Goal: Book appointment/travel/reservation

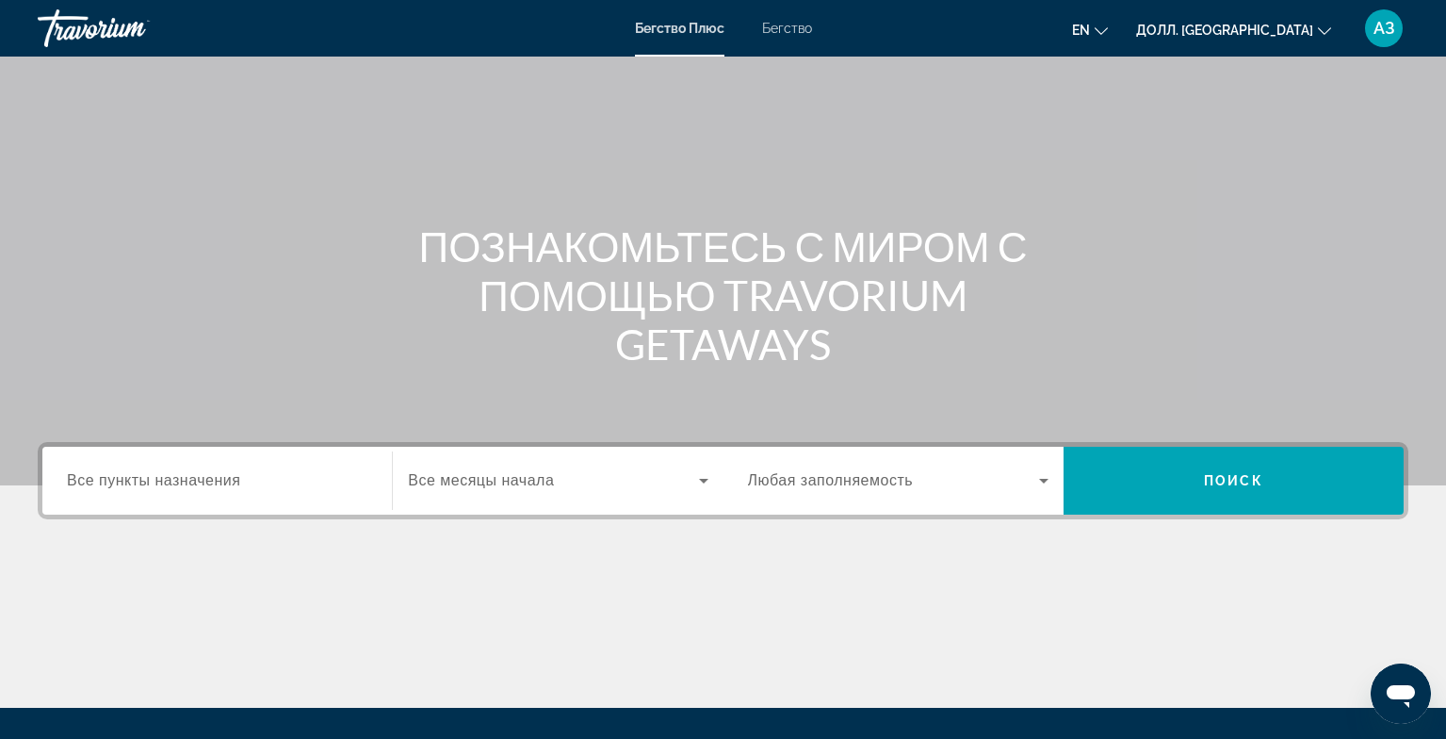
scroll to position [99, 0]
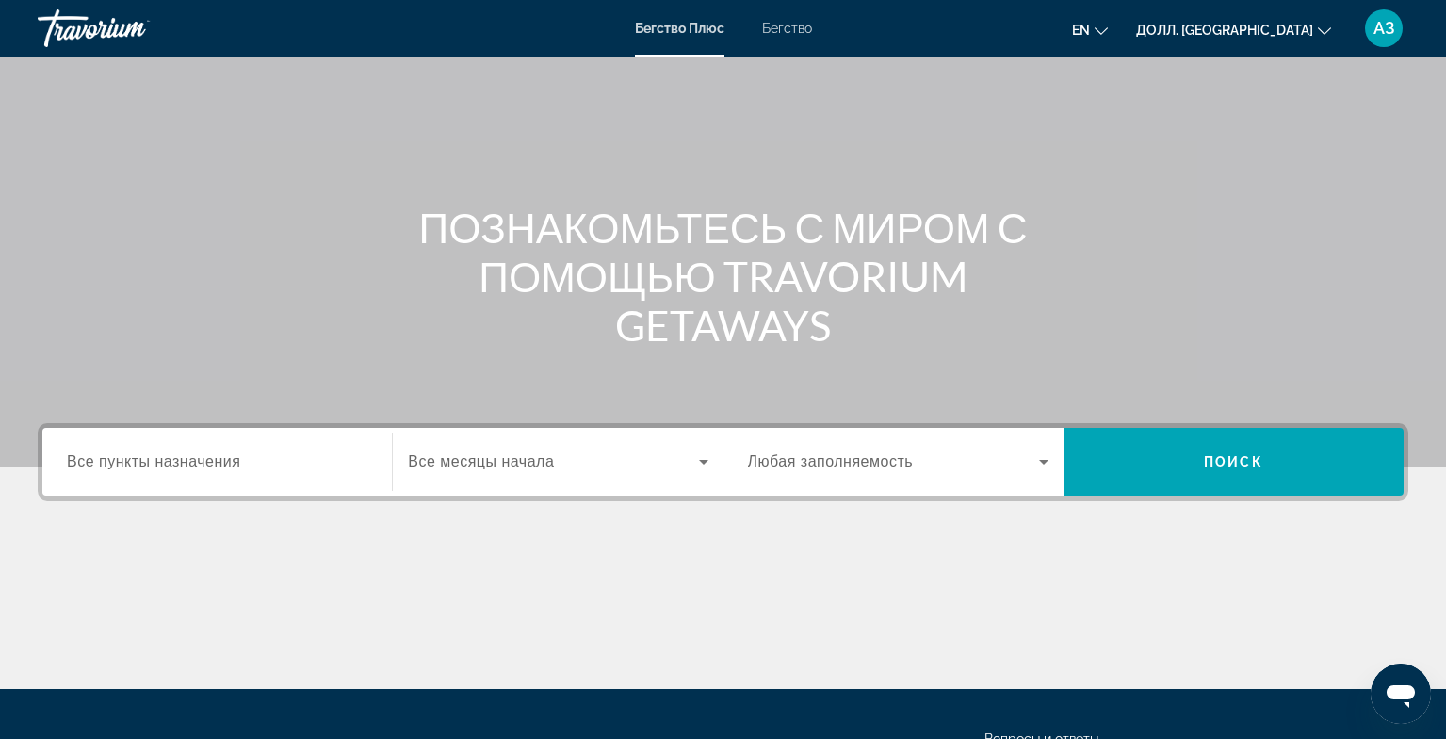
click at [174, 472] on input "Пункт назначения Все пункты назначения" at bounding box center [217, 462] width 301 height 23
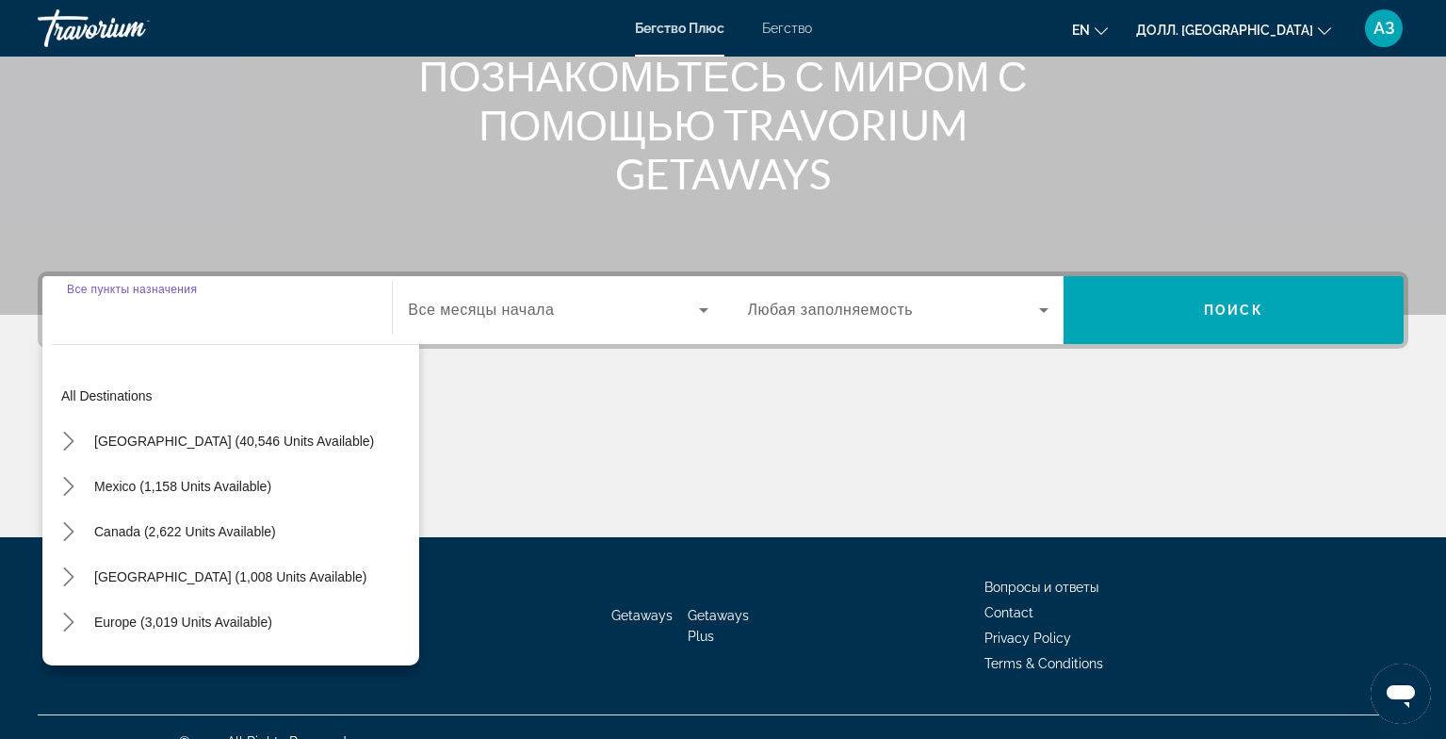
scroll to position [280, 0]
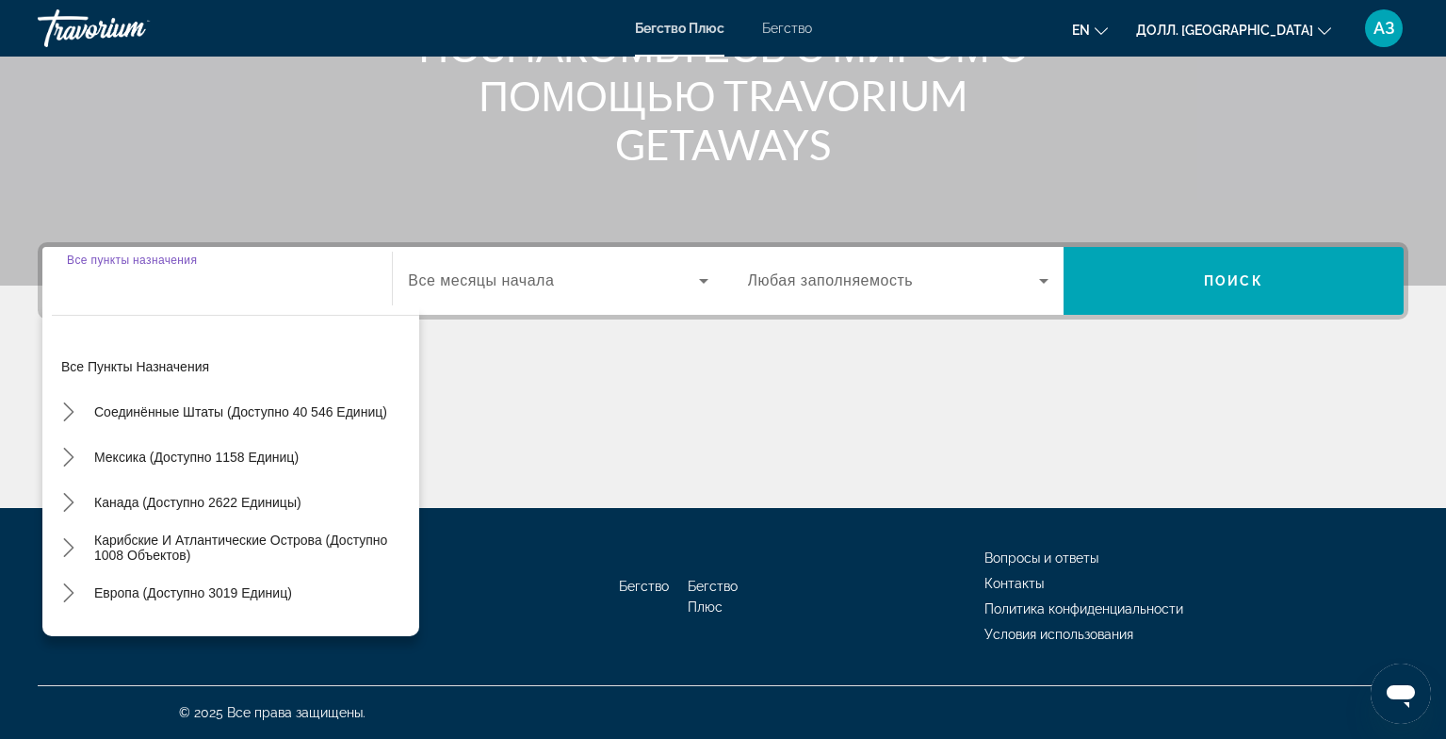
click at [136, 287] on input "Пункт назначения Все пункты назначения" at bounding box center [217, 281] width 301 height 23
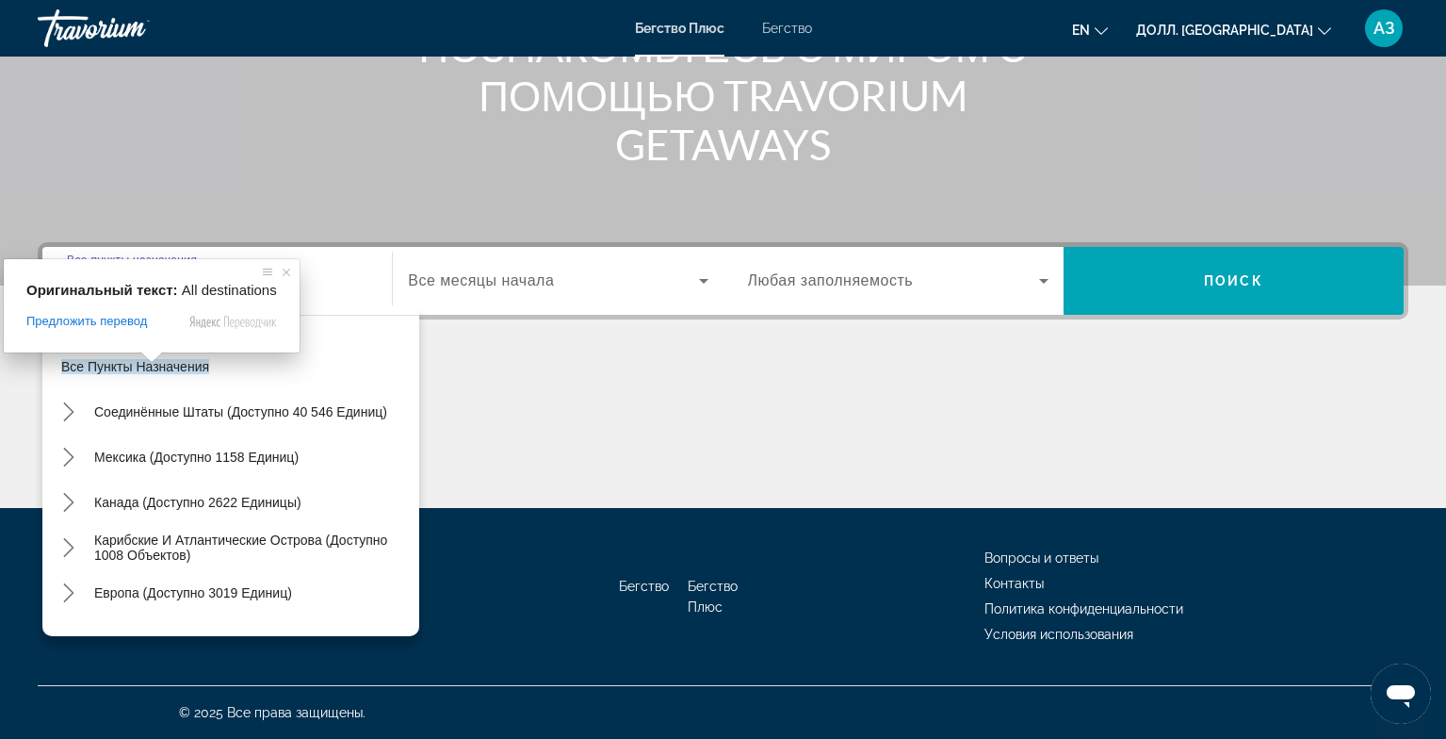
click at [309, 270] on input "Пункт назначения Все пункты назначения" at bounding box center [217, 281] width 301 height 23
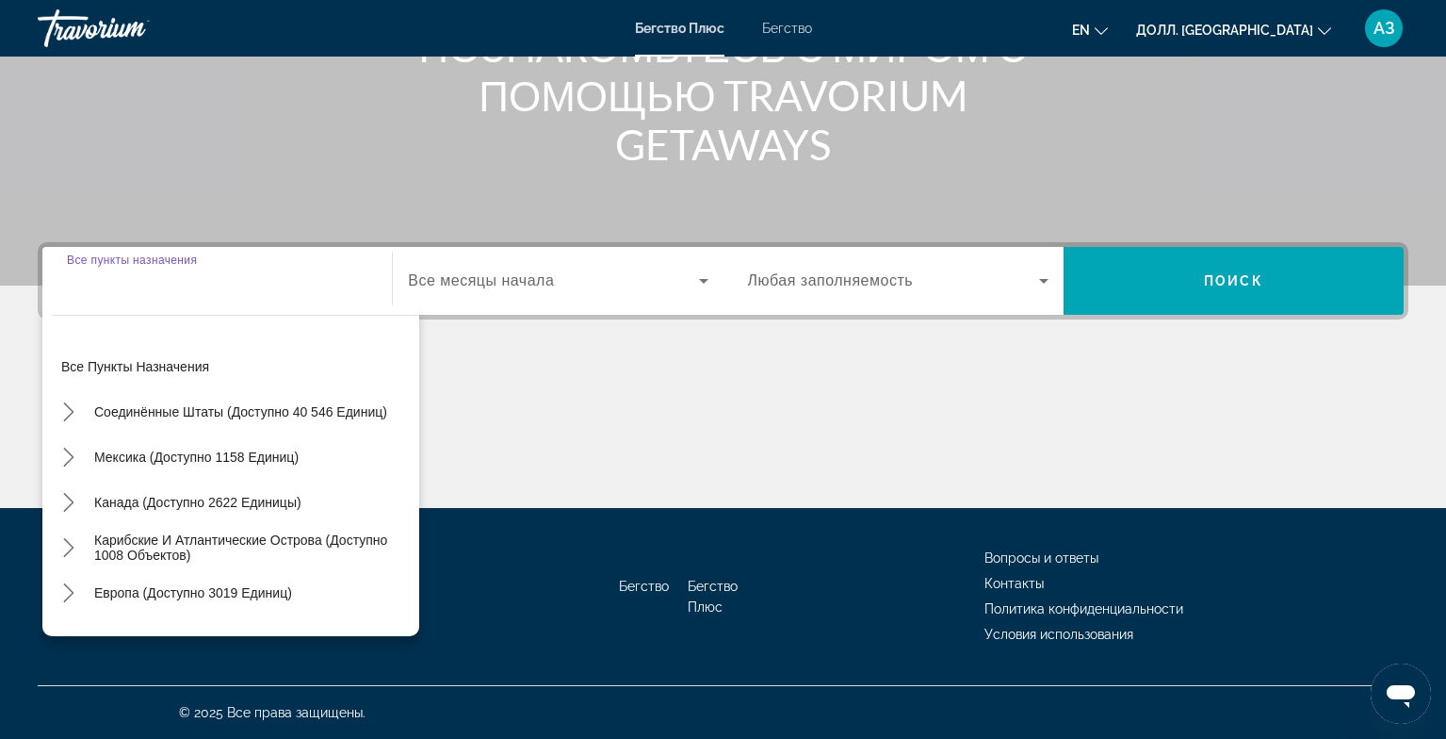
click at [296, 279] on input "Пункт назначения Все пункты назначения" at bounding box center [217, 281] width 301 height 23
drag, startPoint x: 108, startPoint y: 296, endPoint x: 128, endPoint y: 292, distance: 20.1
click at [109, 296] on div "Виджет поиска" at bounding box center [217, 281] width 301 height 54
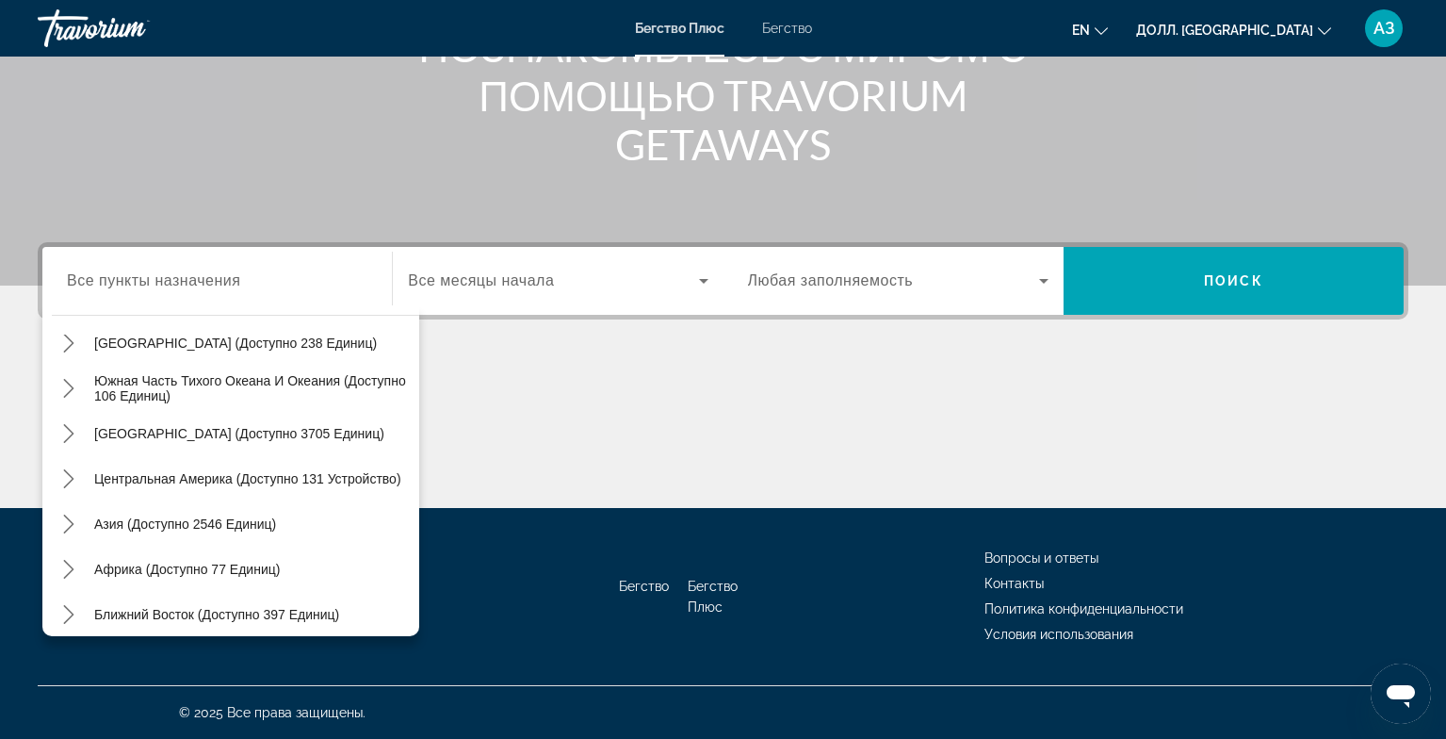
scroll to position [305, 0]
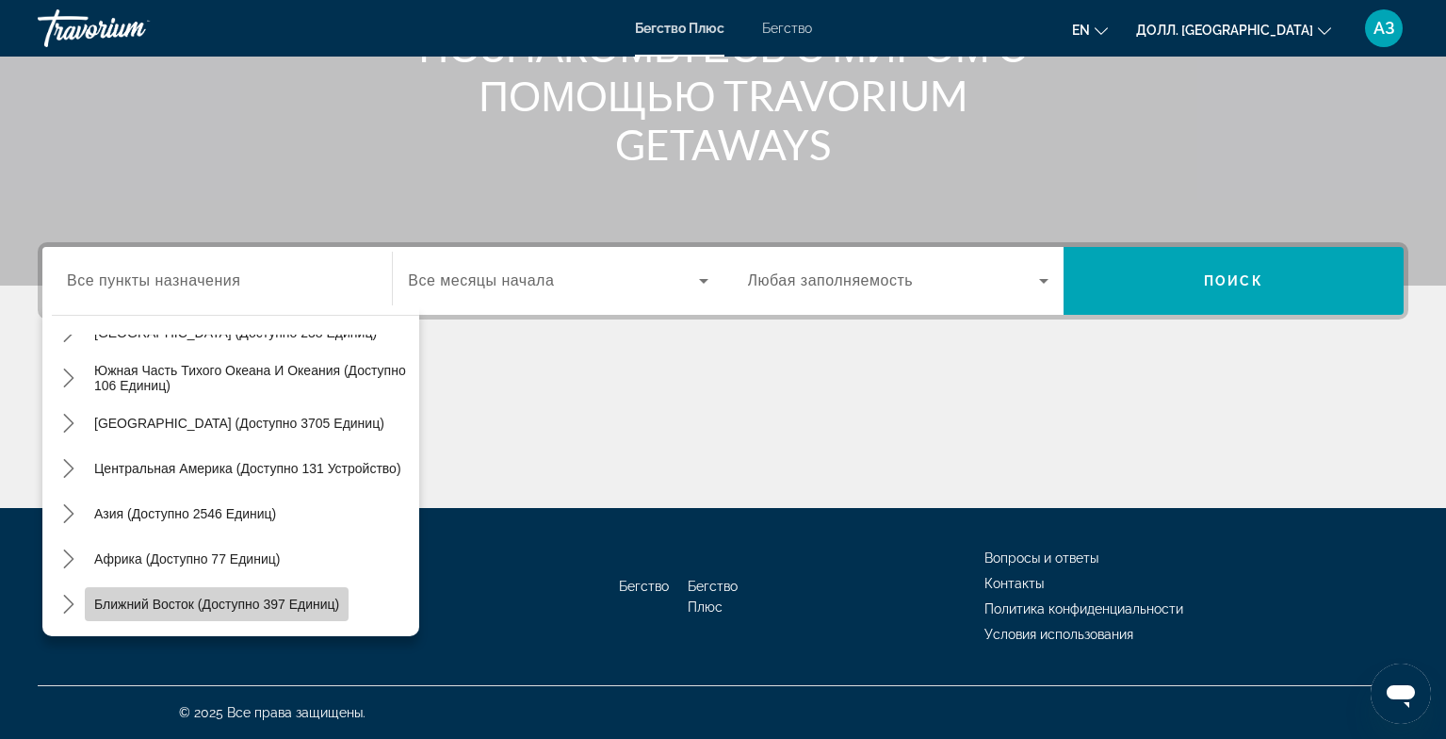
click at [210, 596] on ya-tr-span "Ближний Восток (доступно 397 единиц)" at bounding box center [216, 603] width 245 height 15
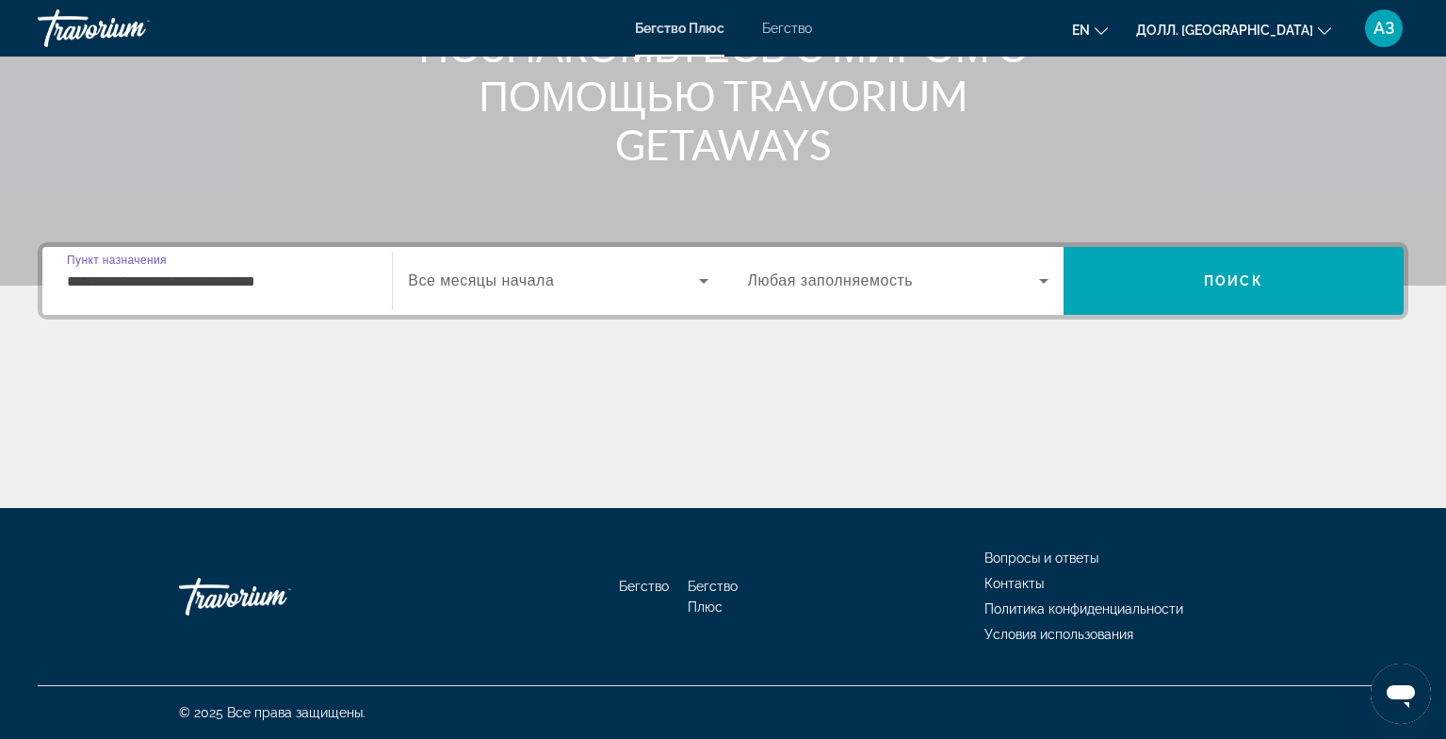
click at [331, 285] on input "**********" at bounding box center [217, 281] width 301 height 23
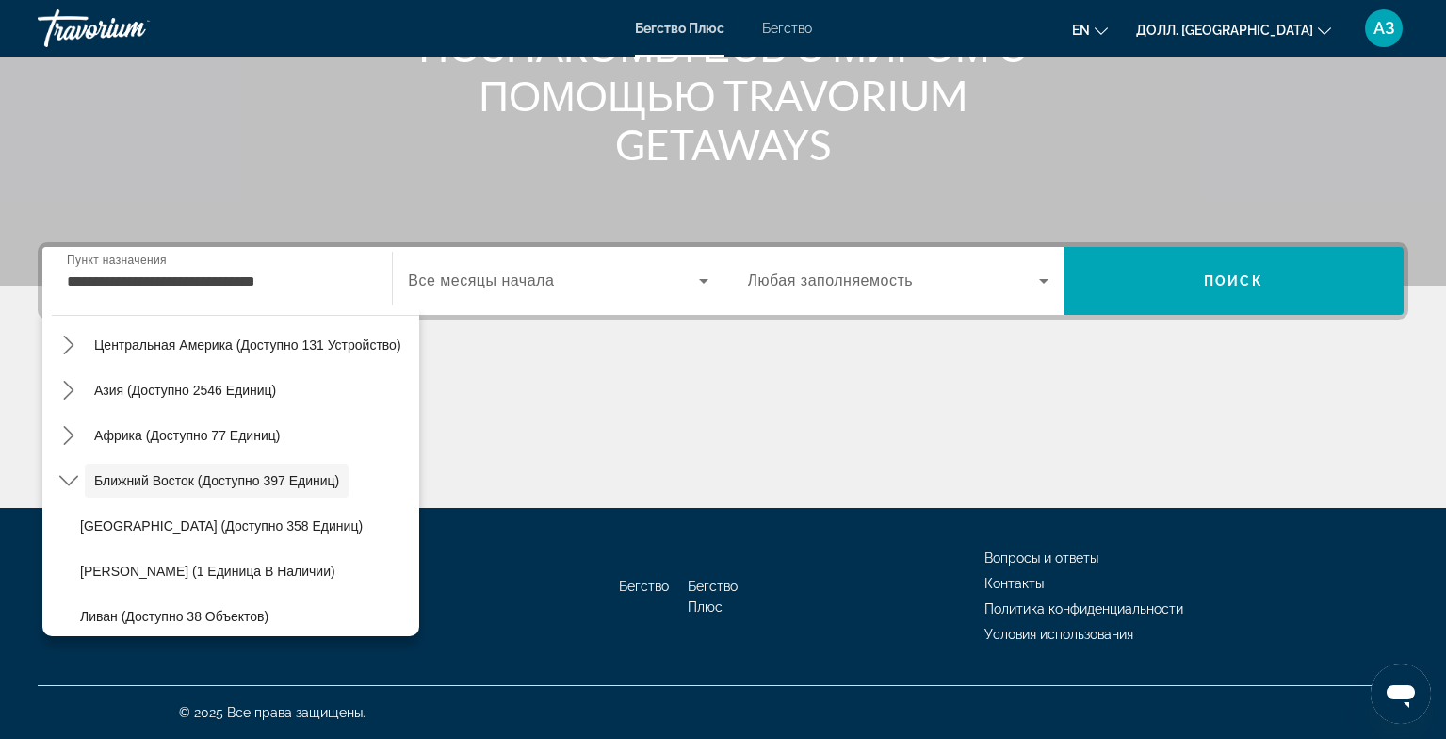
scroll to position [441, 0]
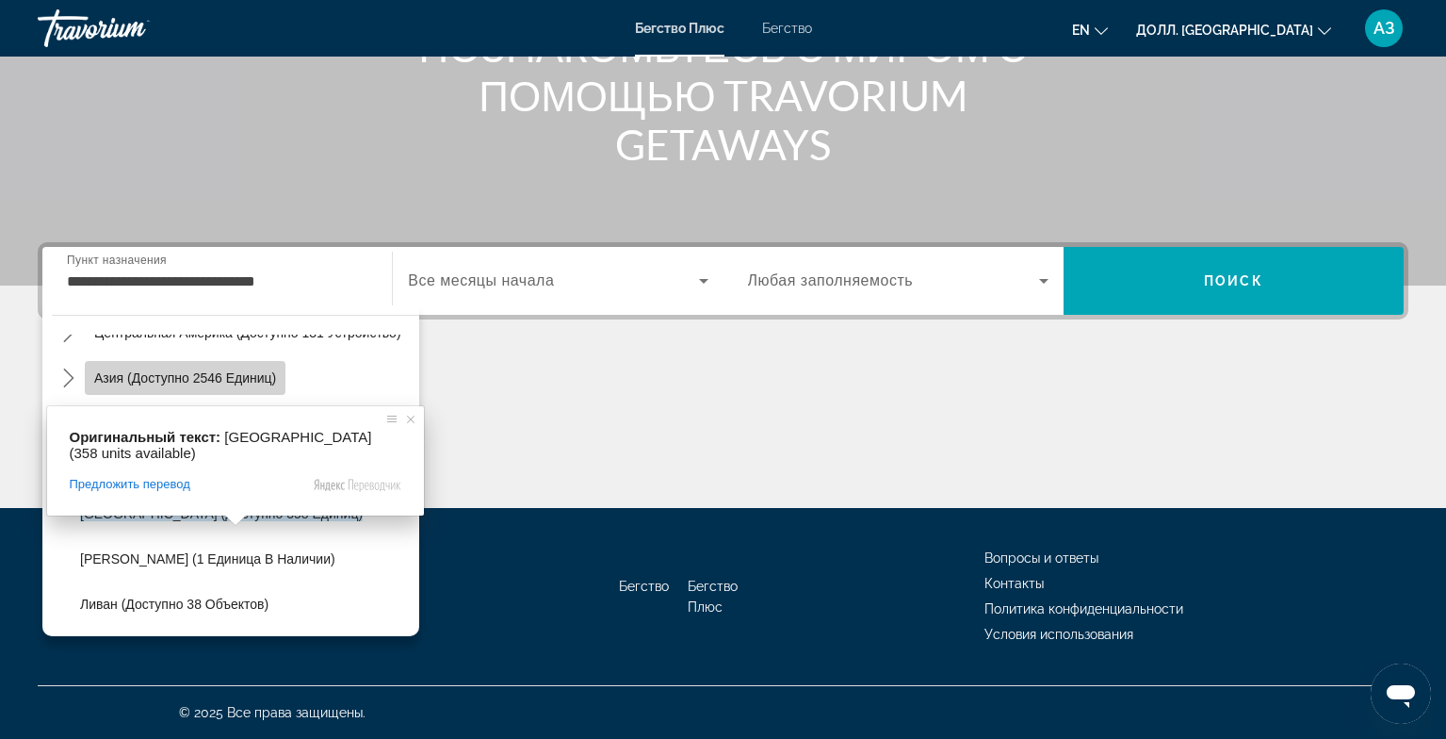
click at [181, 371] on body "**********" at bounding box center [723, 89] width 1446 height 739
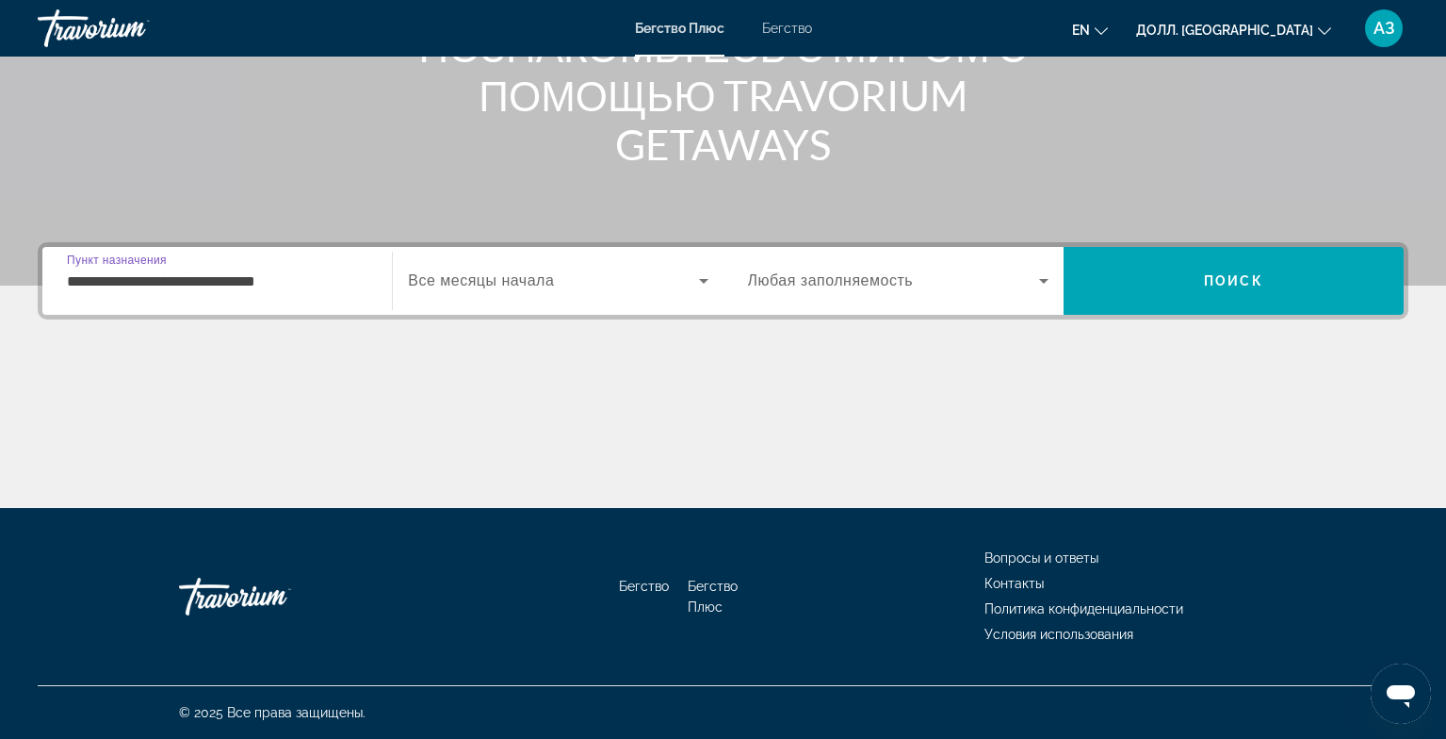
click at [306, 282] on input "**********" at bounding box center [217, 281] width 301 height 23
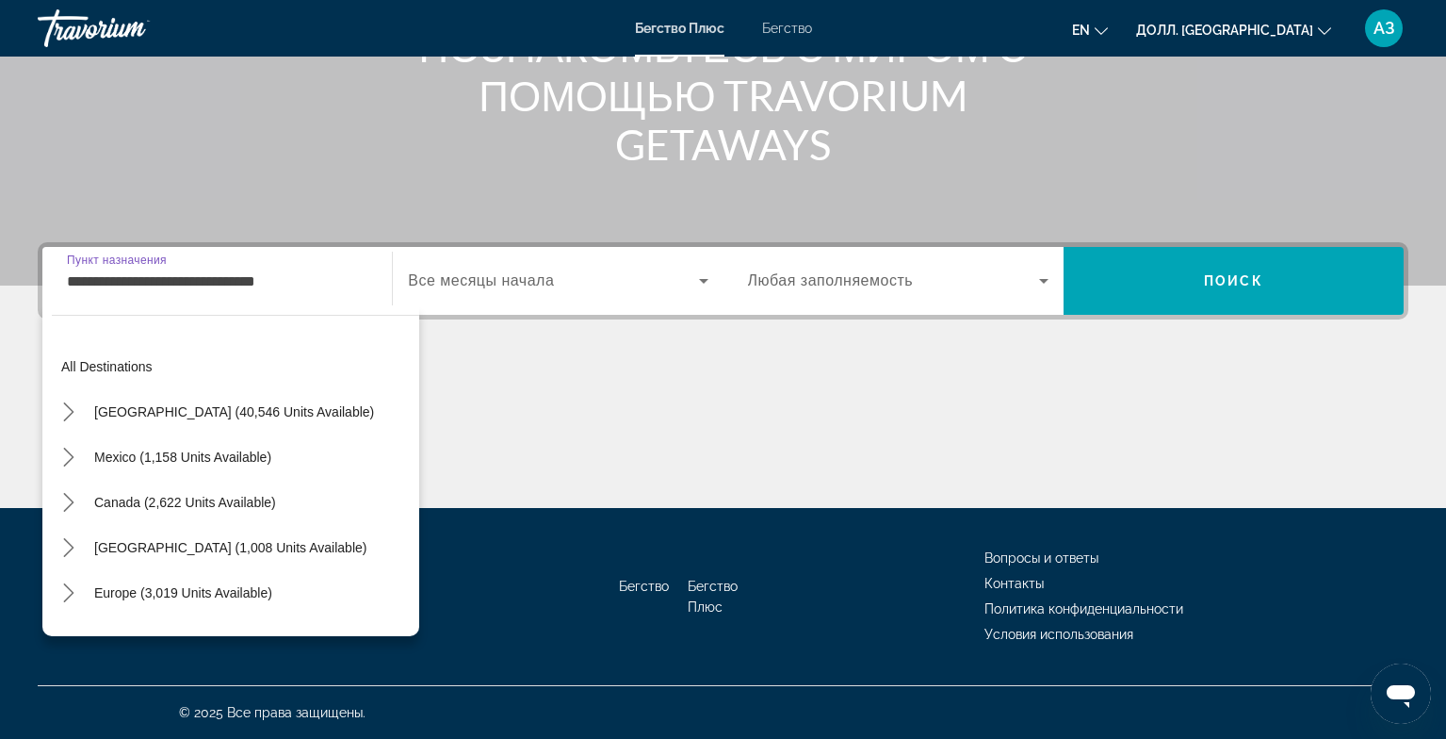
scroll to position [429, 0]
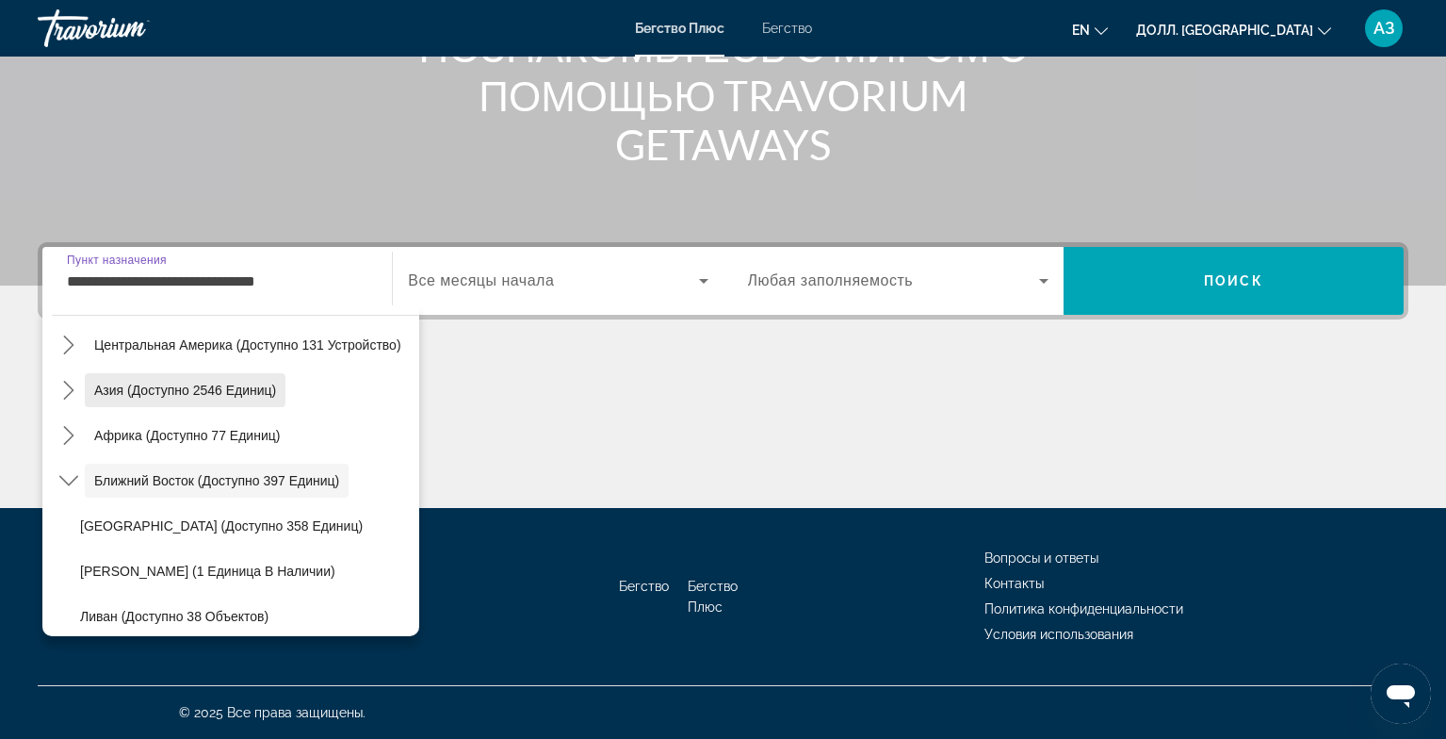
click at [191, 385] on ya-tr-span "Азия (доступно 2546 единиц)" at bounding box center [185, 389] width 182 height 15
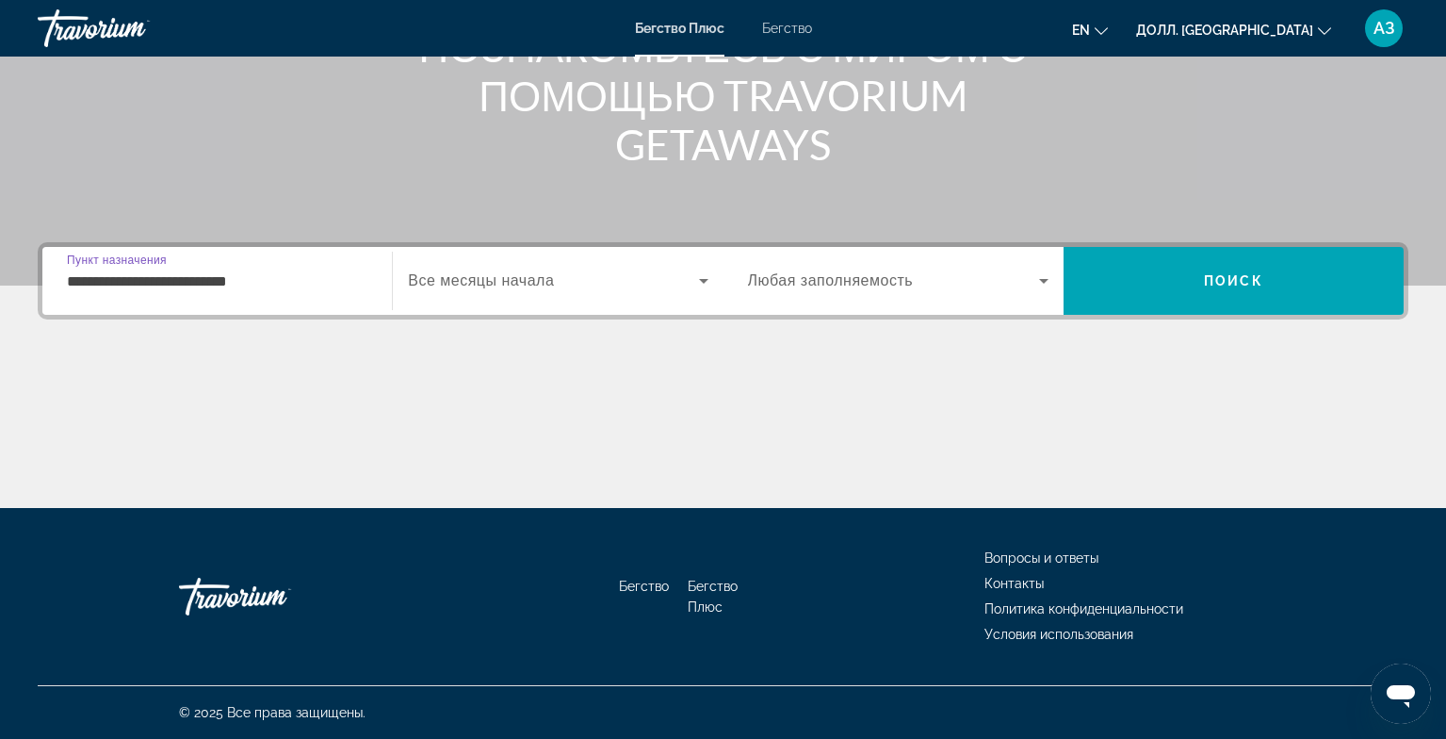
click at [309, 284] on input "**********" at bounding box center [217, 281] width 301 height 23
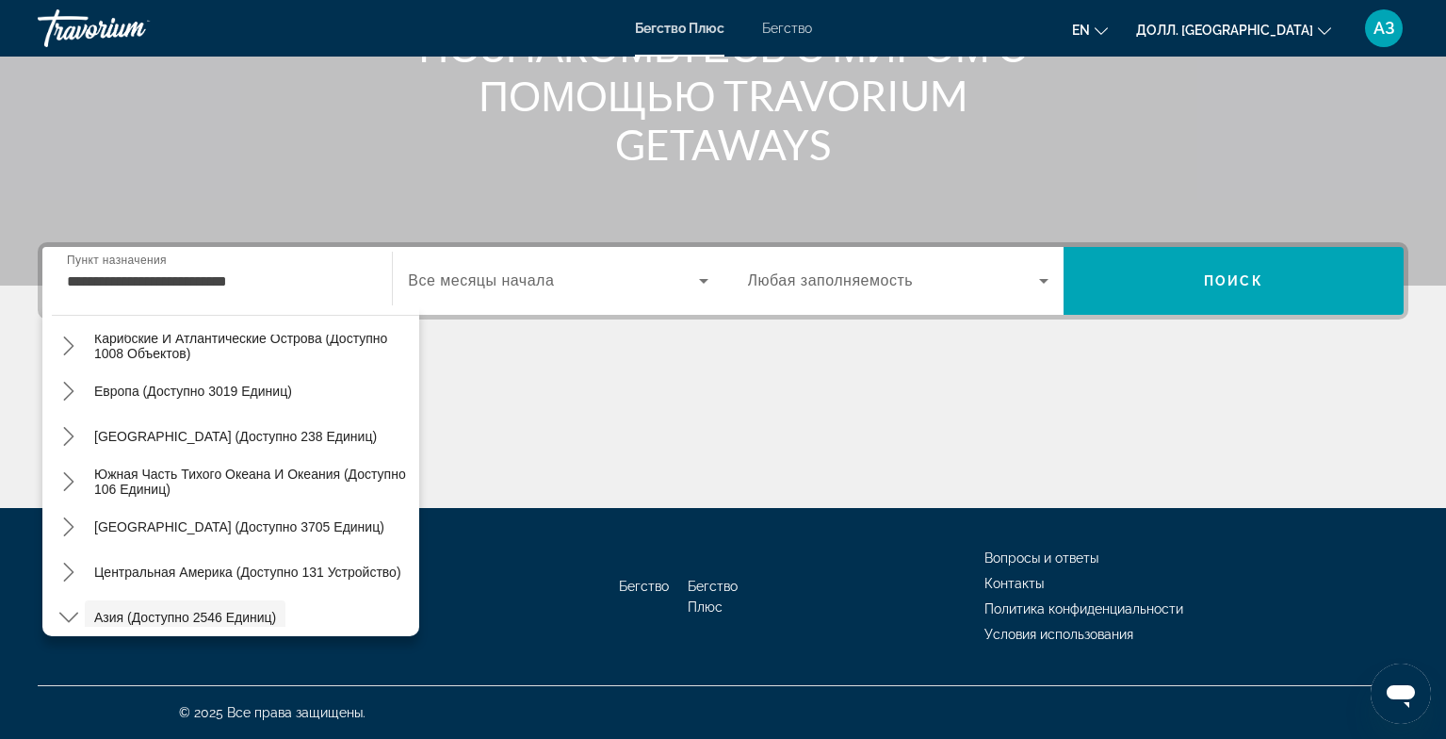
scroll to position [193, 0]
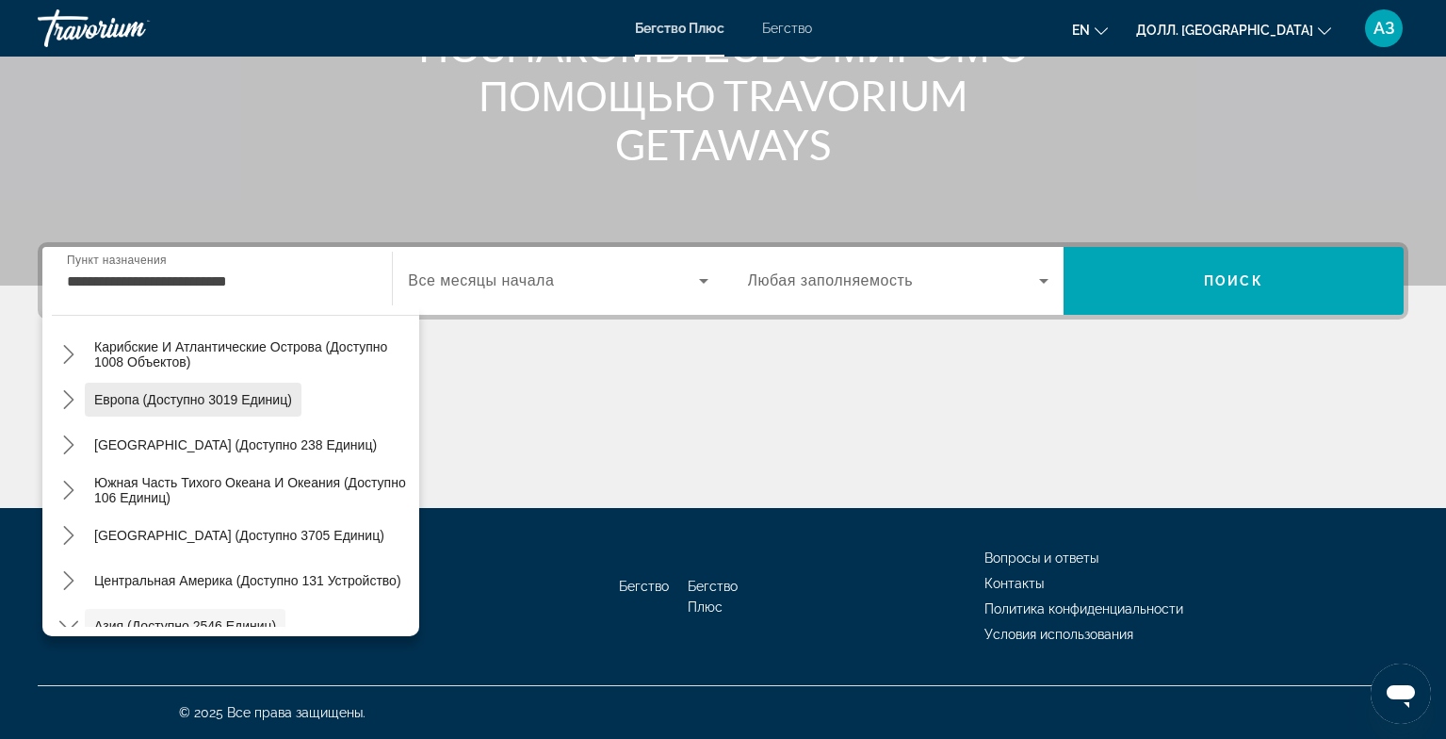
click at [250, 400] on ya-tr-span "Европа (доступно 3019 единиц)" at bounding box center [193, 399] width 198 height 15
type input "**********"
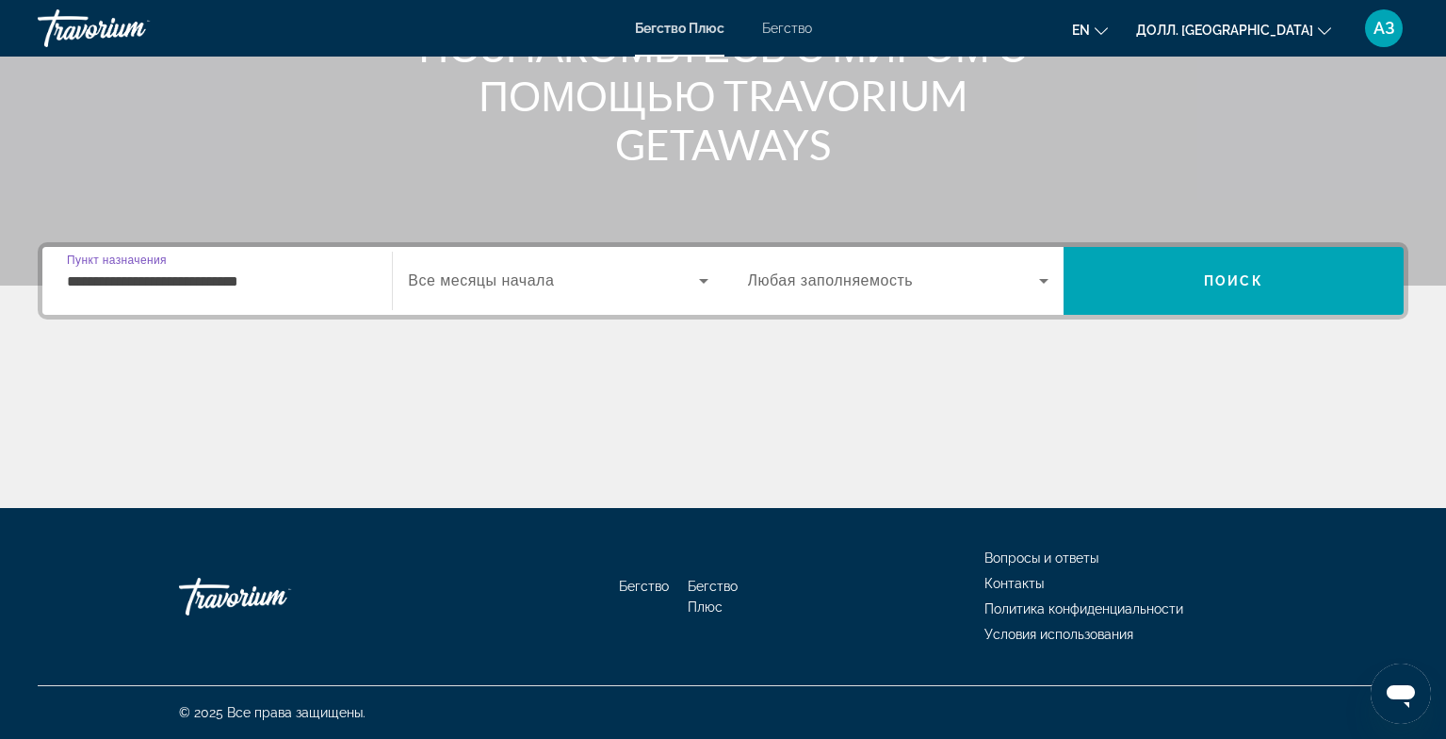
click at [335, 286] on input "**********" at bounding box center [217, 281] width 301 height 23
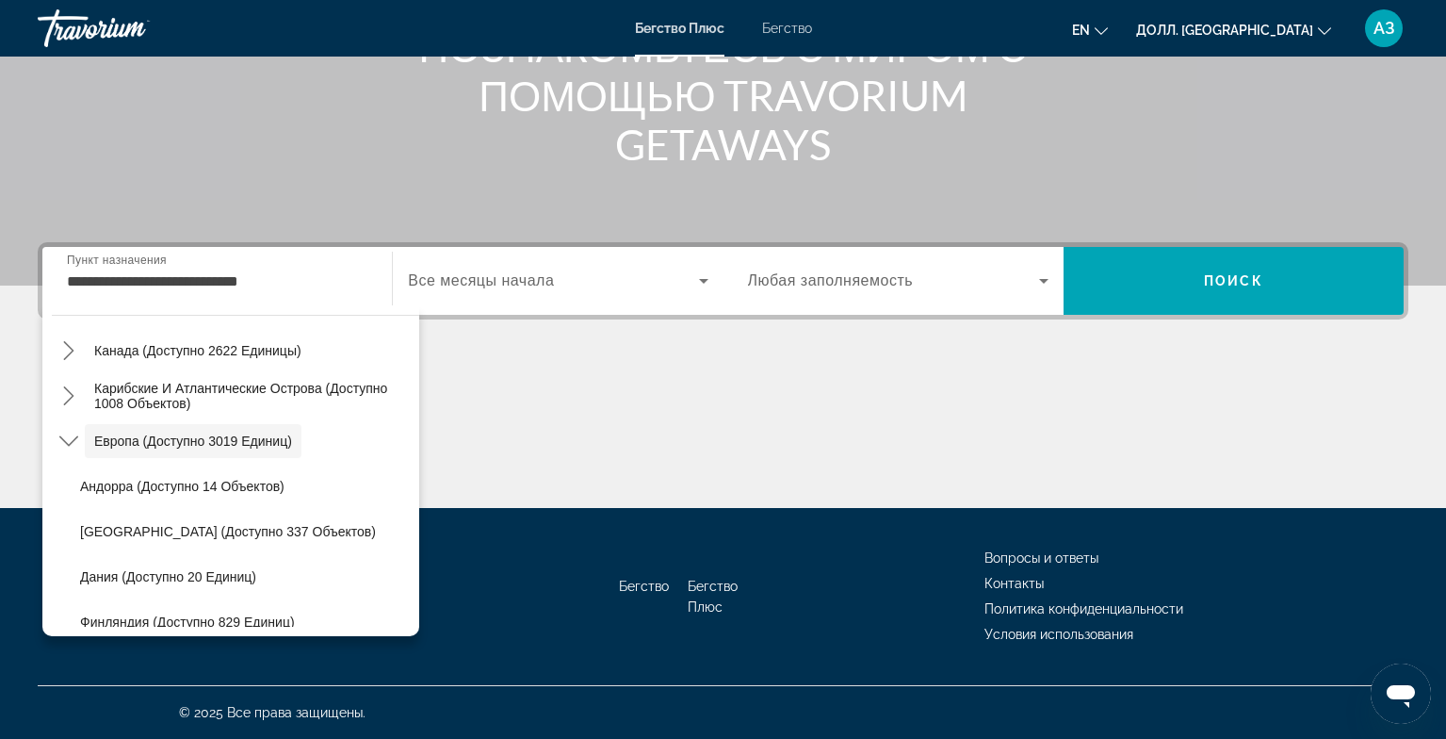
scroll to position [0, 0]
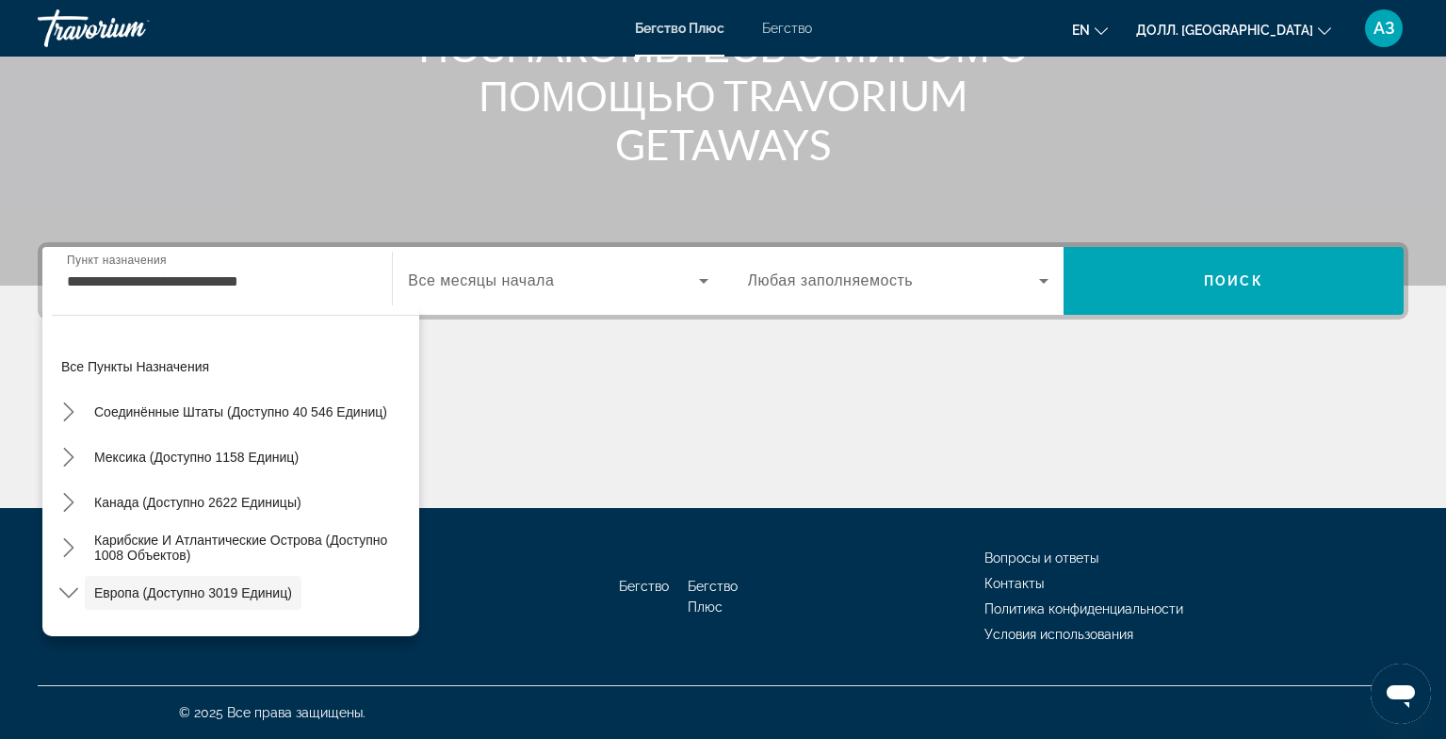
click at [311, 281] on input "**********" at bounding box center [217, 281] width 301 height 23
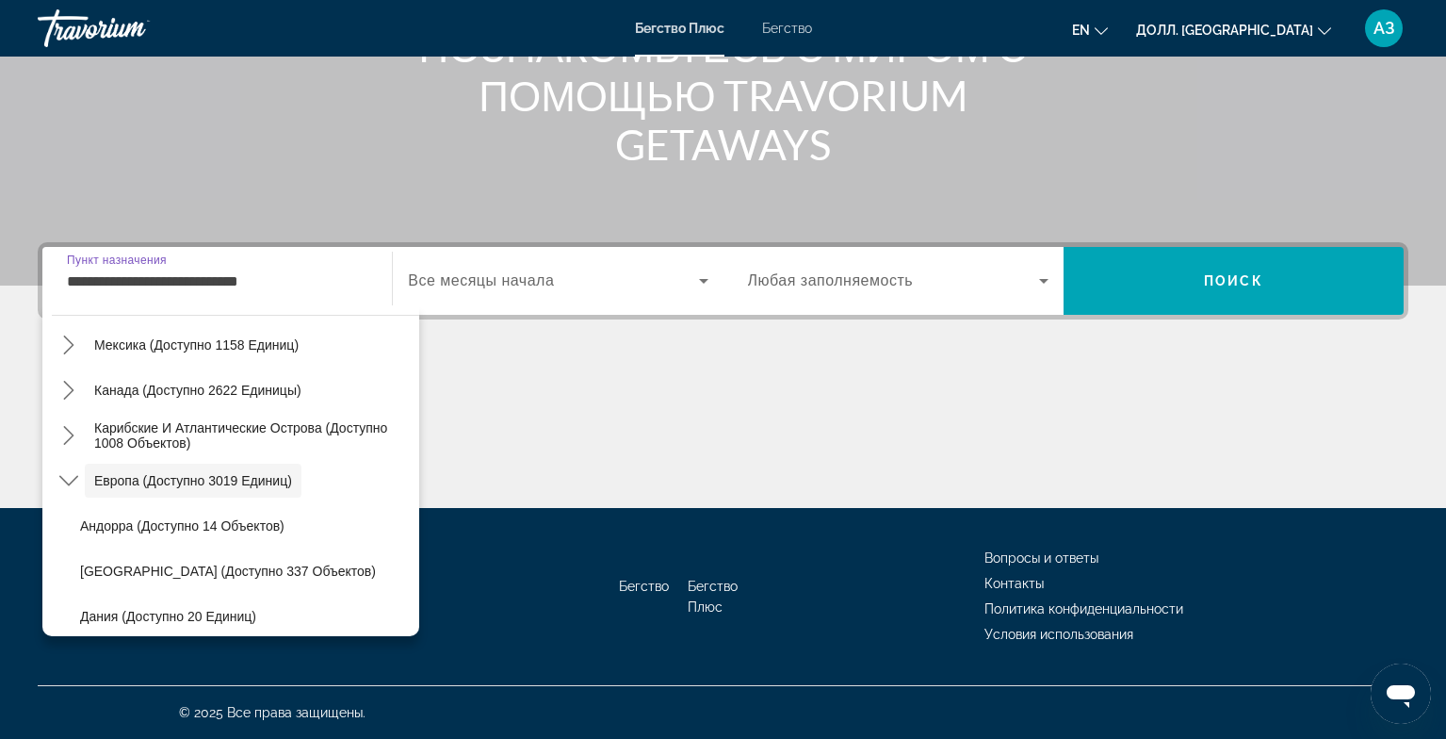
drag, startPoint x: 317, startPoint y: 282, endPoint x: 32, endPoint y: 283, distance: 284.5
click at [32, 283] on div "**********" at bounding box center [723, 375] width 1446 height 266
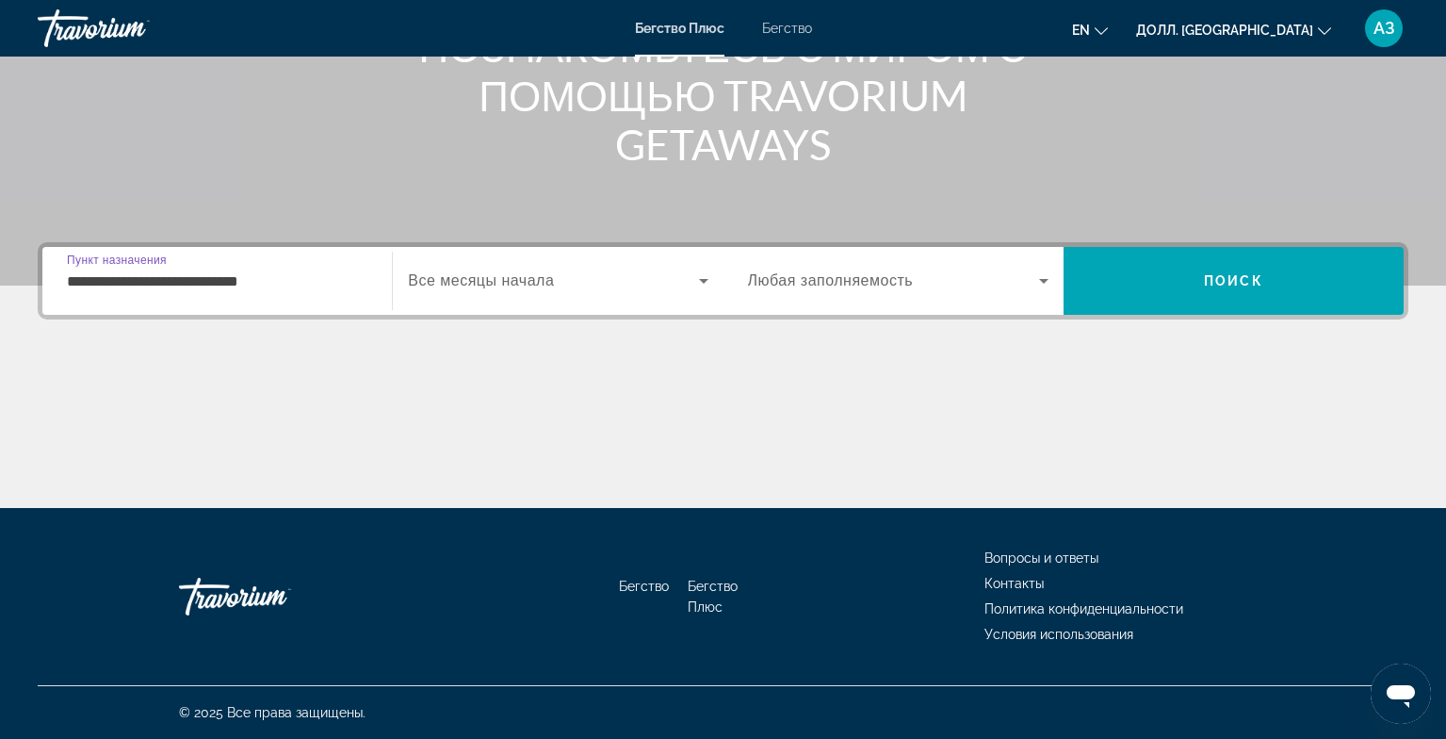
click at [314, 278] on input "**********" at bounding box center [217, 281] width 301 height 23
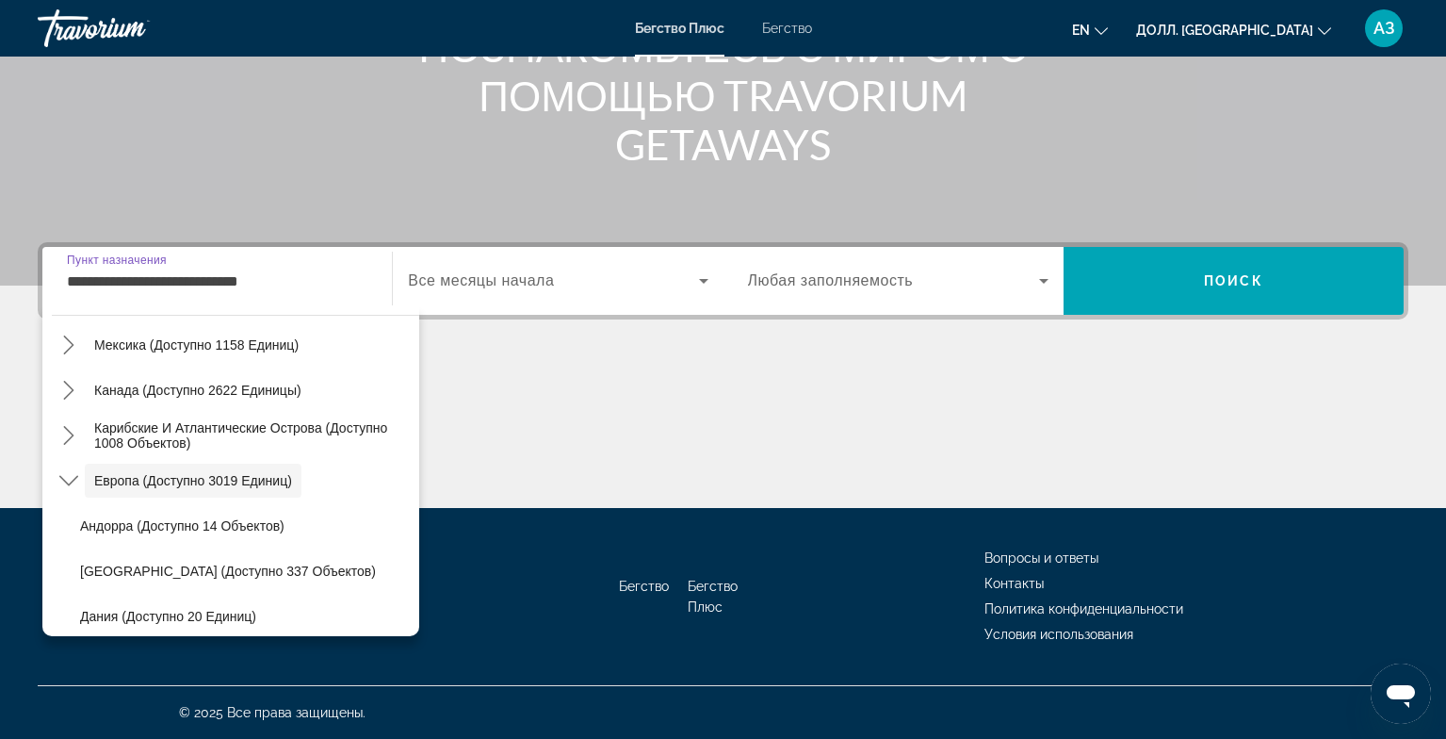
drag, startPoint x: 290, startPoint y: 285, endPoint x: 24, endPoint y: 280, distance: 265.7
click at [24, 280] on div "**********" at bounding box center [723, 375] width 1446 height 266
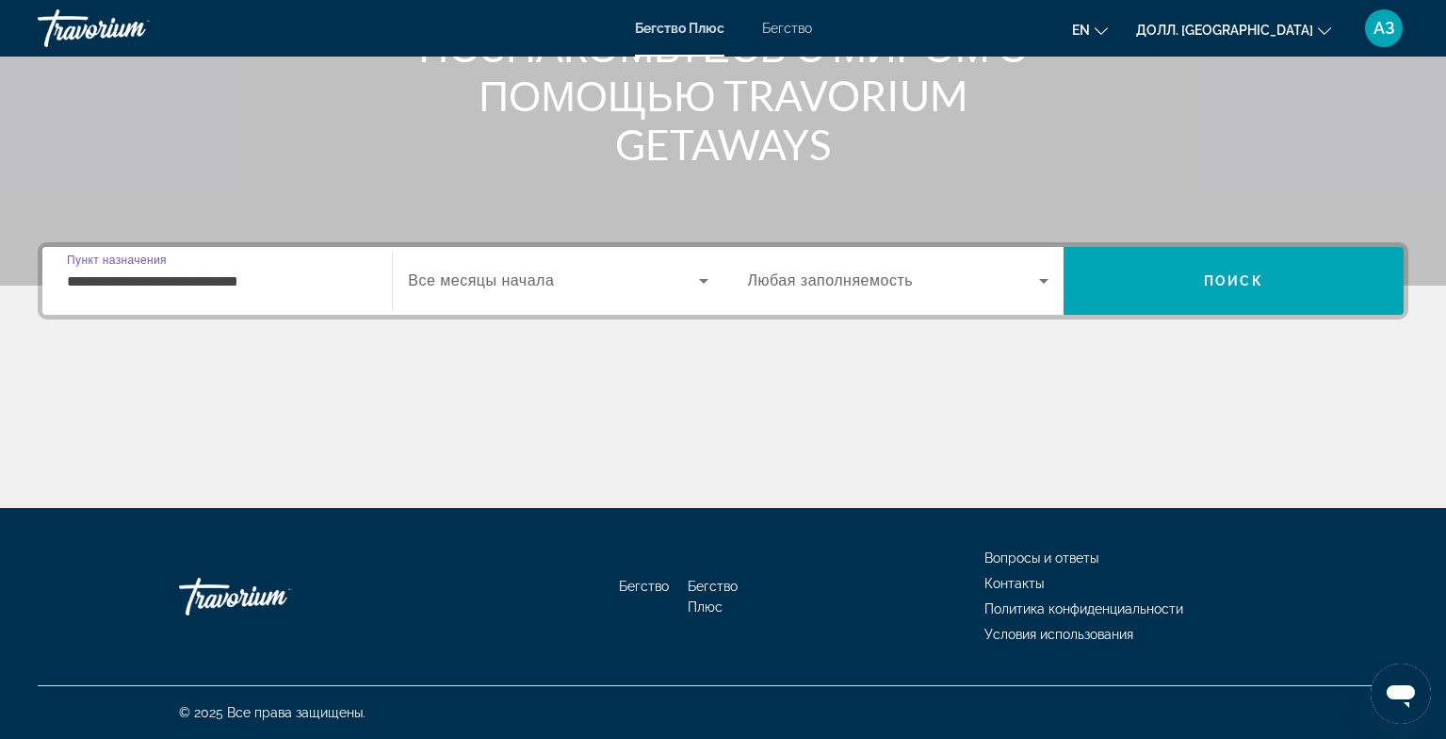
click at [311, 279] on input "**********" at bounding box center [217, 281] width 301 height 23
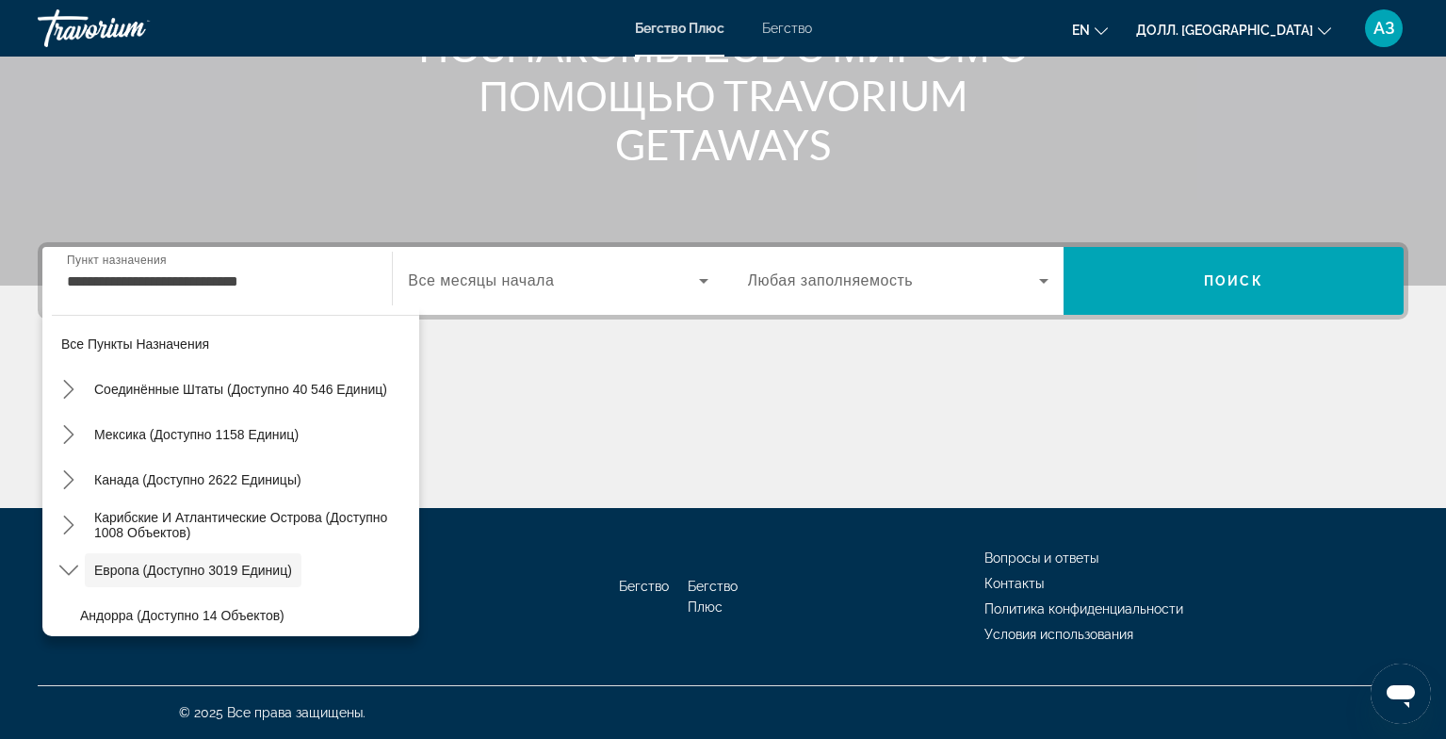
scroll to position [0, 0]
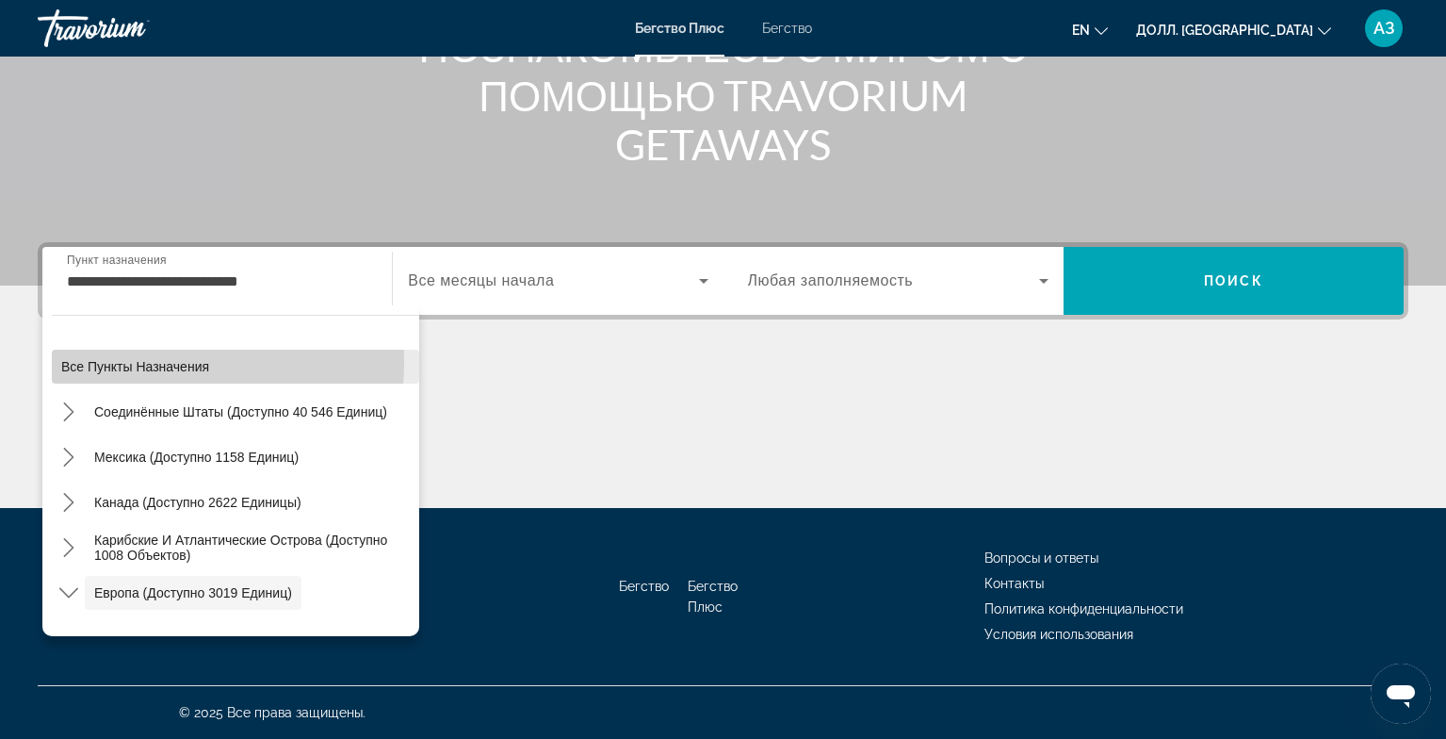
click at [129, 362] on ya-tr-span "Все пункты назначения" at bounding box center [135, 366] width 148 height 15
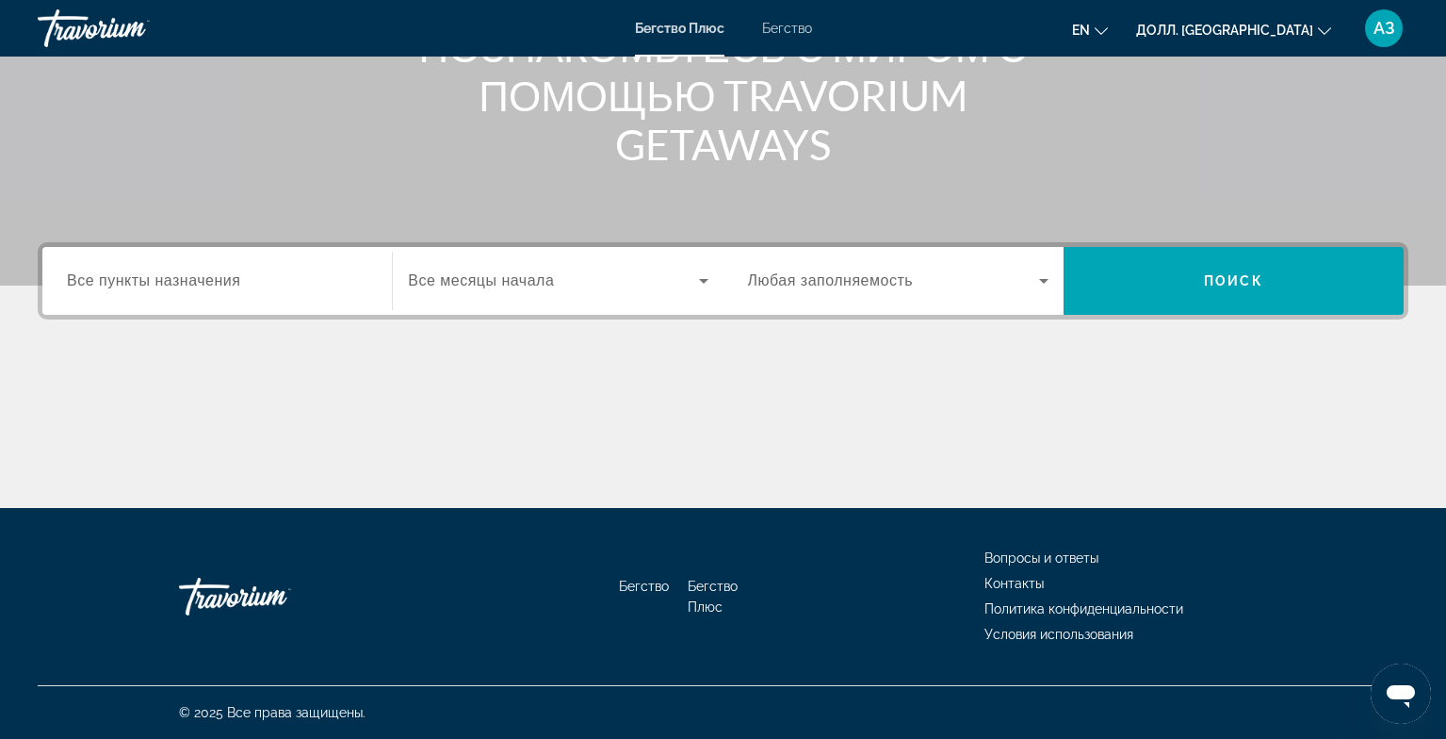
click at [297, 290] on input "Пункт назначения Все пункты назначения" at bounding box center [217, 281] width 301 height 23
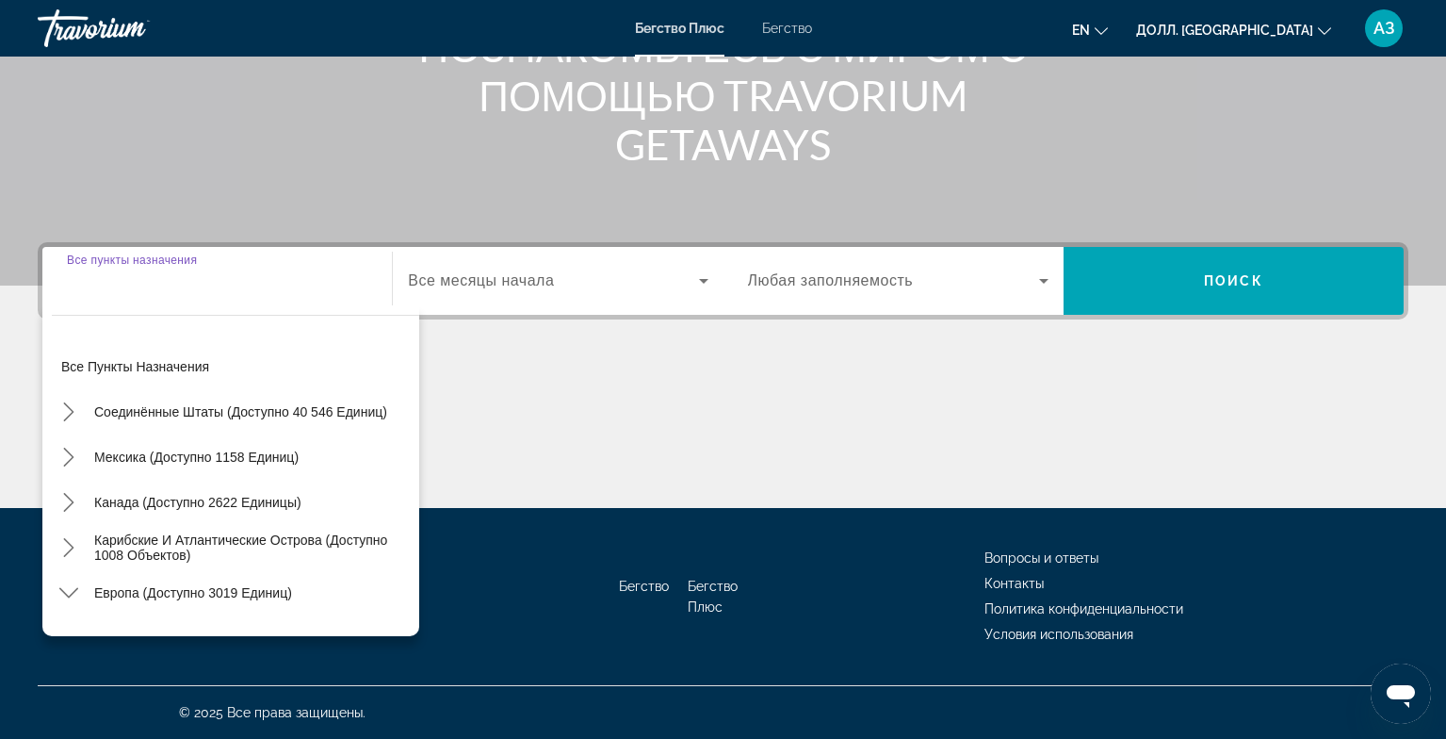
click at [147, 288] on input "Пункт назначения Все пункты назначения" at bounding box center [217, 281] width 301 height 23
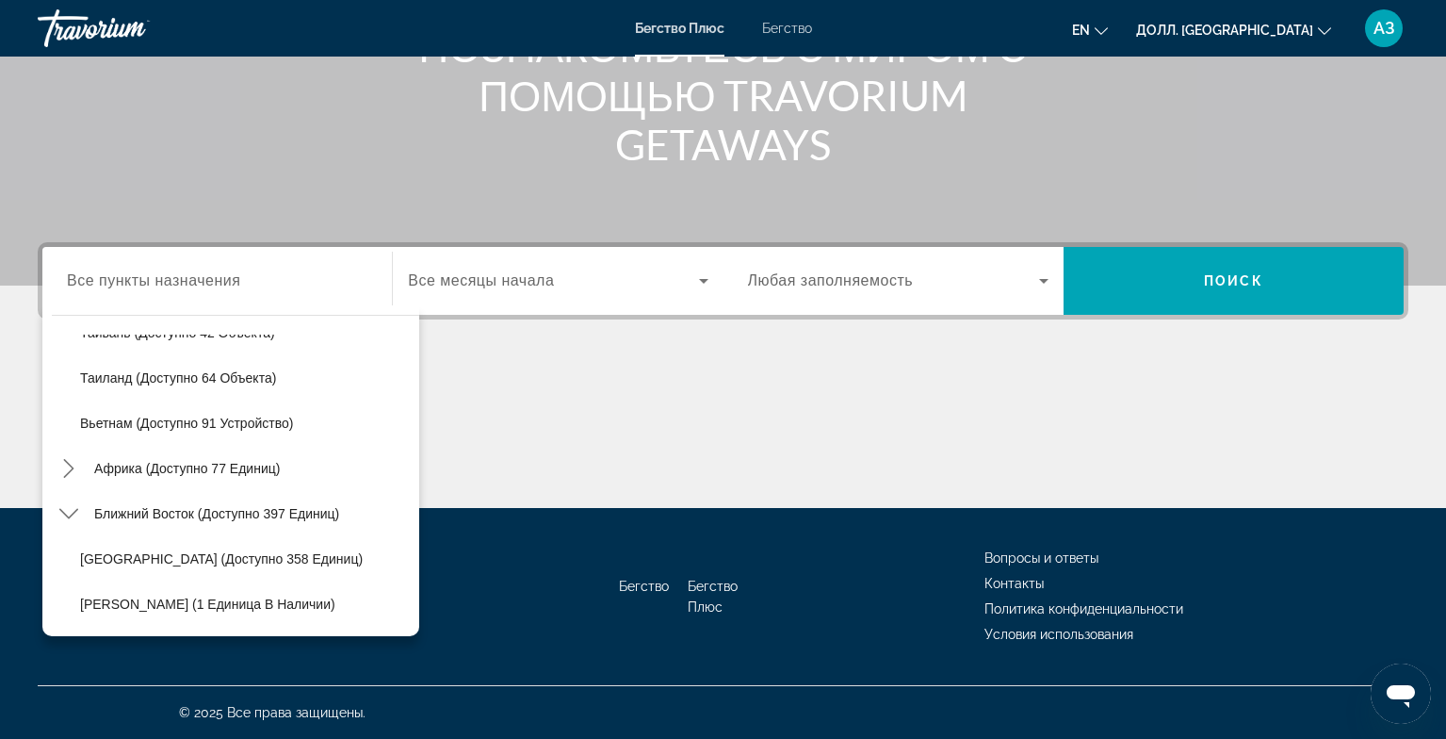
scroll to position [1775, 0]
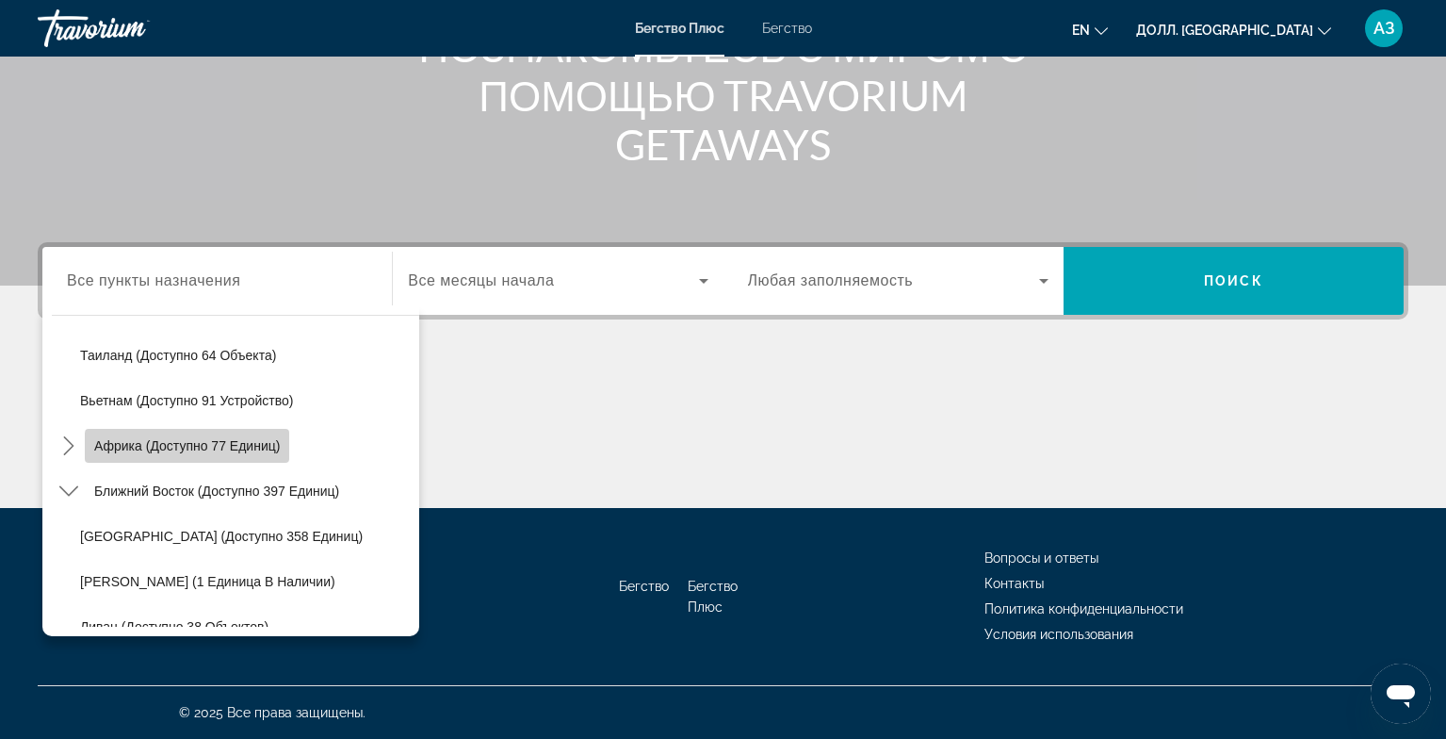
click at [228, 448] on ya-tr-span "Африка (доступно 77 единиц)" at bounding box center [187, 445] width 186 height 15
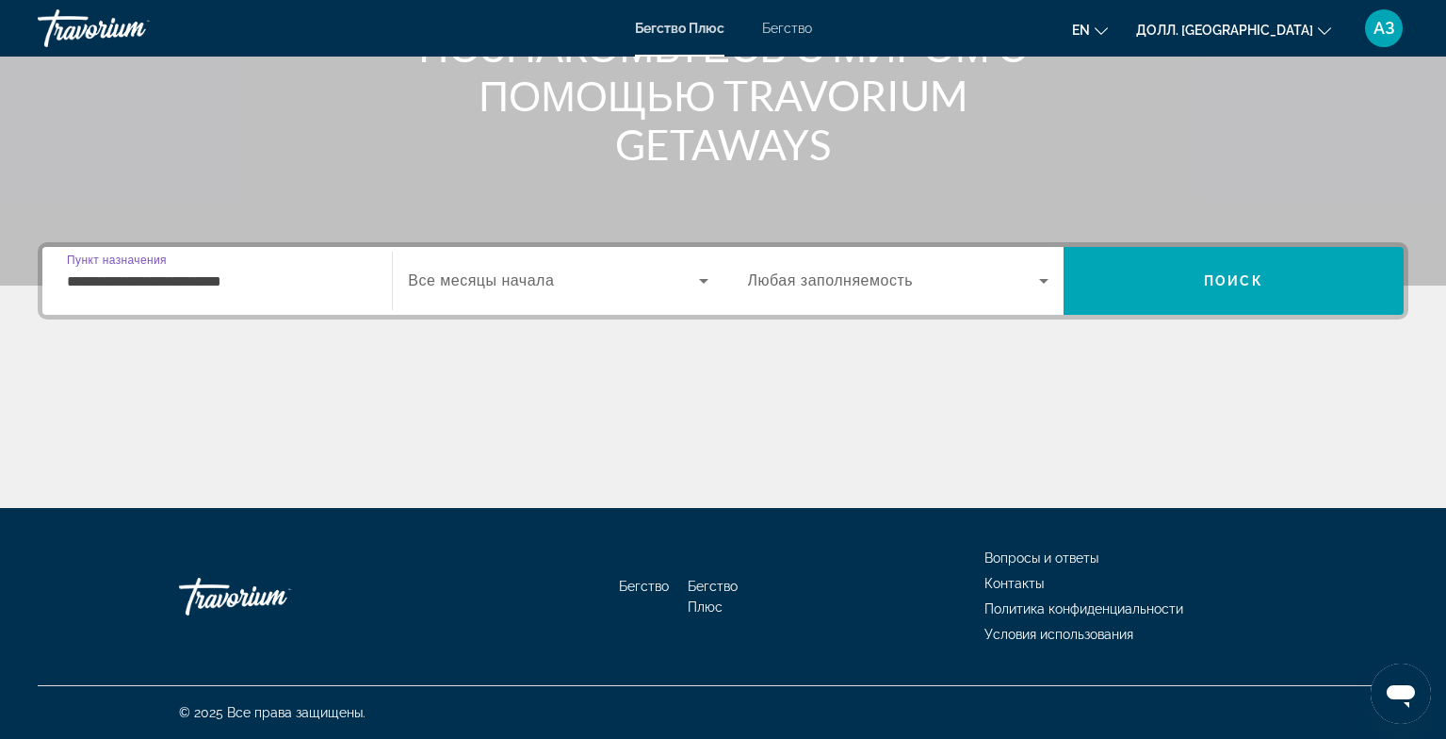
click at [315, 278] on input "**********" at bounding box center [217, 281] width 301 height 23
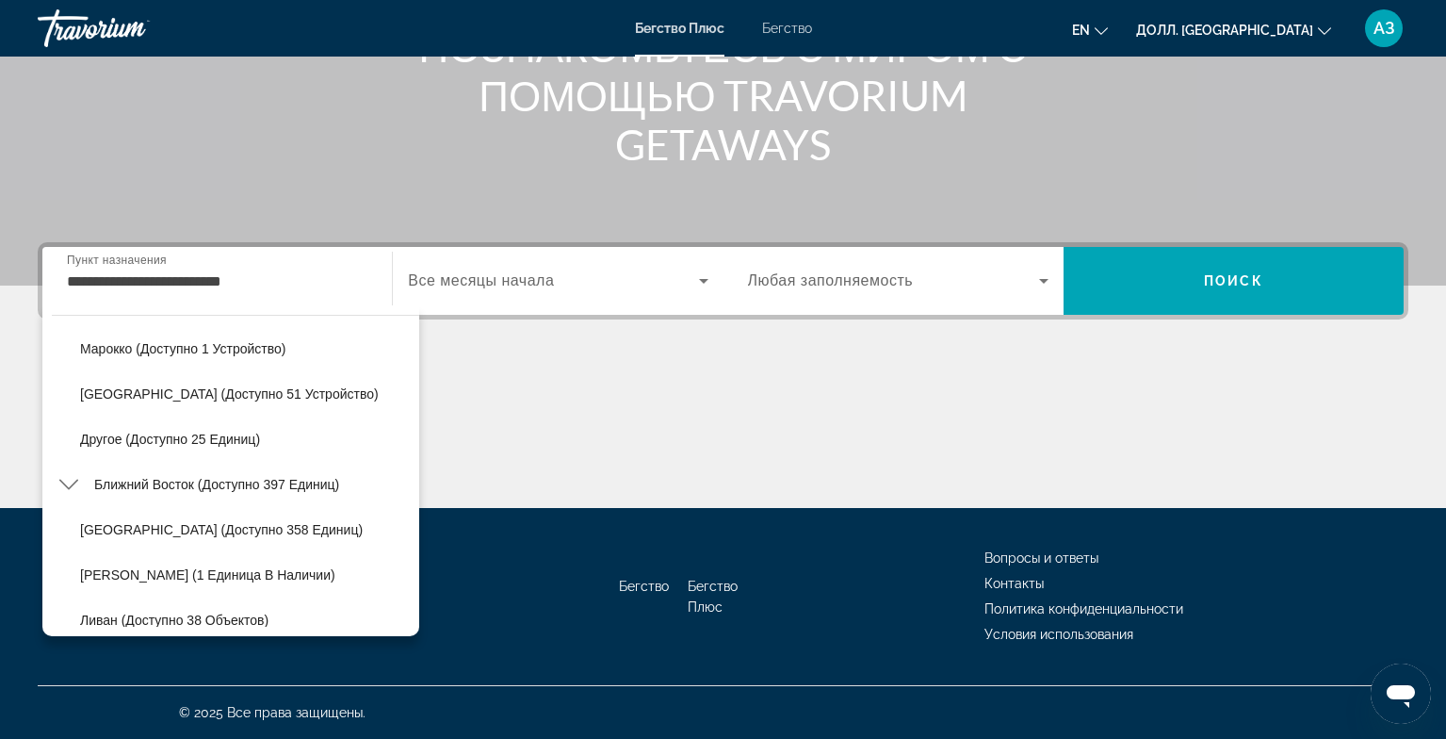
scroll to position [1933, 0]
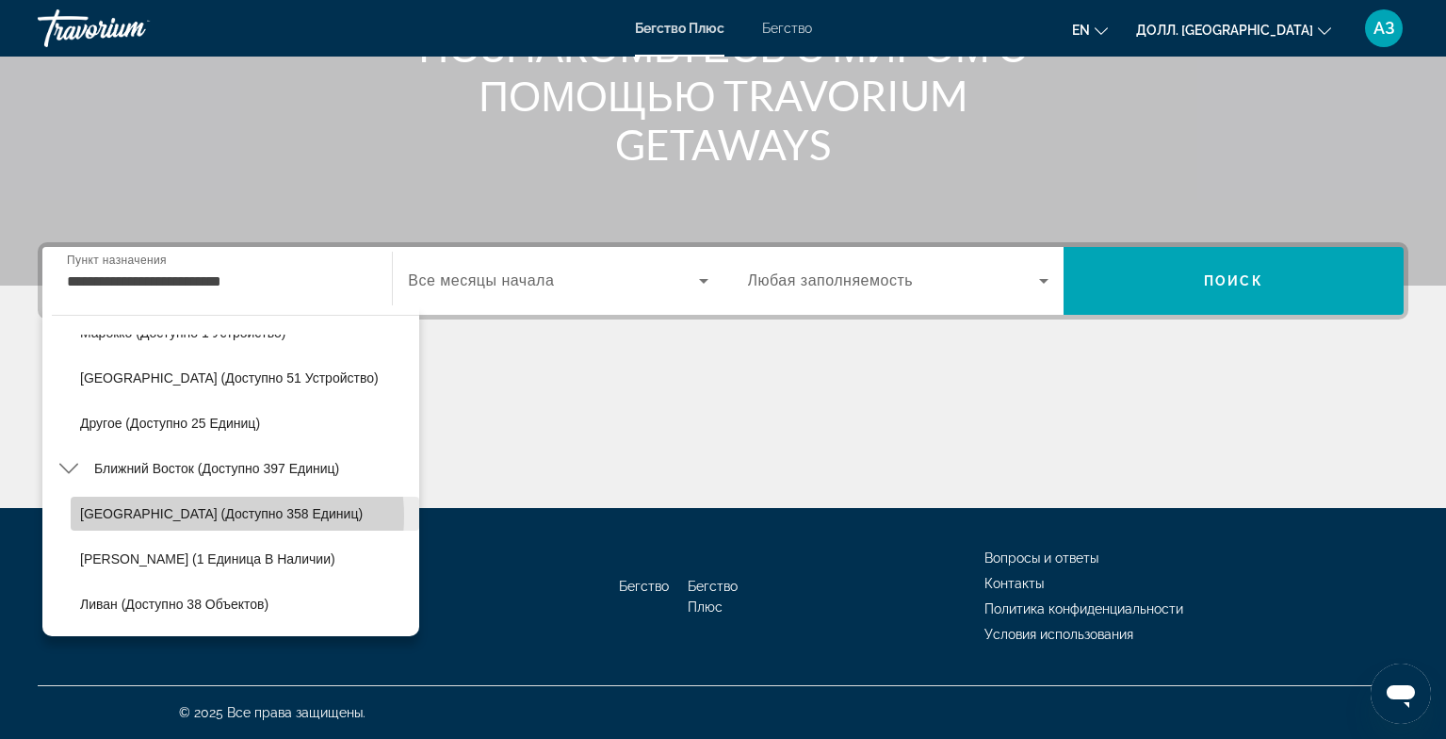
click at [223, 516] on ya-tr-span "[GEOGRAPHIC_DATA] (доступно 358 единиц)" at bounding box center [221, 513] width 283 height 15
type input "**********"
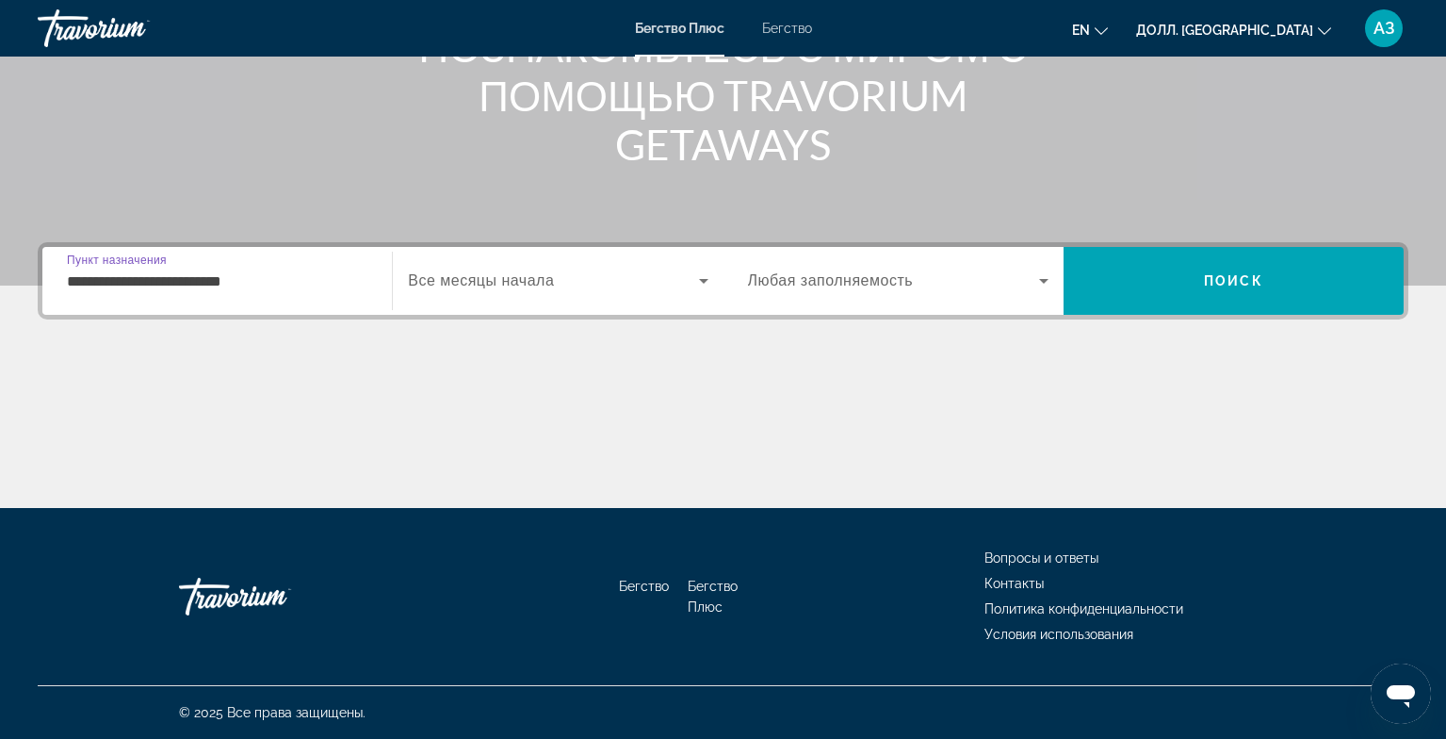
click at [521, 284] on ya-tr-span "Все месяцы начала" at bounding box center [481, 280] width 146 height 16
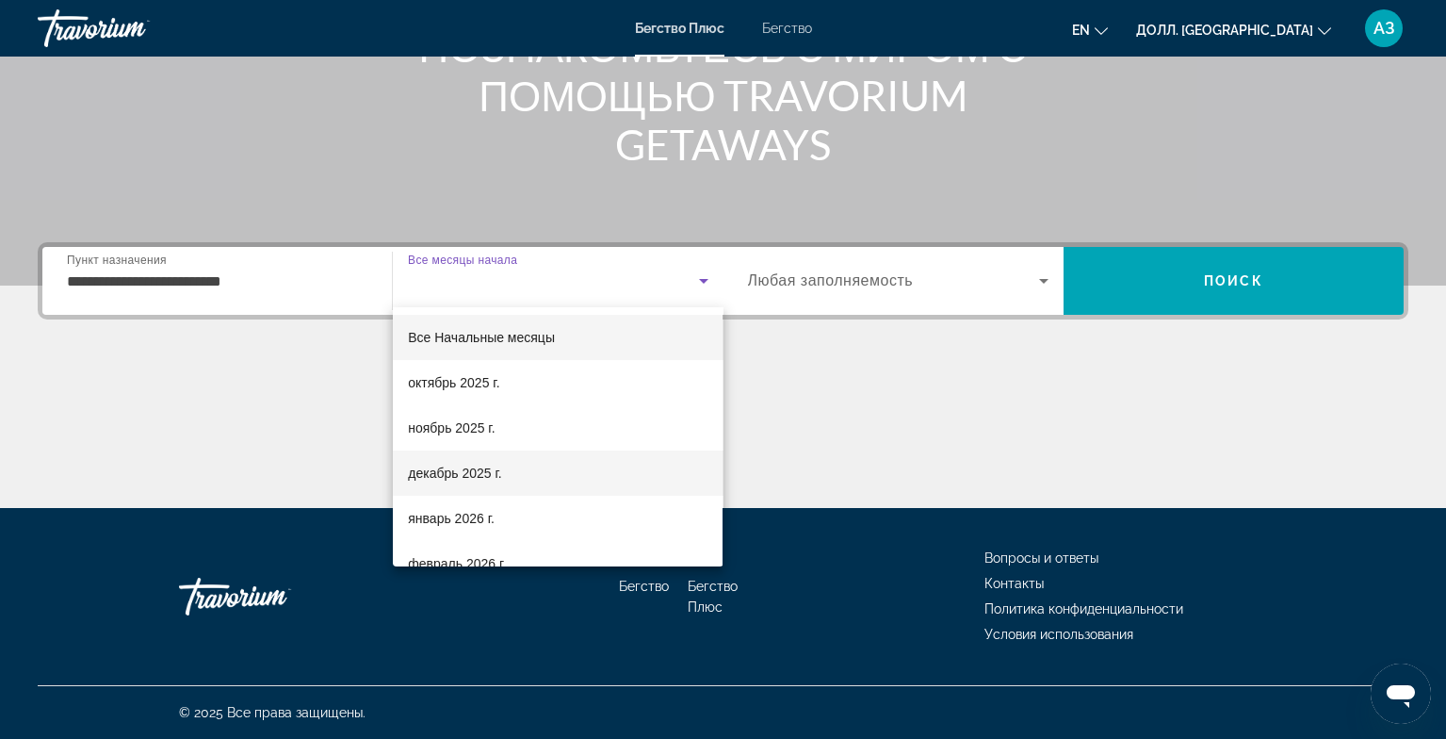
click at [445, 471] on ya-tr-span "декабрь 2025 г." at bounding box center [454, 472] width 93 height 15
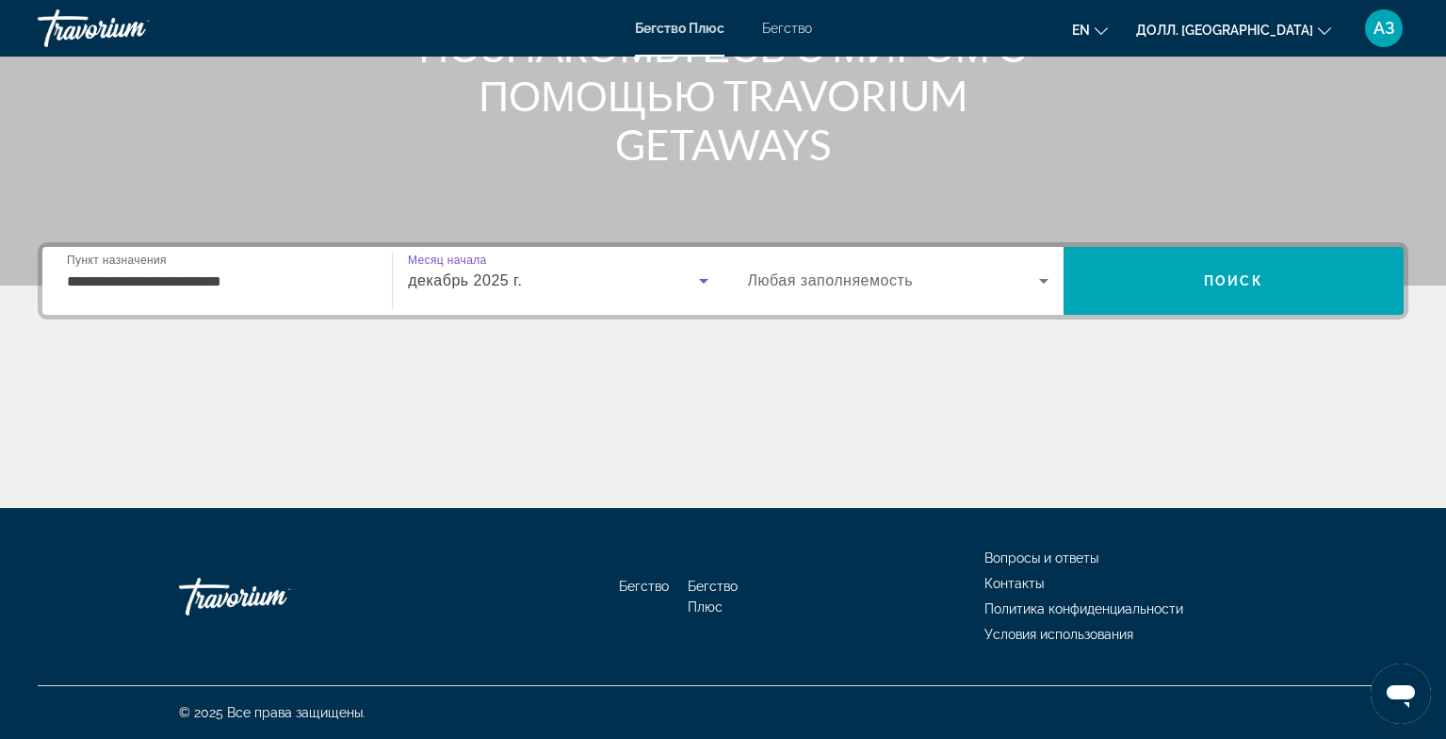
click at [846, 281] on ya-tr-span "Любая заполняемость" at bounding box center [831, 280] width 166 height 16
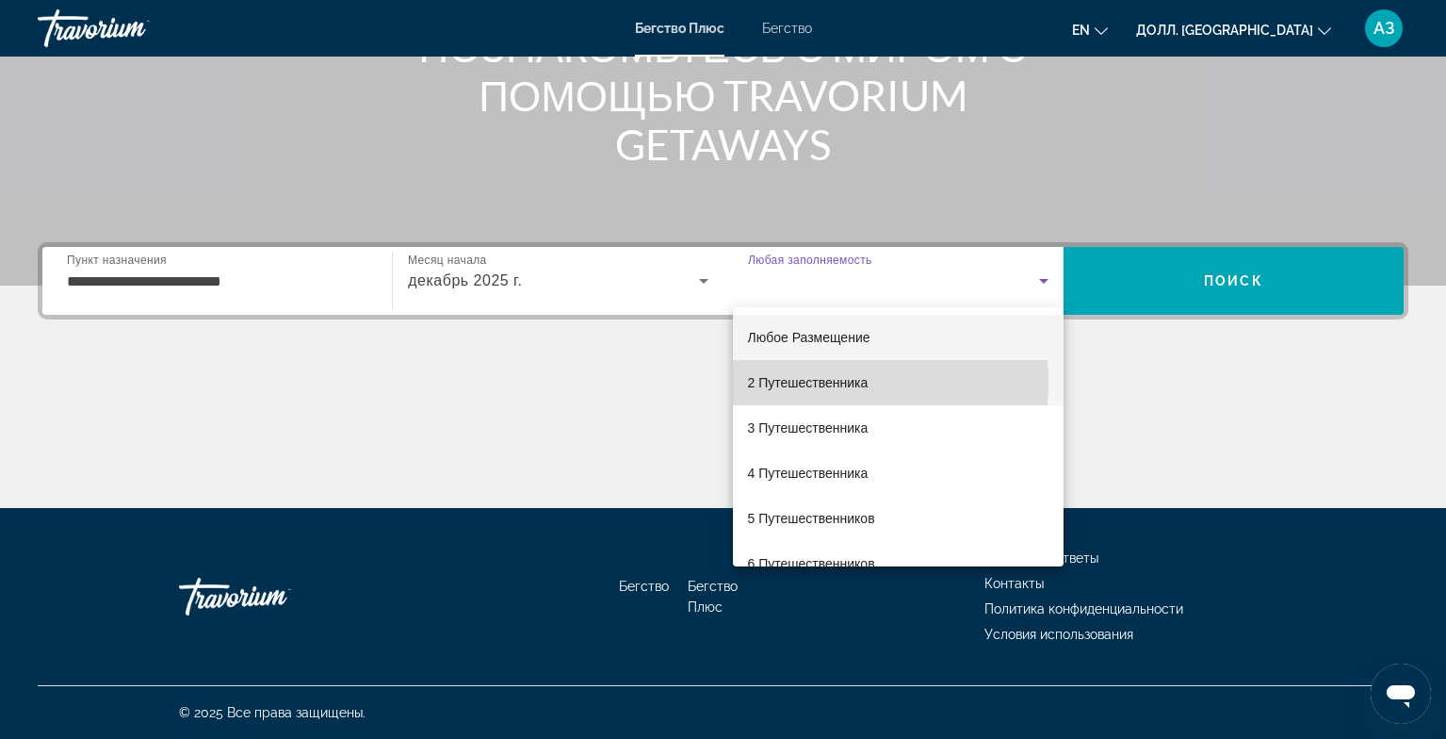
click at [809, 382] on ya-tr-span "2 Путешественника" at bounding box center [808, 382] width 121 height 15
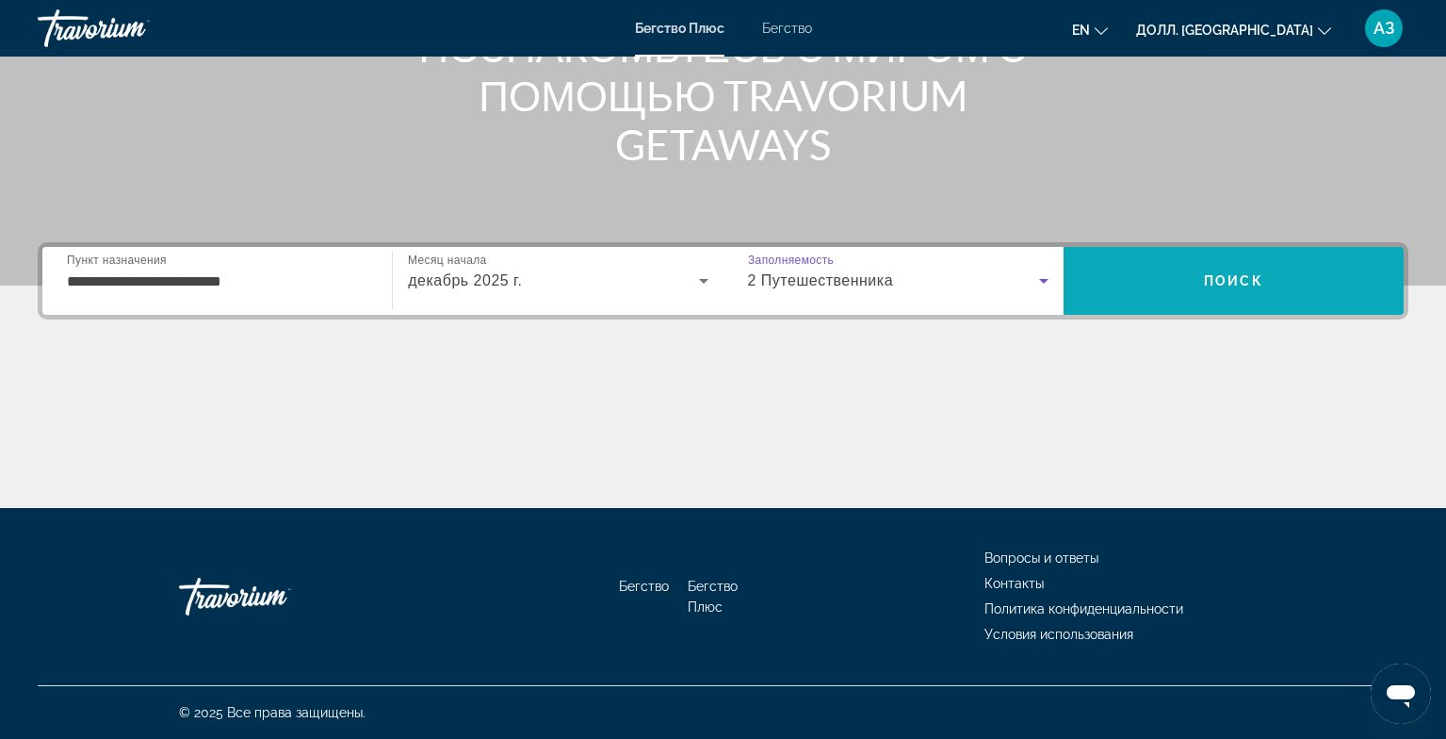
click at [1280, 279] on span "Поиск" at bounding box center [1234, 280] width 340 height 45
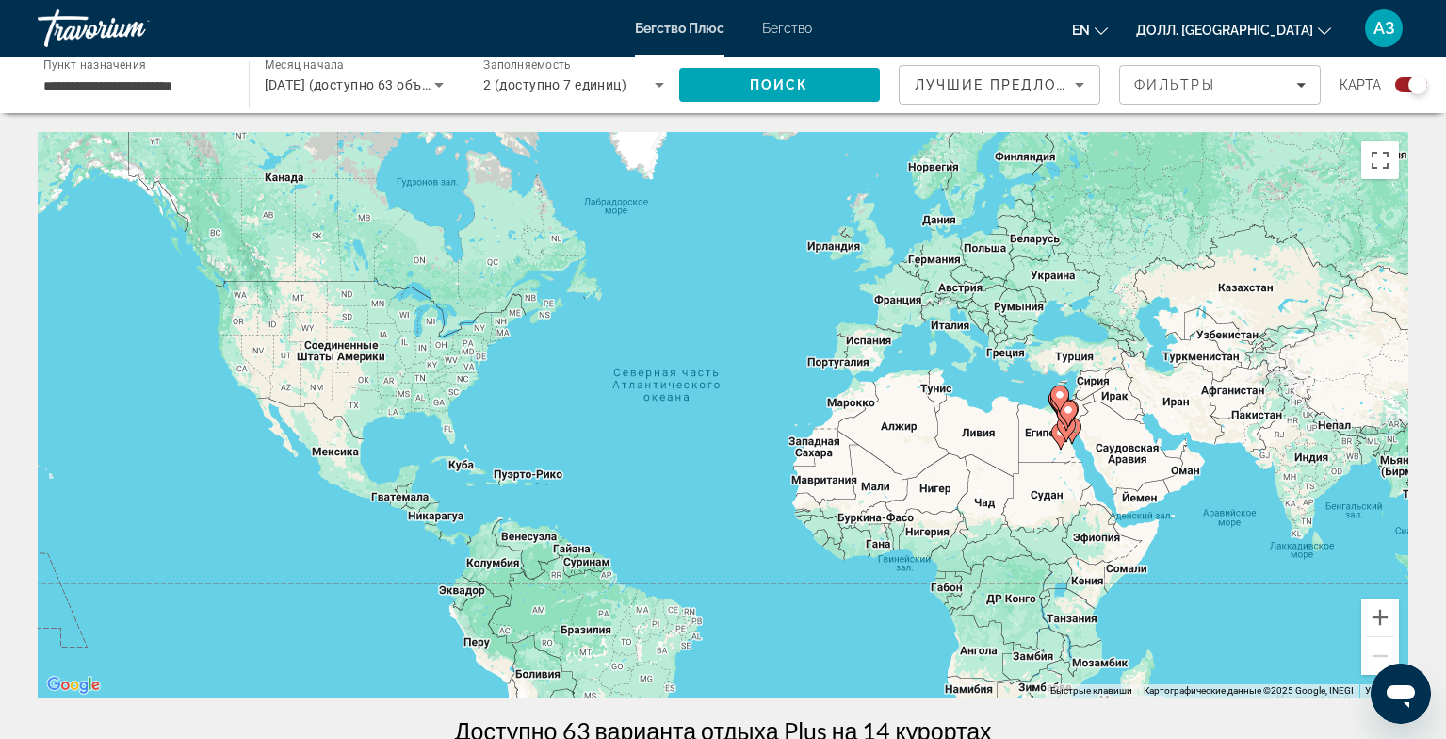
click at [1058, 440] on gmp-advanced-marker "Основное содержание" at bounding box center [1066, 429] width 19 height 28
type input "**********"
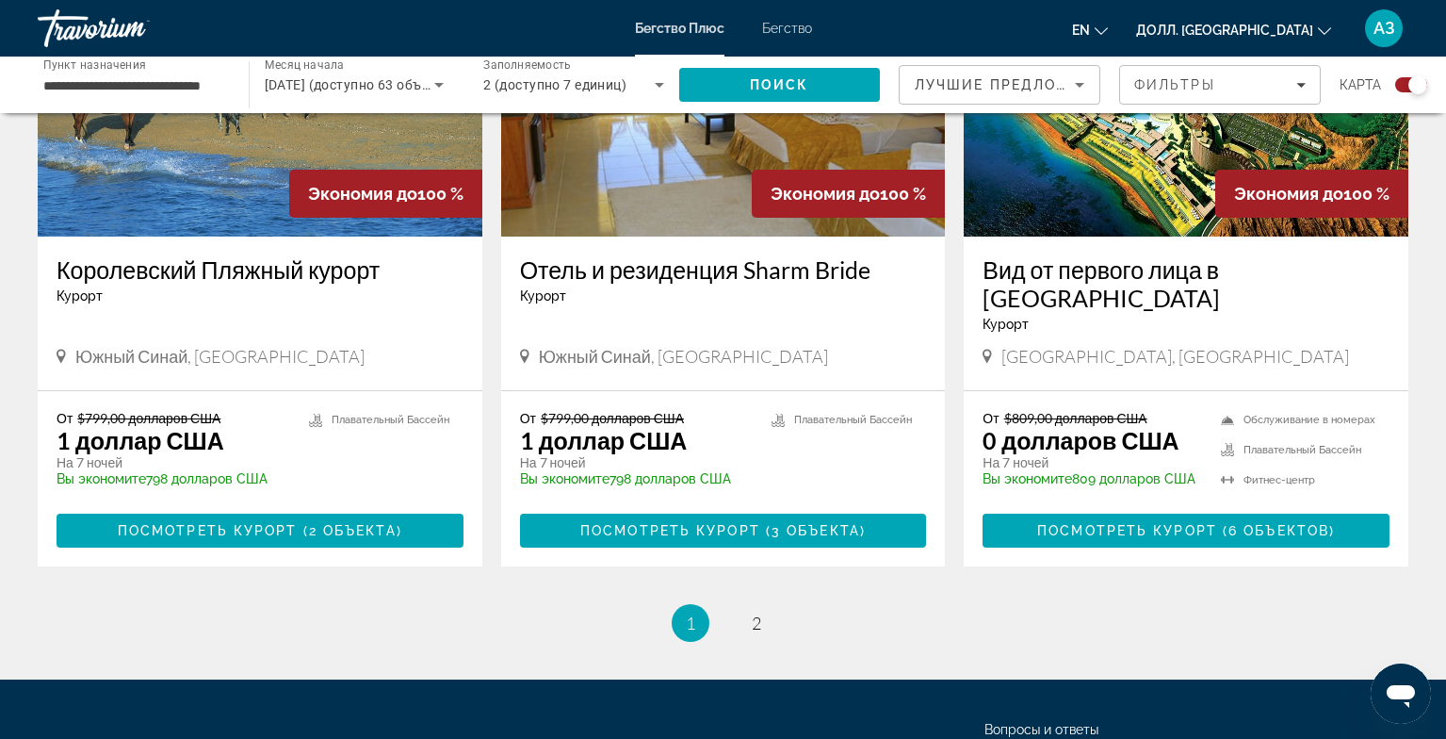
scroll to position [2884, 0]
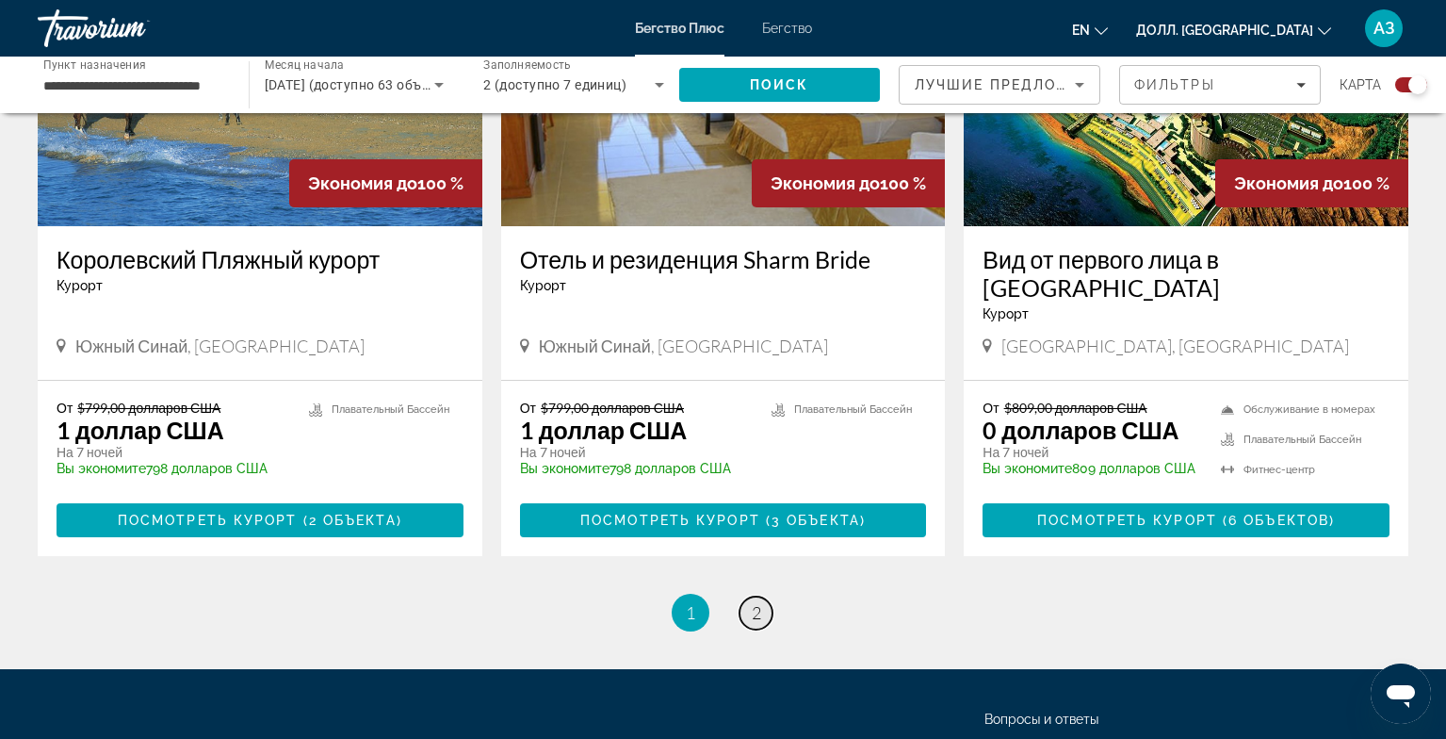
click at [754, 605] on ya-tr-span "2" at bounding box center [756, 612] width 9 height 21
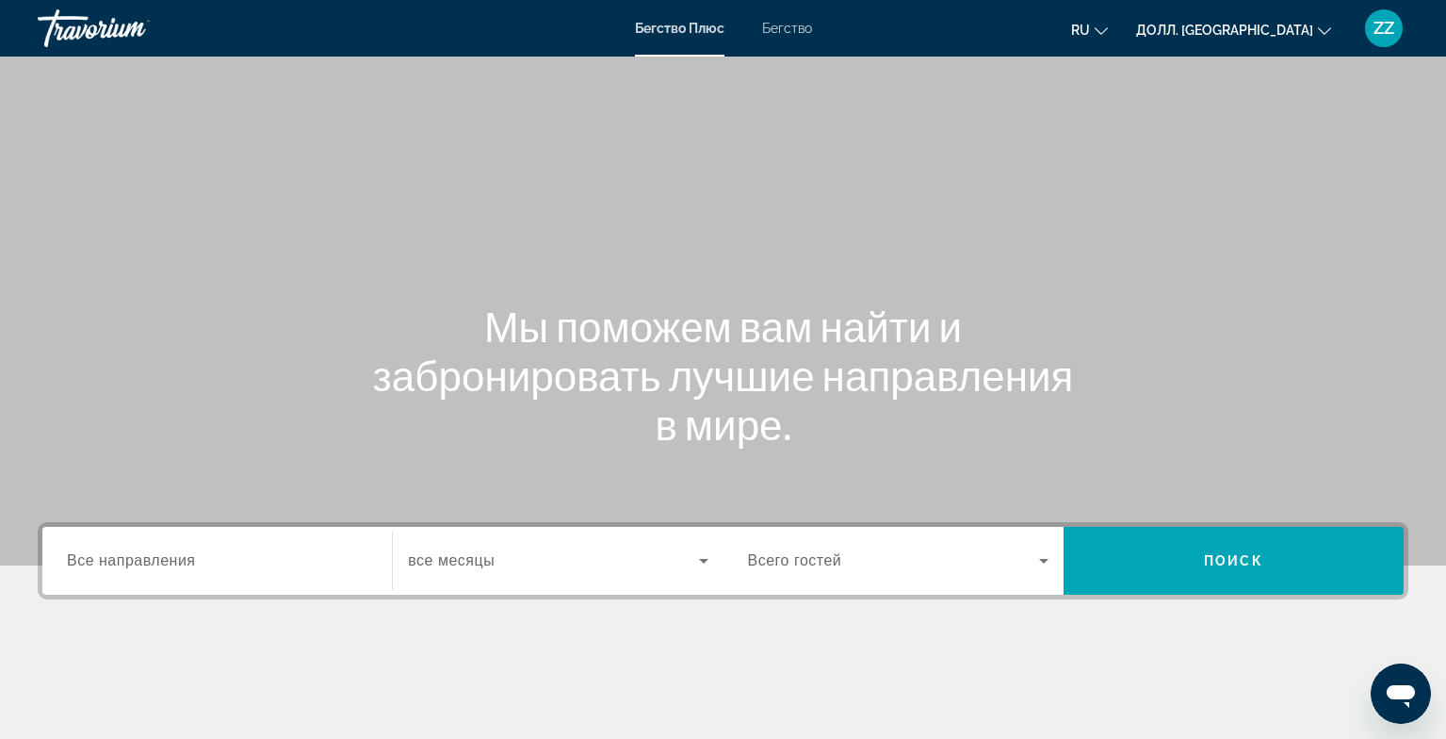
click at [178, 561] on ya-tr-span "Все направления" at bounding box center [131, 560] width 129 height 16
click at [178, 561] on input "Пункт назначения Все направления" at bounding box center [217, 561] width 301 height 23
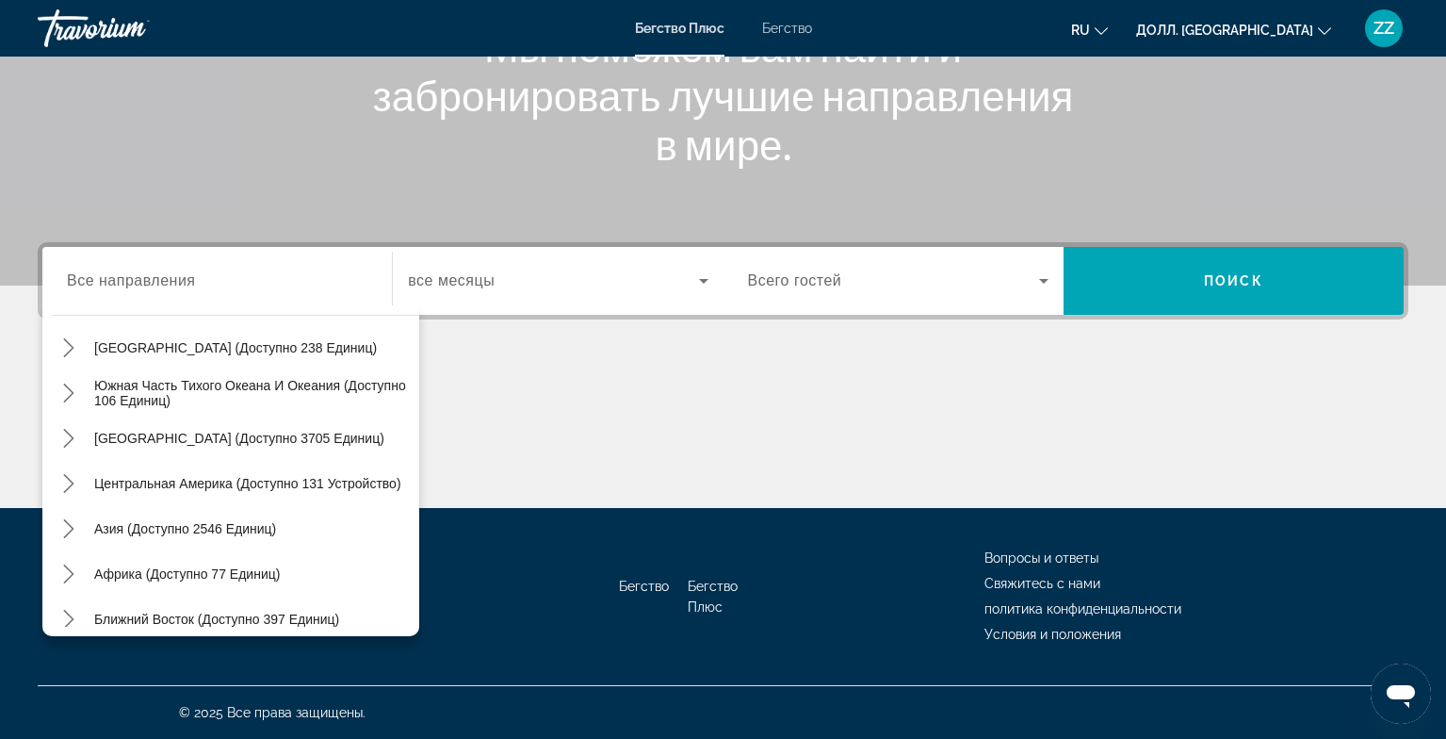
scroll to position [305, 0]
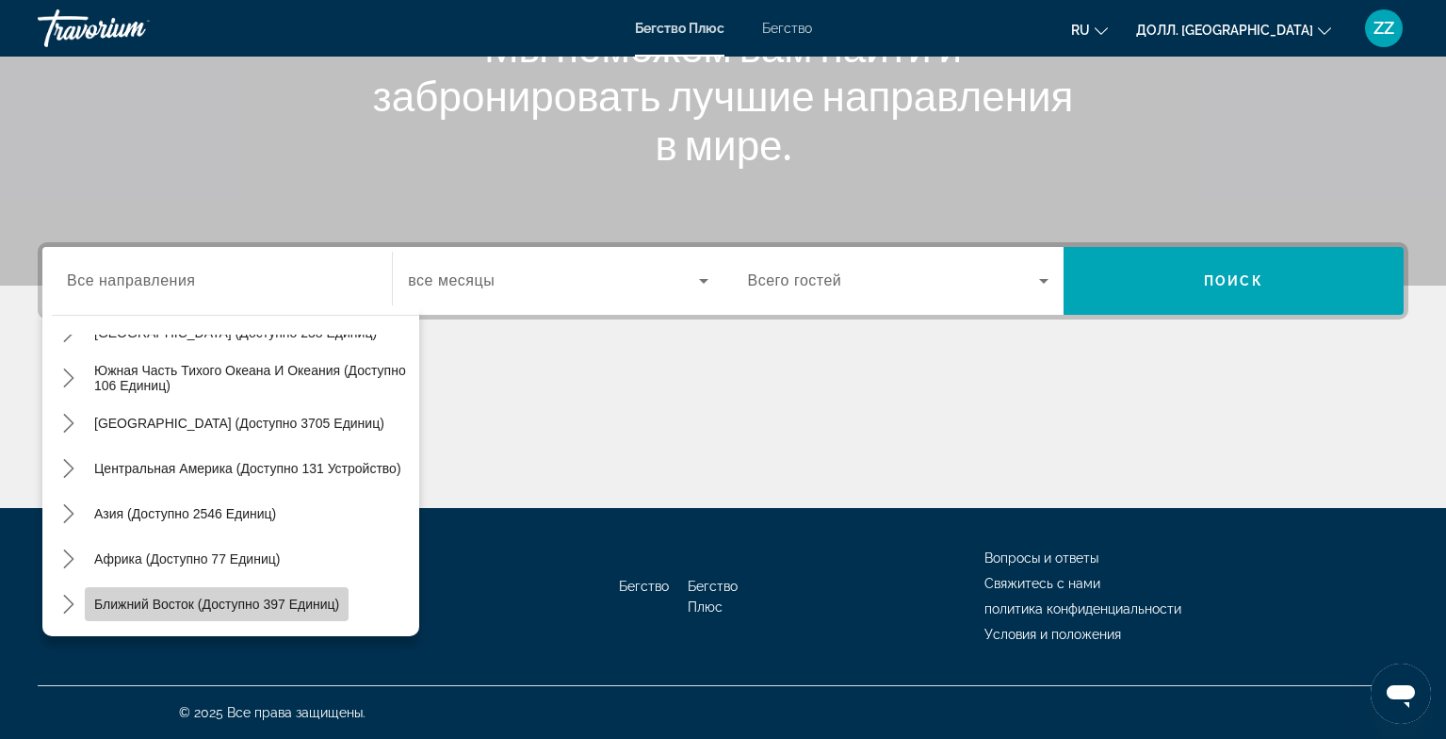
click at [218, 610] on ya-tr-span "Ближний Восток (доступно 397 единиц)" at bounding box center [216, 603] width 245 height 15
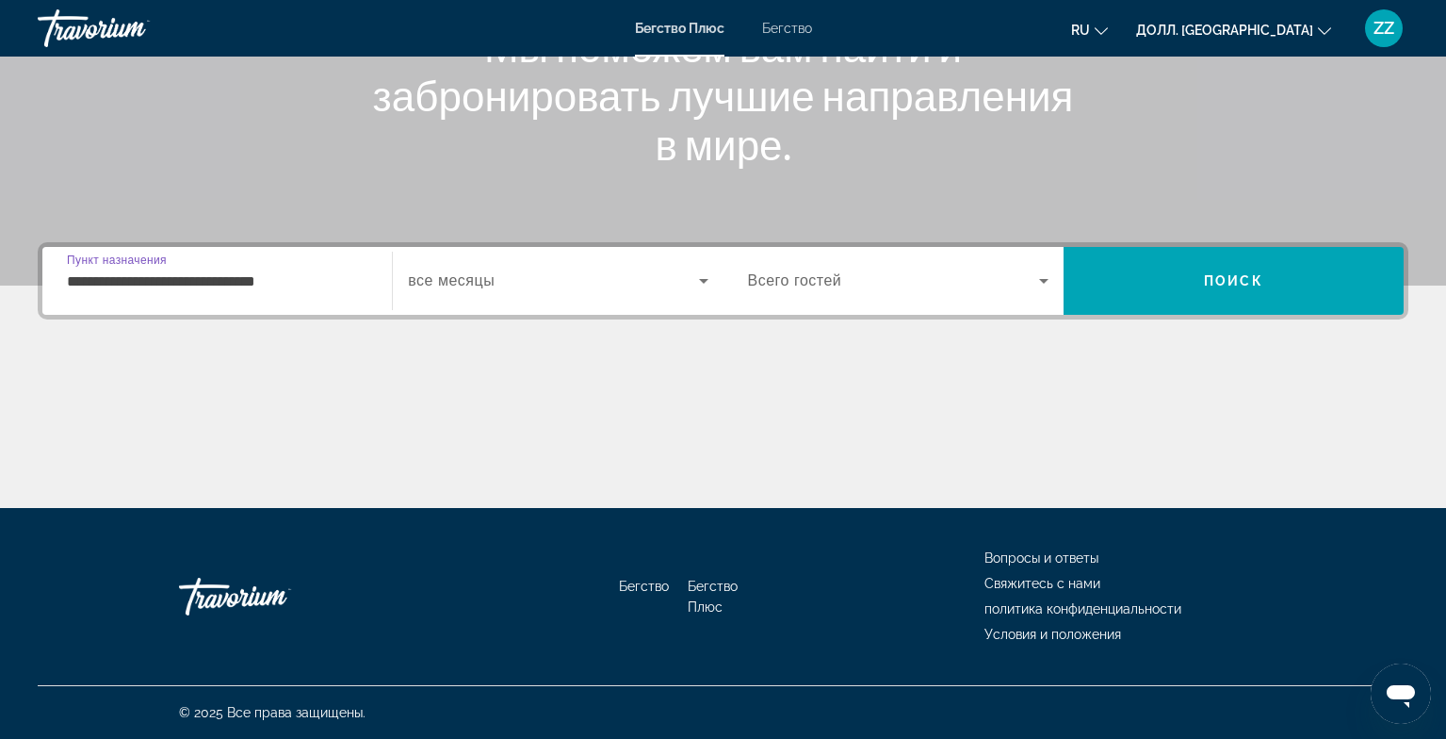
click at [366, 289] on input "**********" at bounding box center [217, 281] width 301 height 23
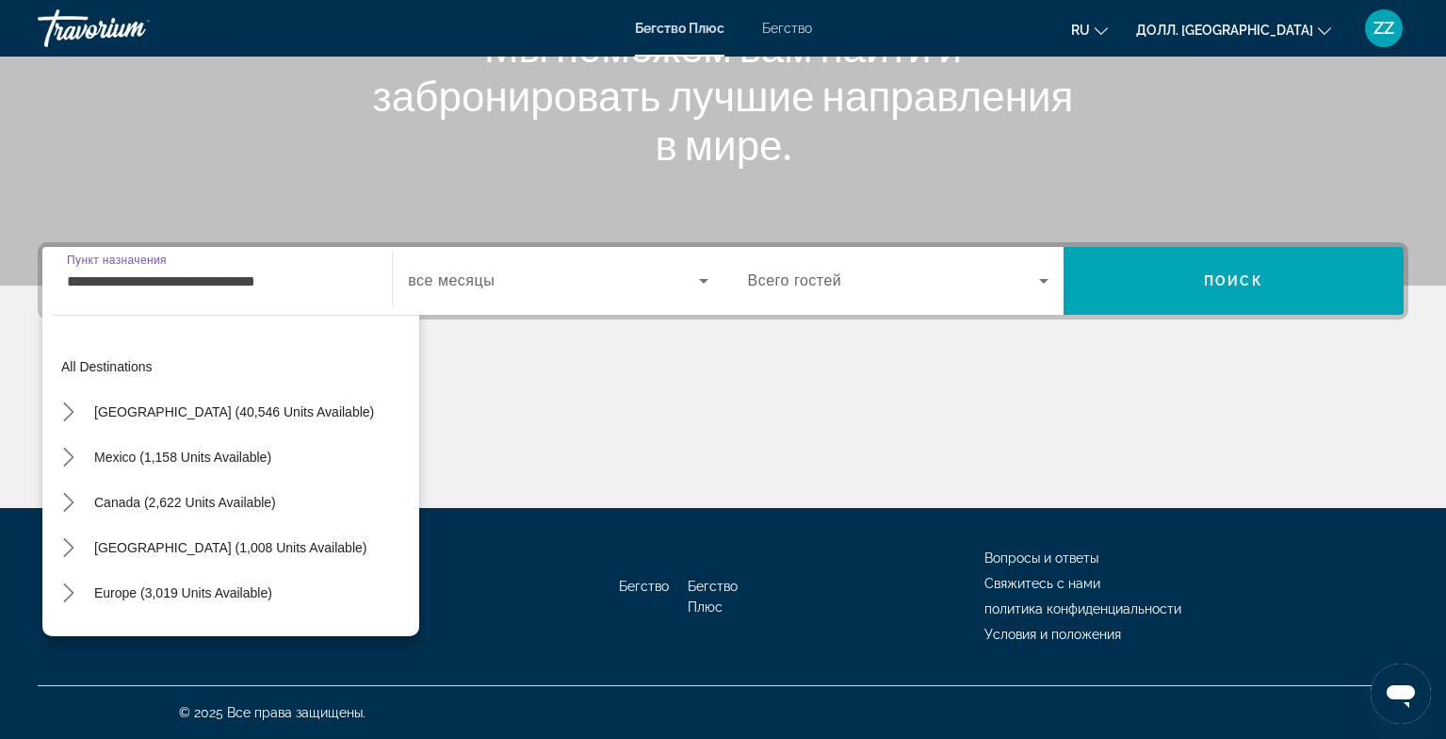
scroll to position [429, 0]
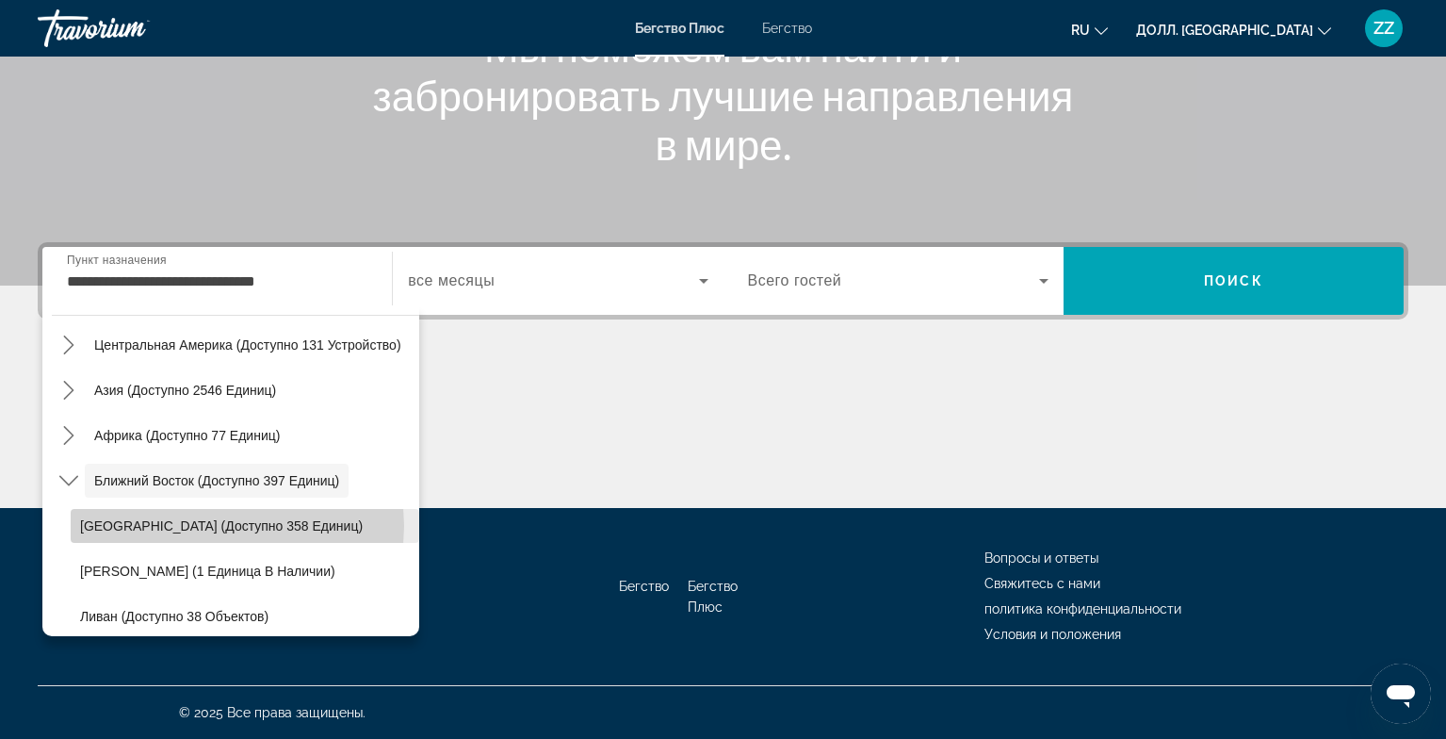
click at [234, 526] on ya-tr-span "[GEOGRAPHIC_DATA] (доступно 358 единиц)" at bounding box center [221, 525] width 283 height 15
type input "**********"
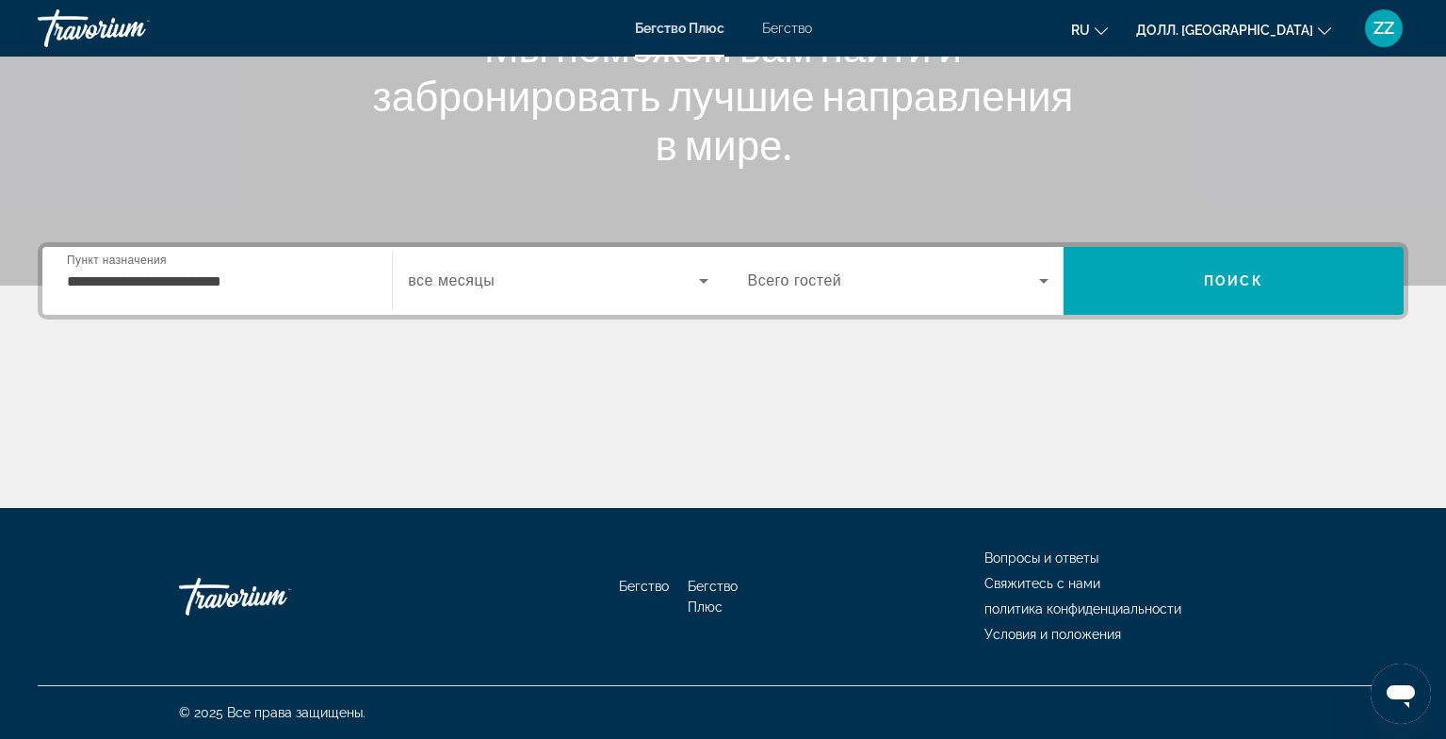
click at [639, 294] on div "Виджет поиска" at bounding box center [558, 280] width 300 height 53
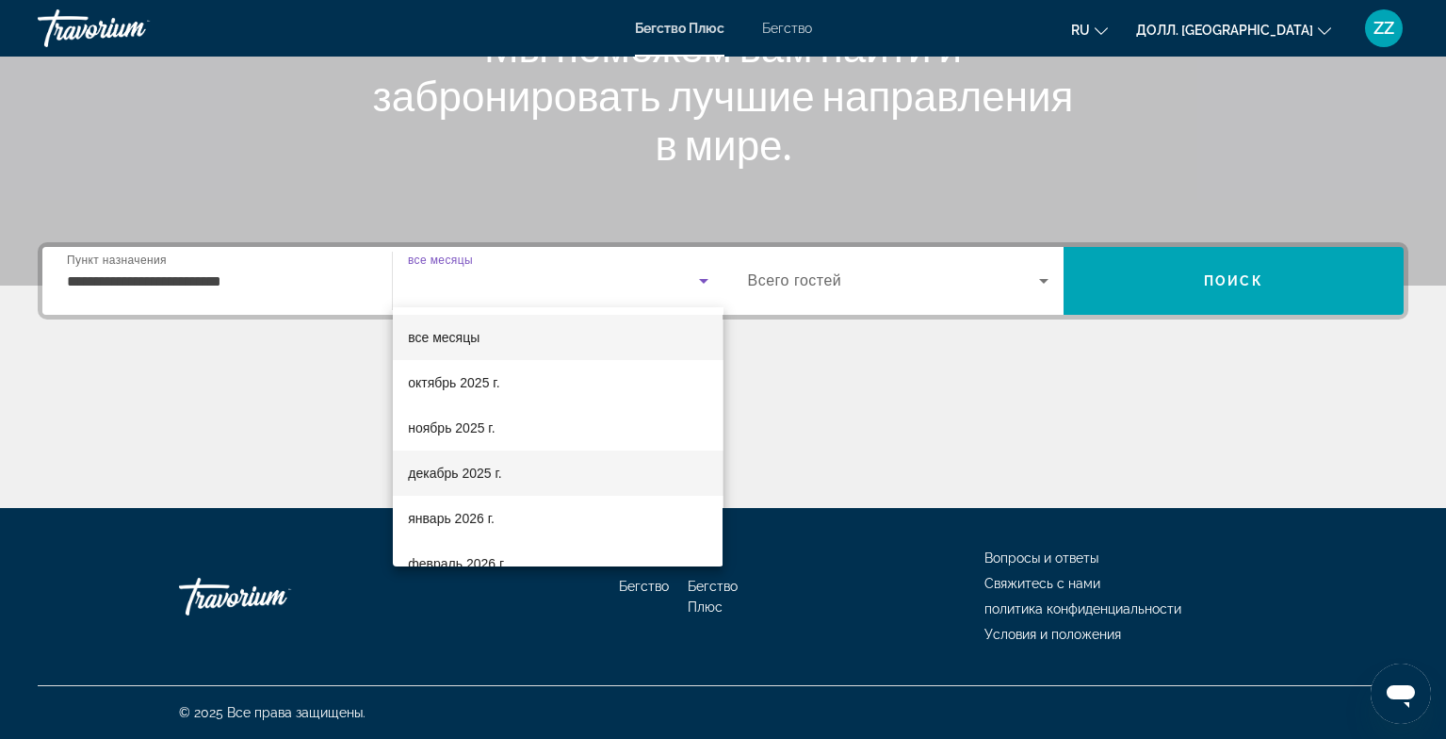
click at [462, 478] on ya-tr-span "декабрь 2025 г." at bounding box center [454, 472] width 93 height 15
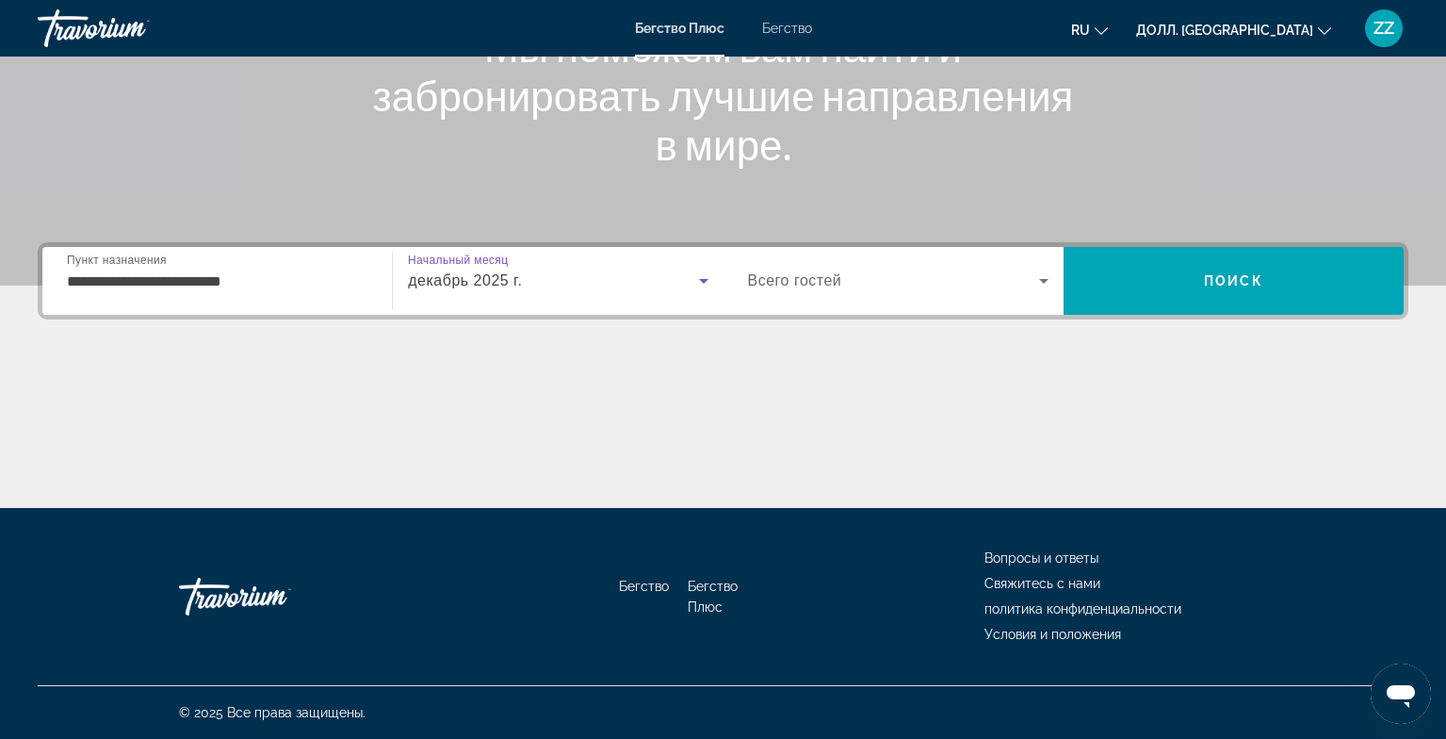
click at [840, 291] on span "Виджет поиска" at bounding box center [893, 280] width 291 height 23
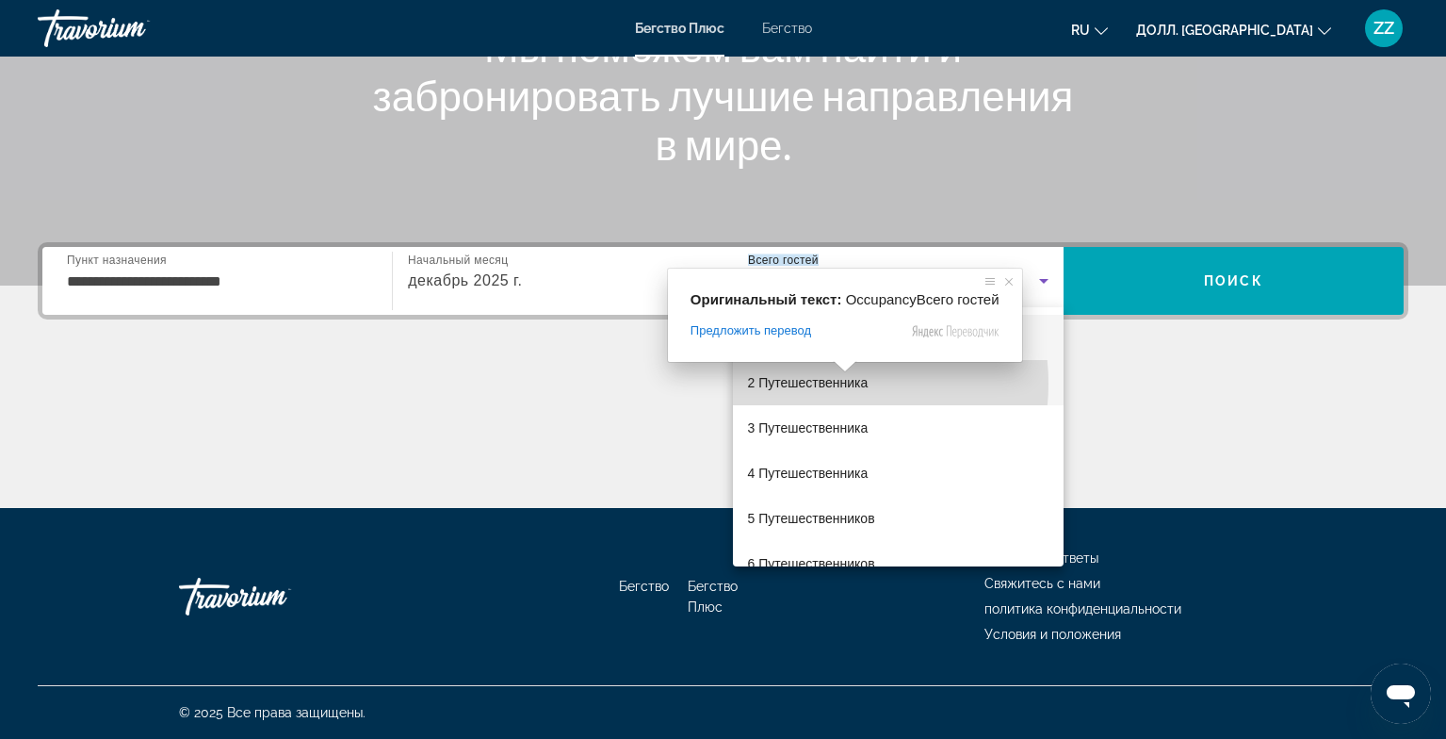
click at [810, 383] on ya-tr-span "2 Путешественника" at bounding box center [808, 382] width 121 height 15
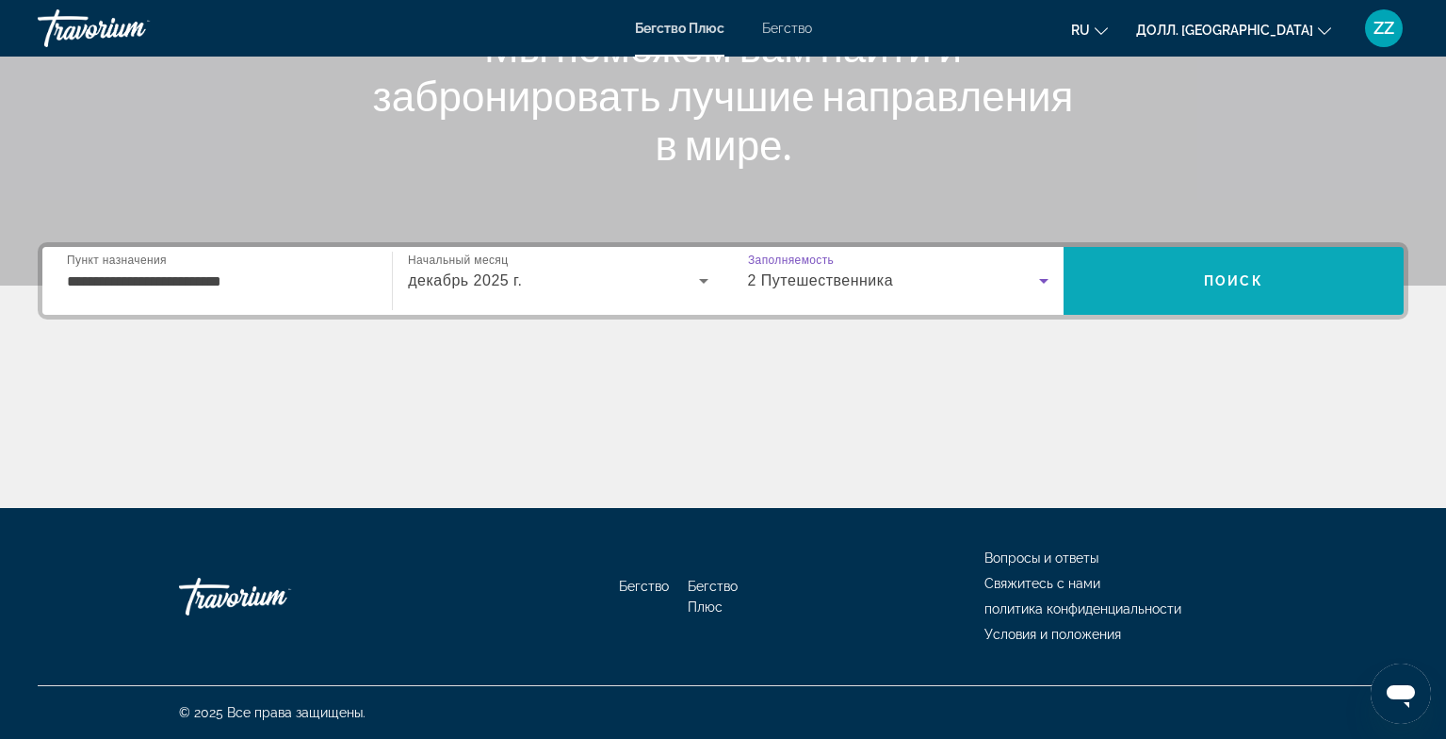
click at [1231, 287] on ya-tr-span "Поиск" at bounding box center [1233, 280] width 59 height 15
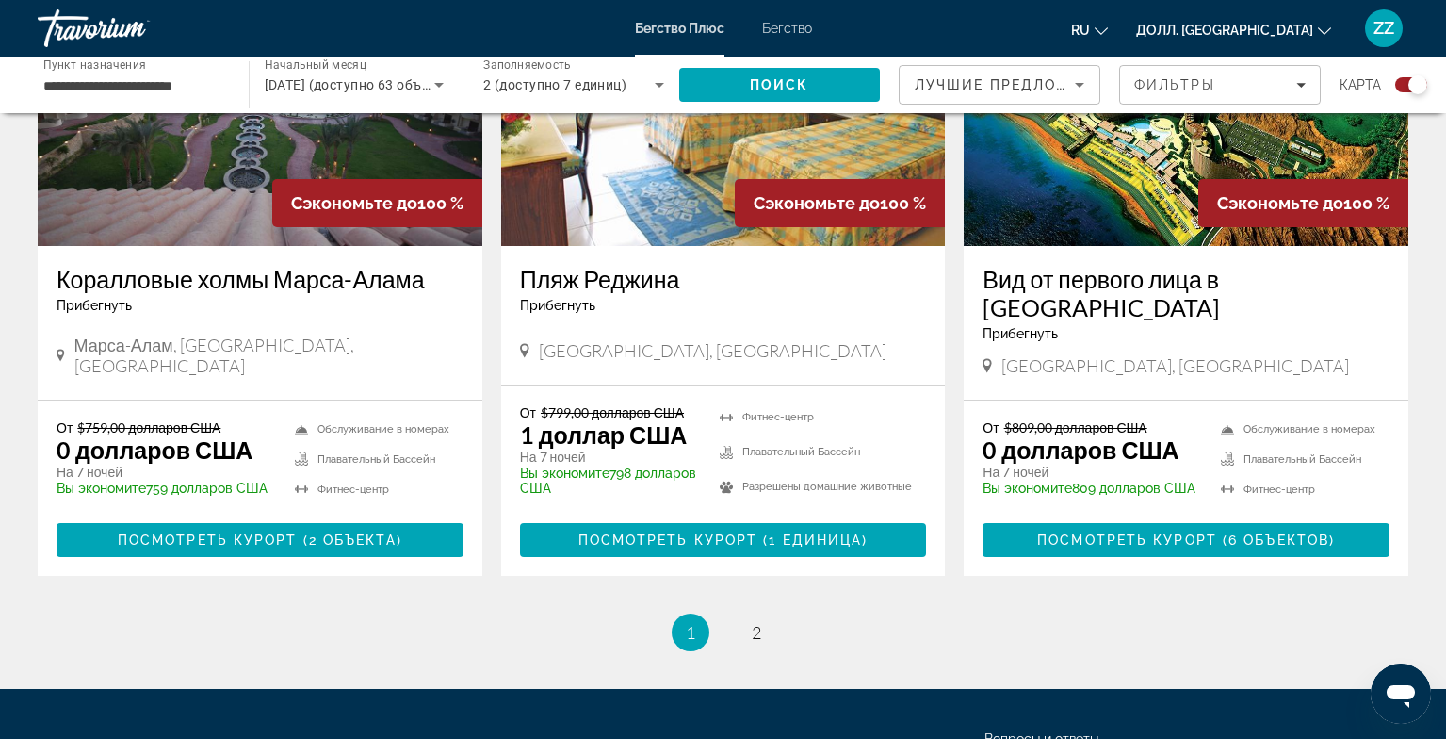
scroll to position [2853, 0]
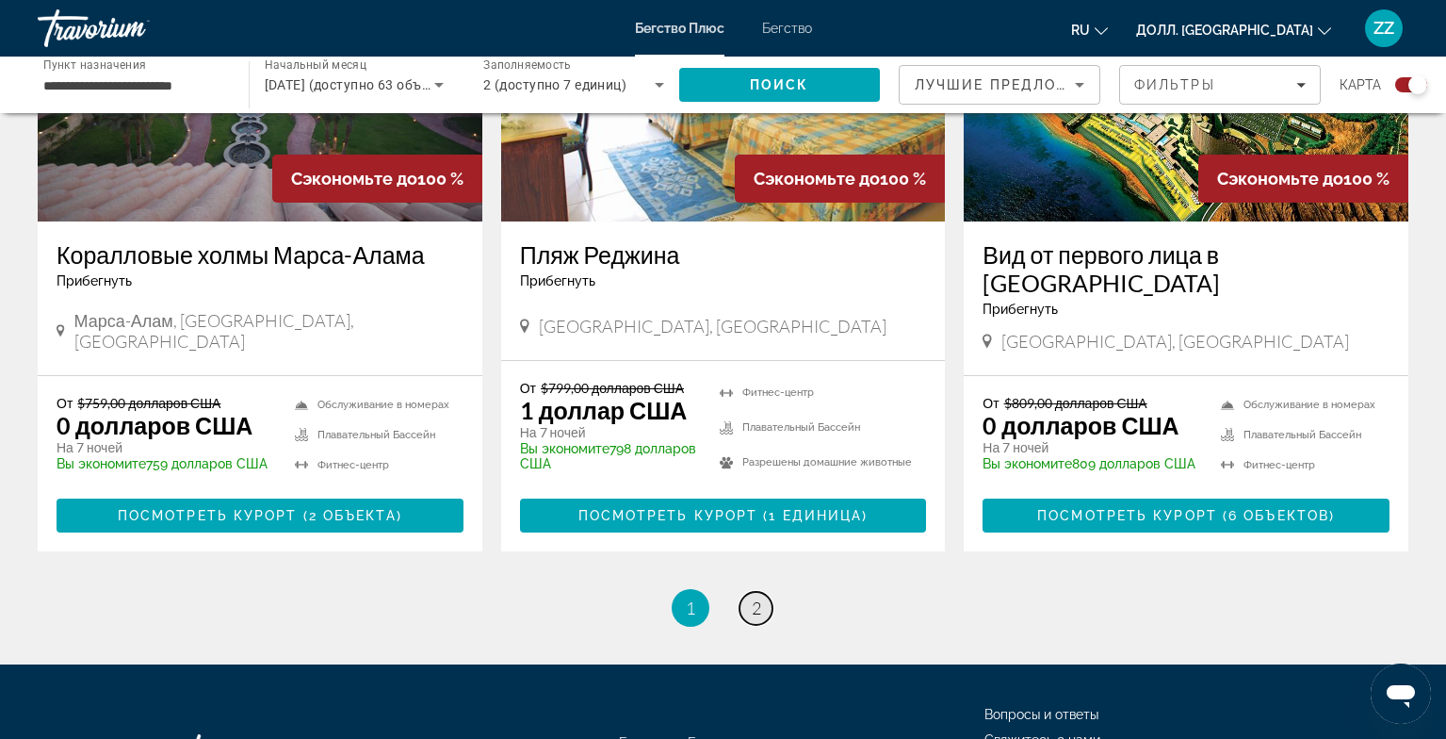
click at [757, 618] on ya-tr-span "2" at bounding box center [756, 607] width 9 height 21
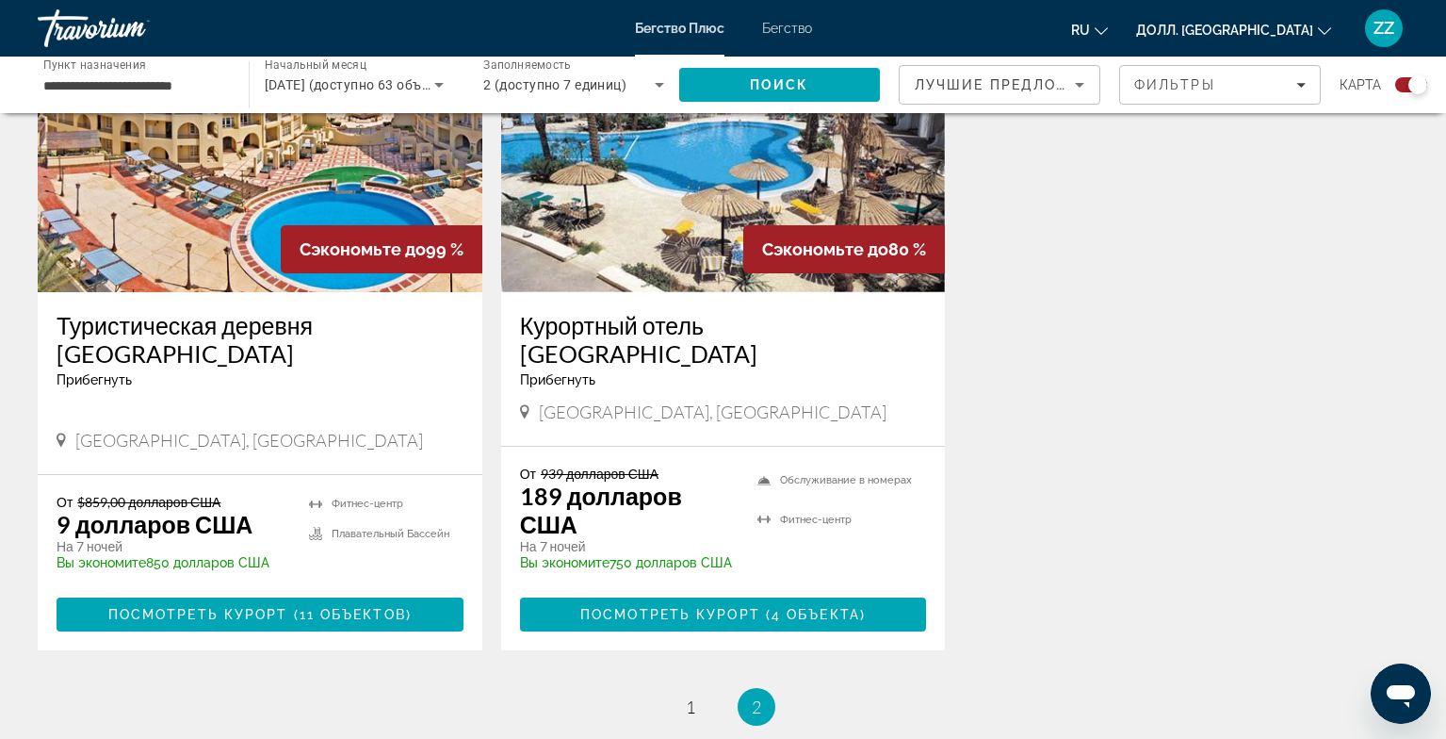
scroll to position [814, 0]
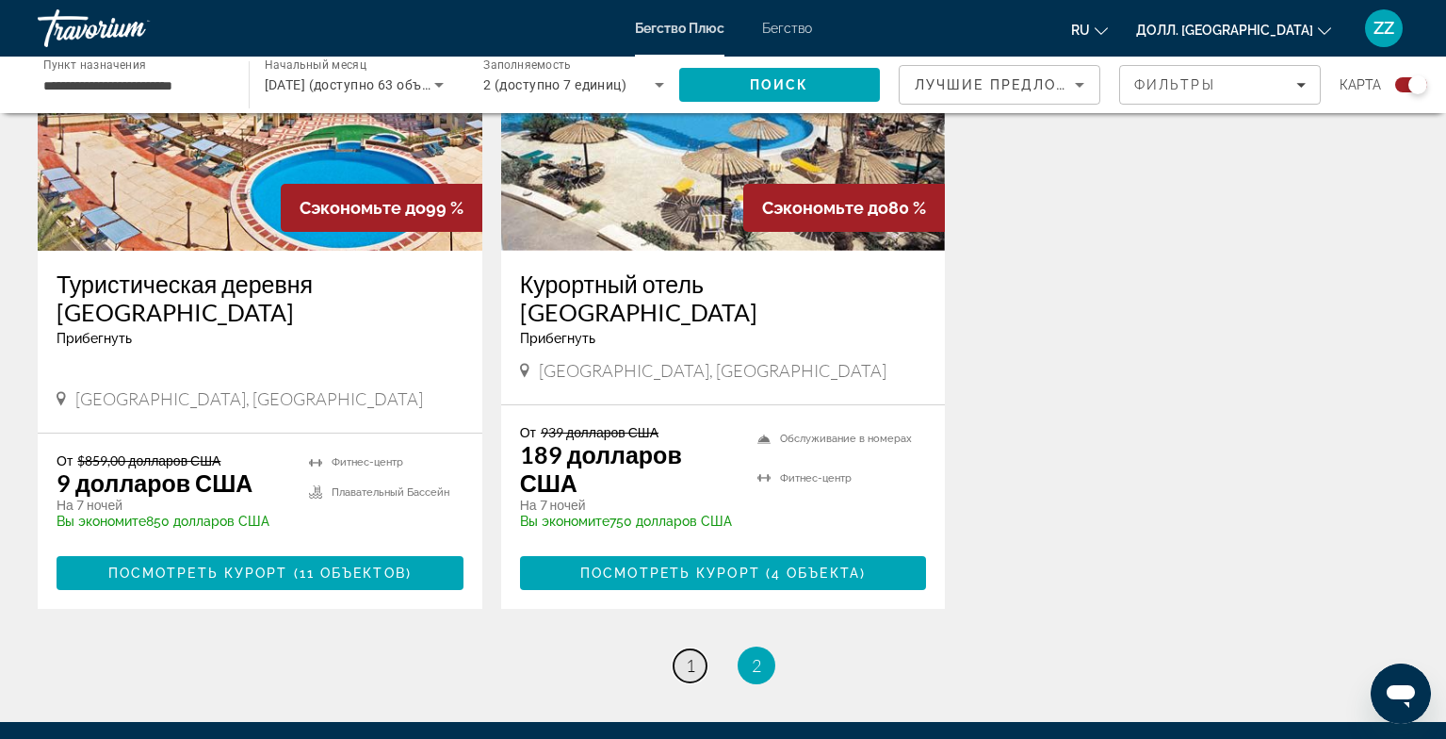
click at [691, 655] on ya-tr-span "1" at bounding box center [690, 665] width 9 height 21
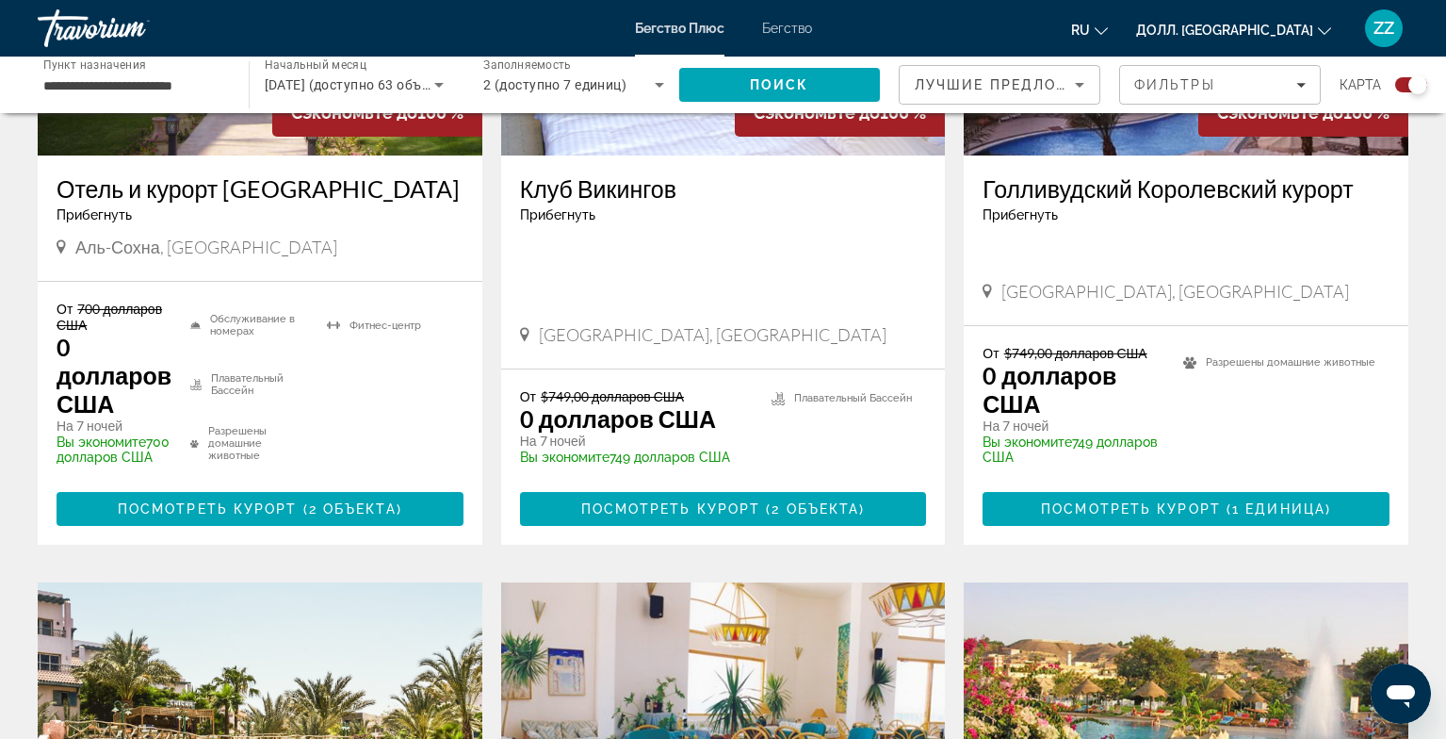
scroll to position [924, 0]
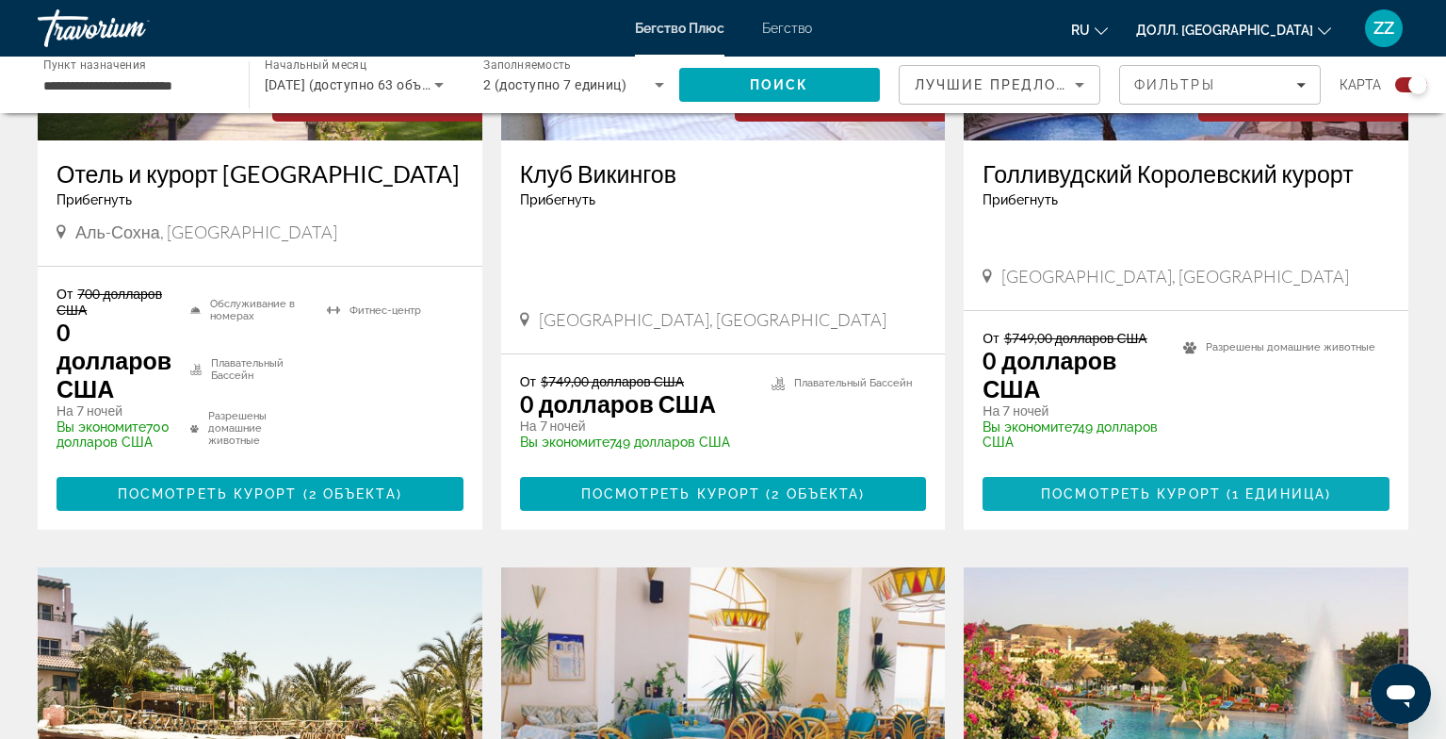
click at [1091, 501] on ya-tr-span "Посмотреть курорт" at bounding box center [1131, 493] width 180 height 15
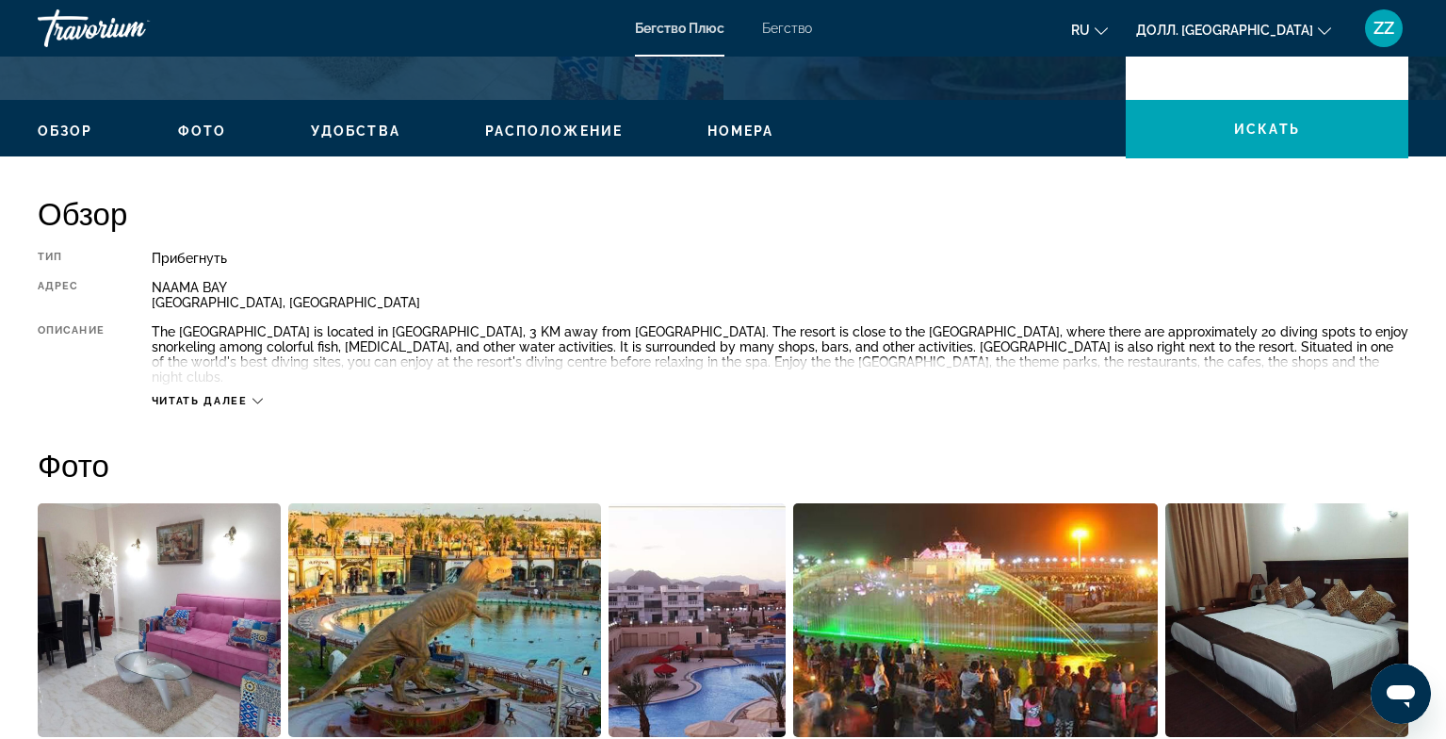
scroll to position [642, 0]
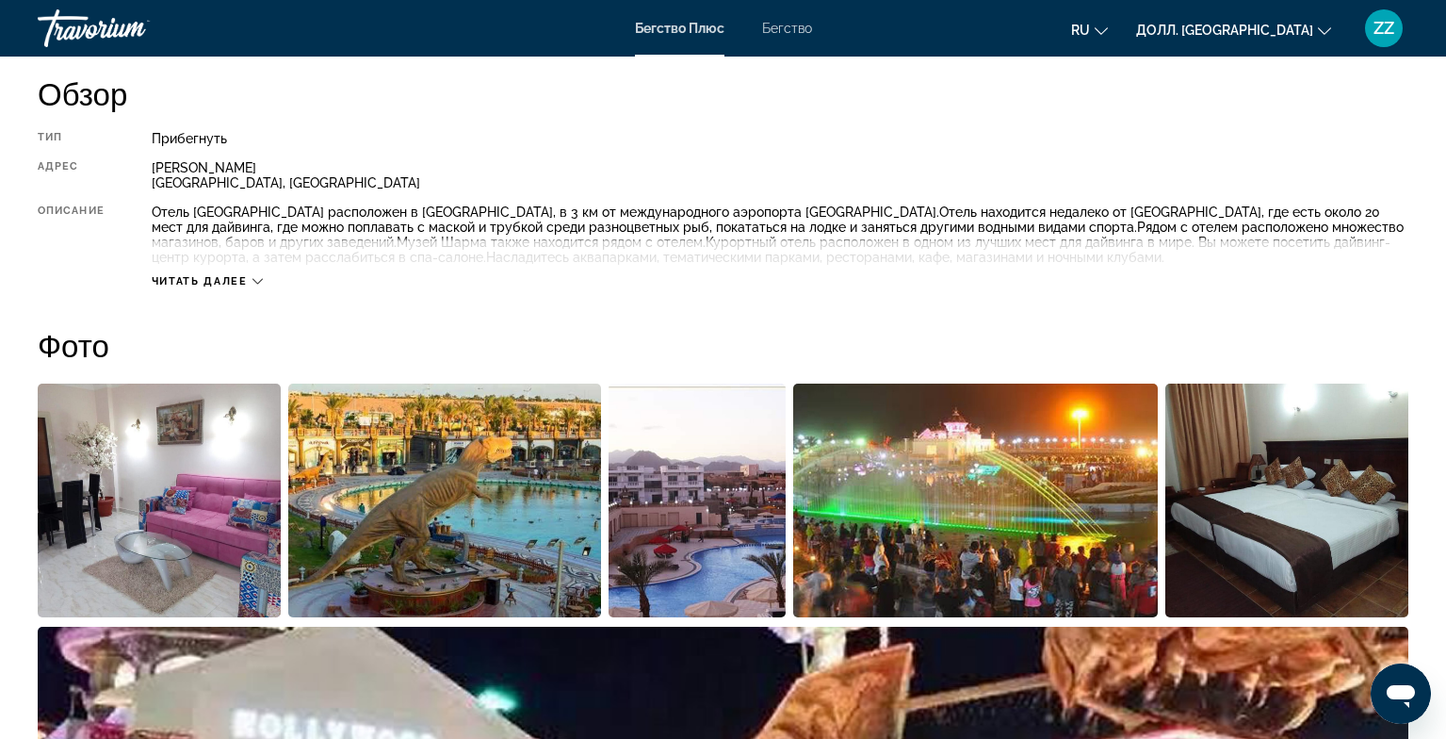
click at [244, 282] on ya-tr-span "Читать далее" at bounding box center [200, 281] width 96 height 12
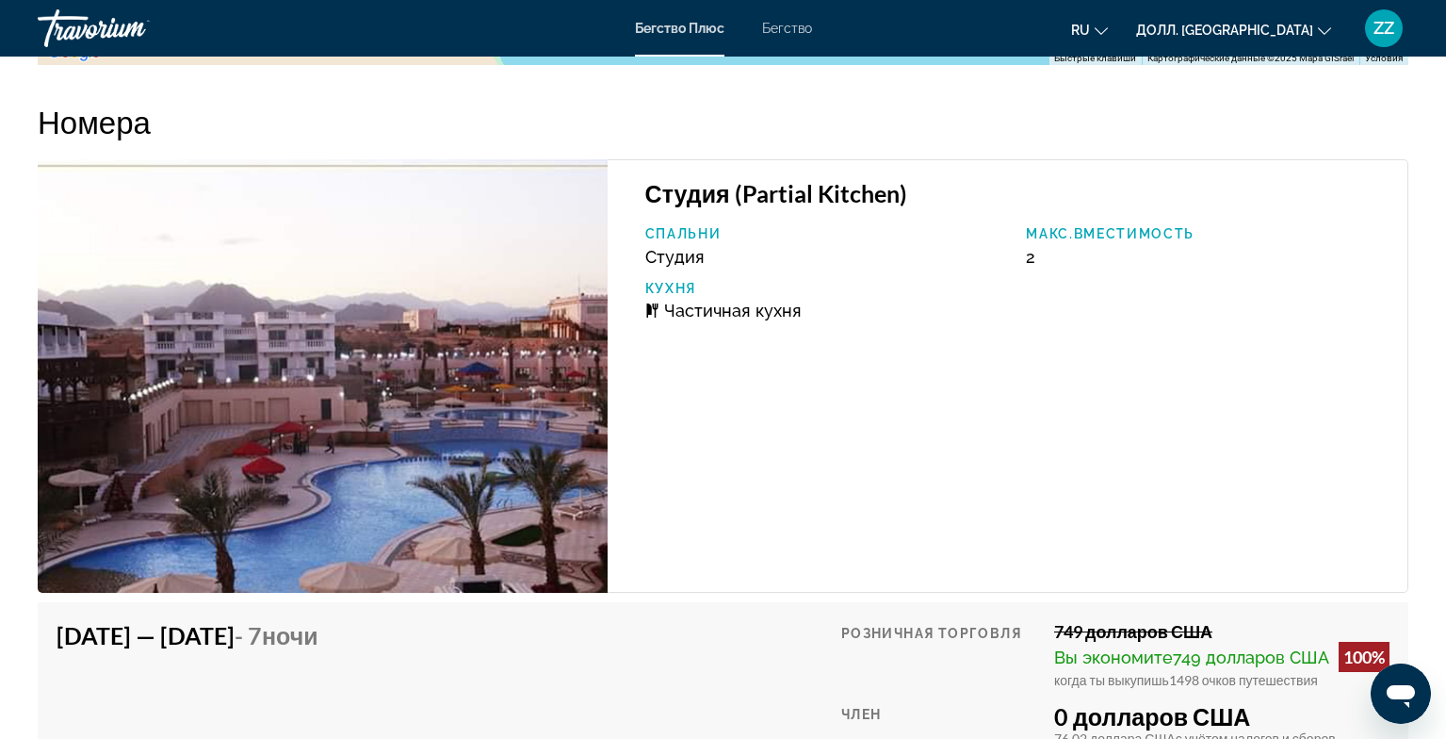
scroll to position [2628, 0]
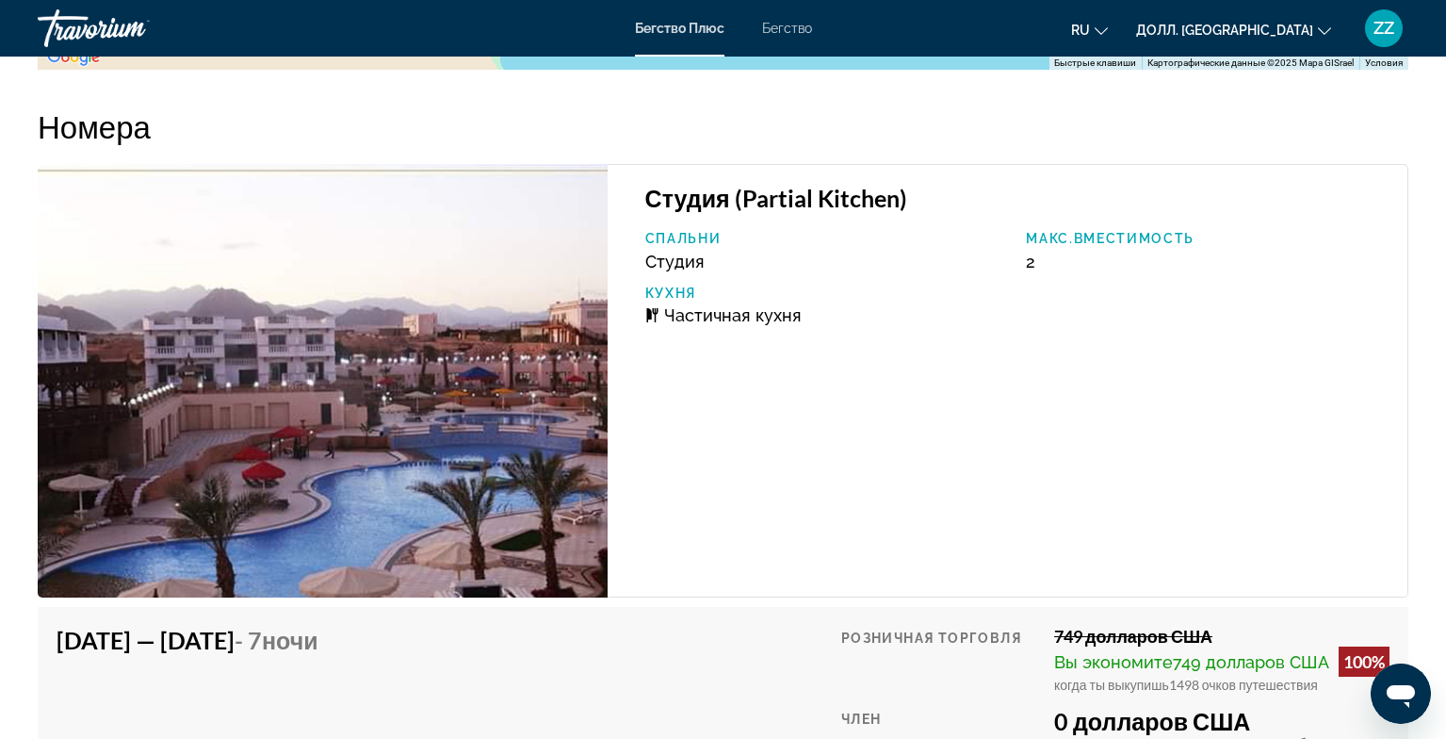
click at [479, 272] on img "Основное содержание" at bounding box center [323, 380] width 570 height 433
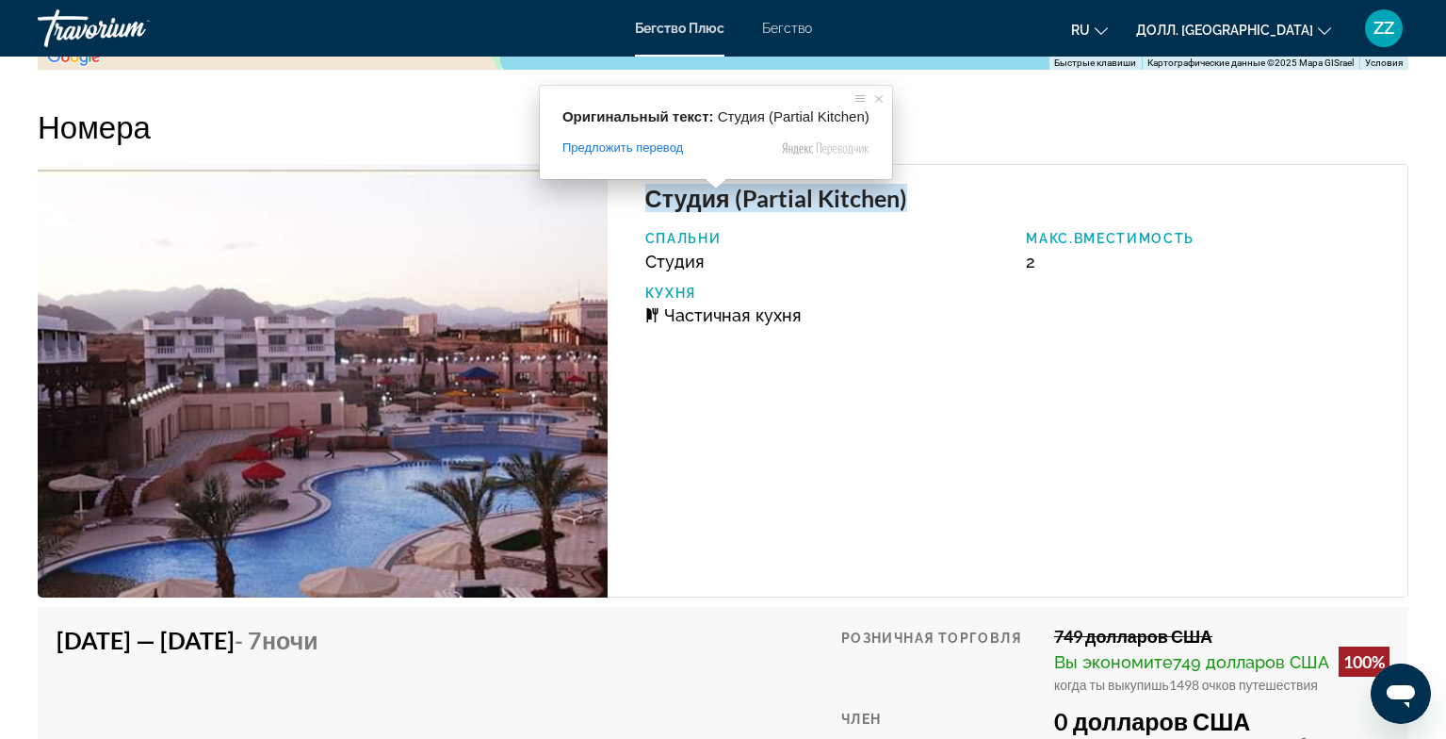
click at [721, 201] on ya-tr-span "Студия (Partial Kitchen)" at bounding box center [776, 198] width 262 height 28
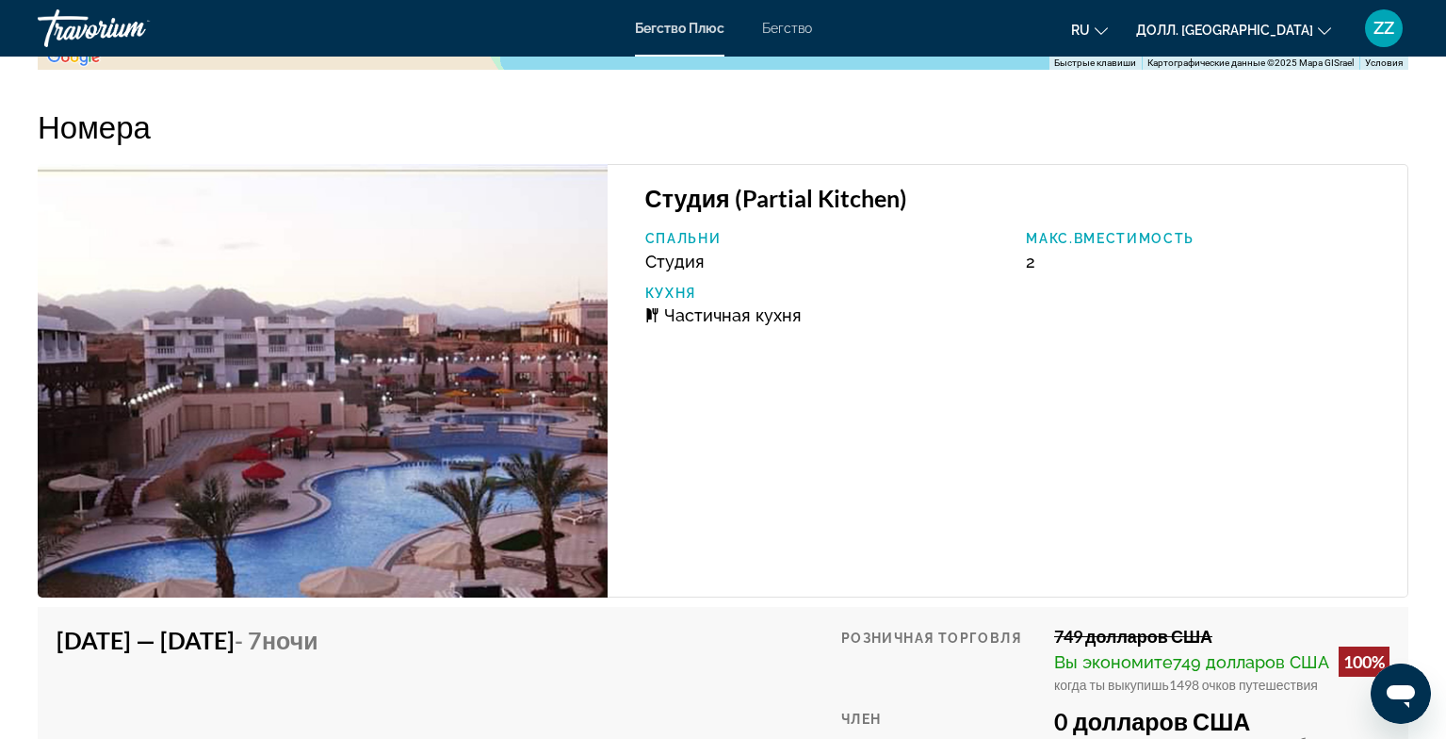
scroll to position [2593, 0]
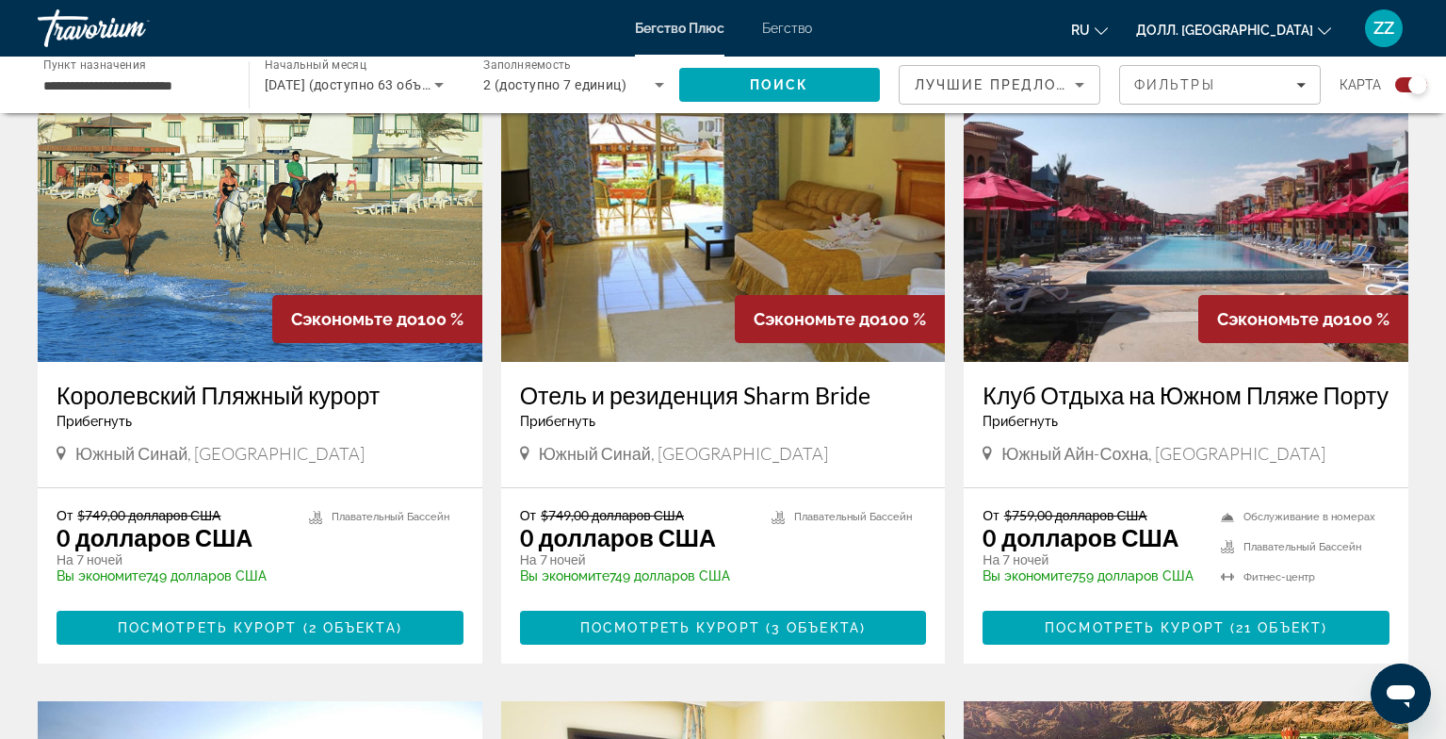
scroll to position [2076, 0]
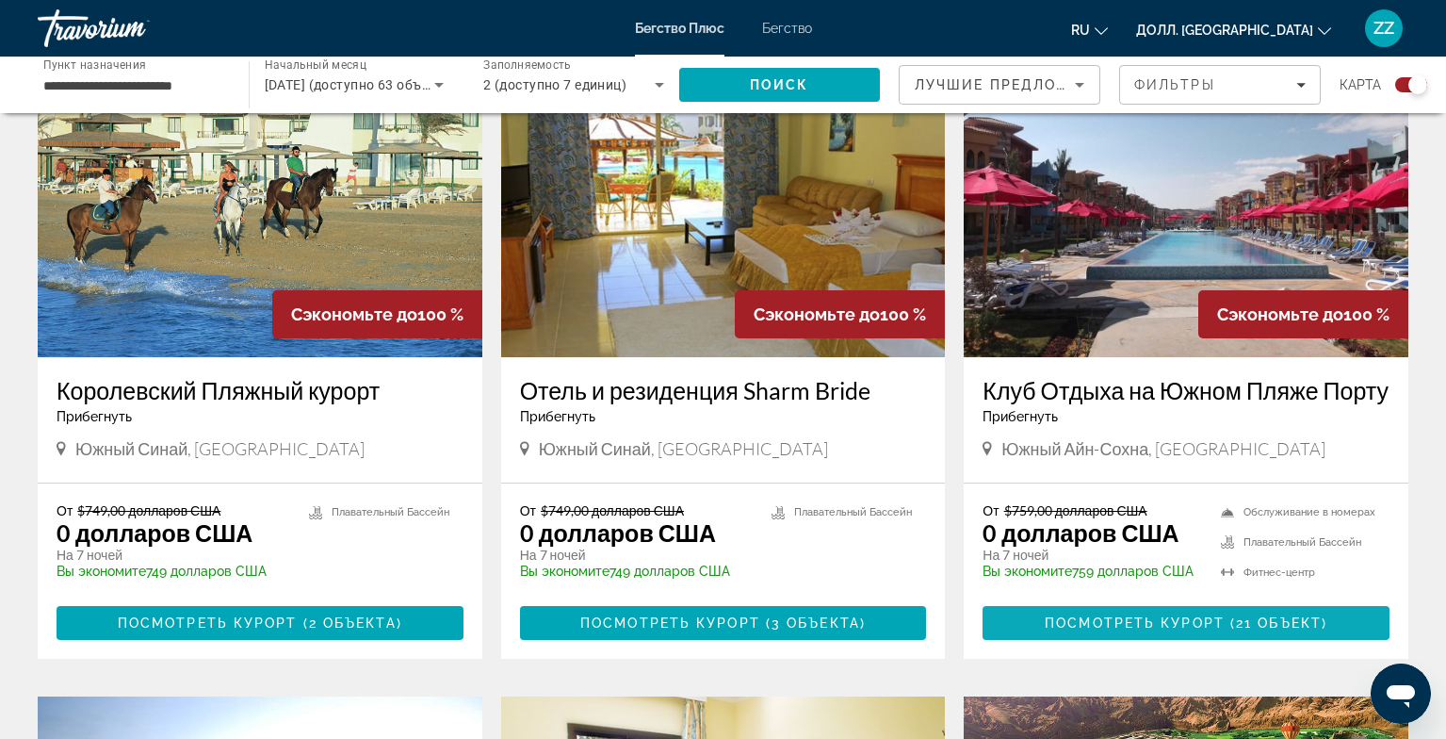
click at [1113, 630] on ya-tr-span "Посмотреть курорт" at bounding box center [1135, 622] width 180 height 15
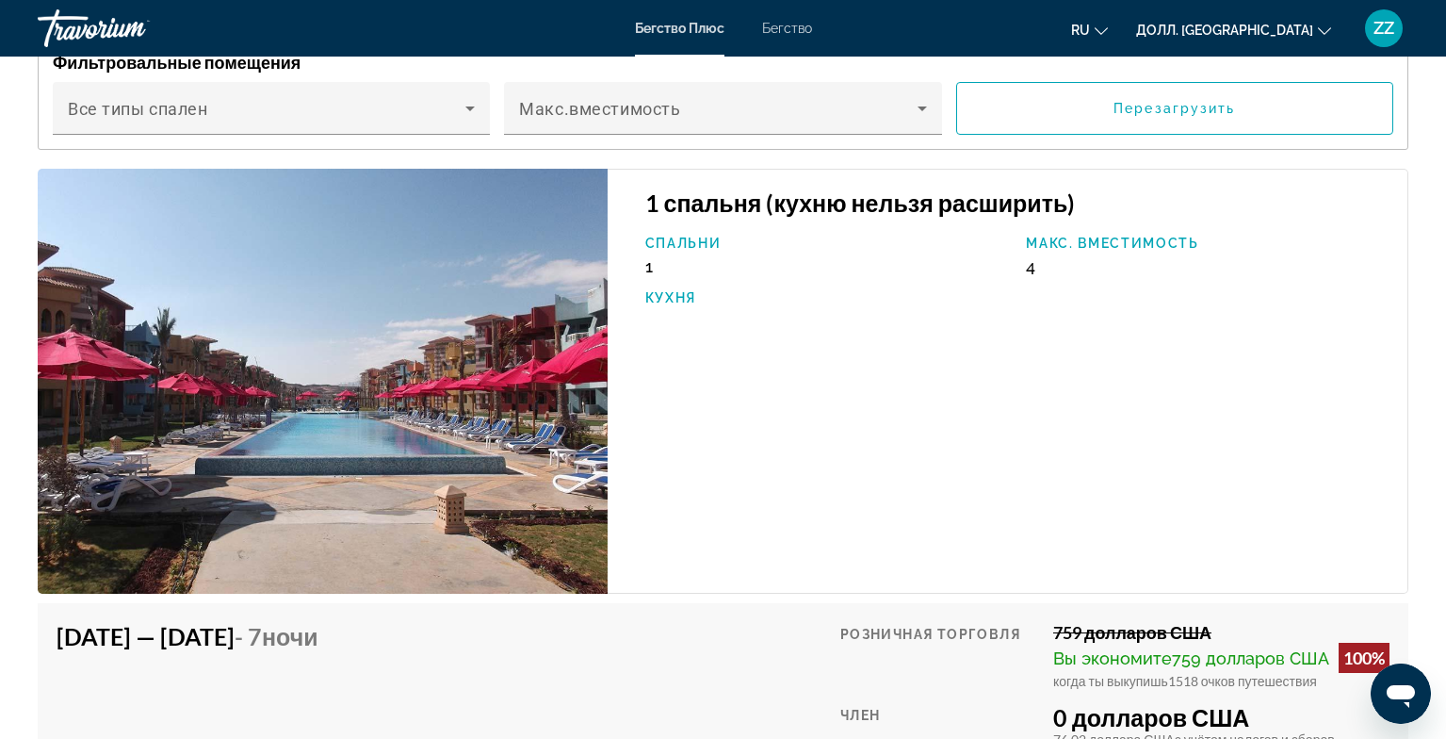
scroll to position [2927, 0]
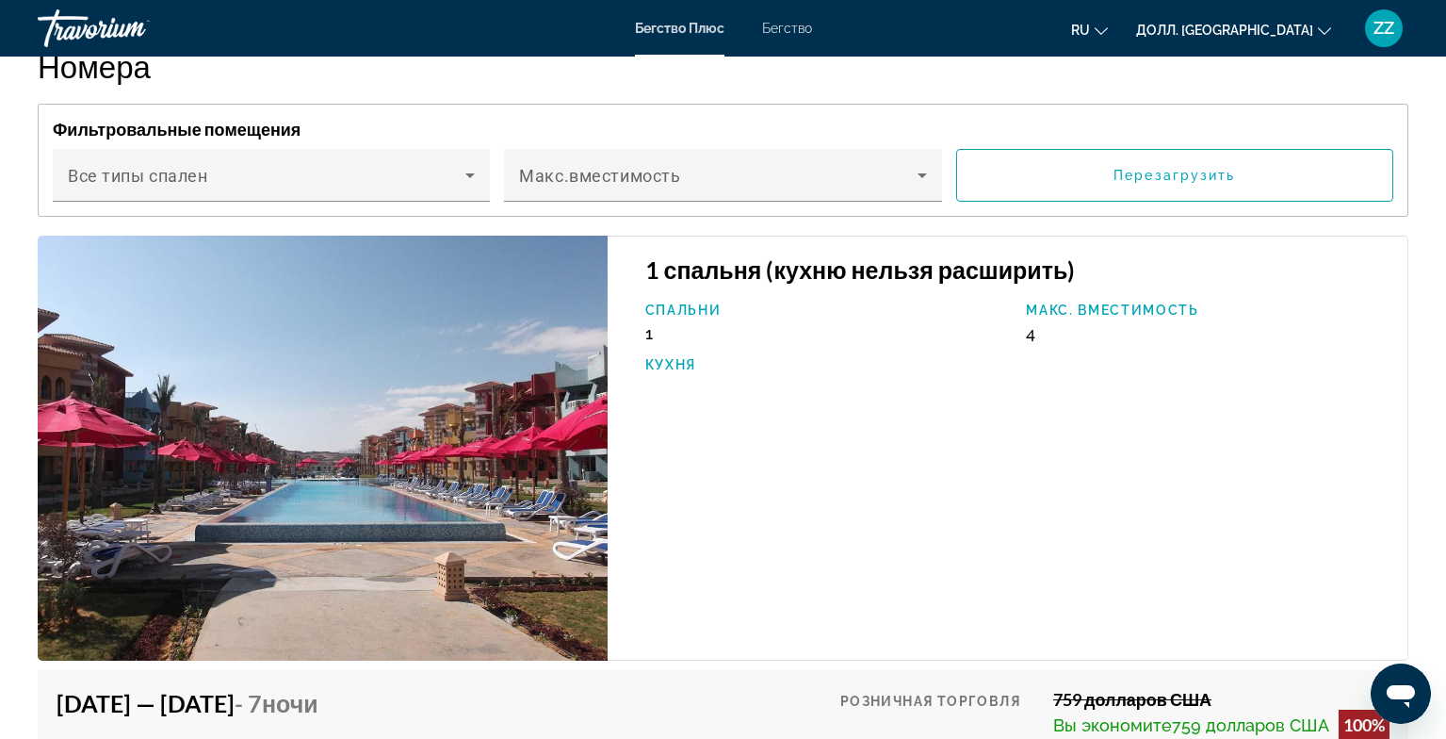
click at [356, 368] on img "Основное содержание" at bounding box center [323, 448] width 570 height 425
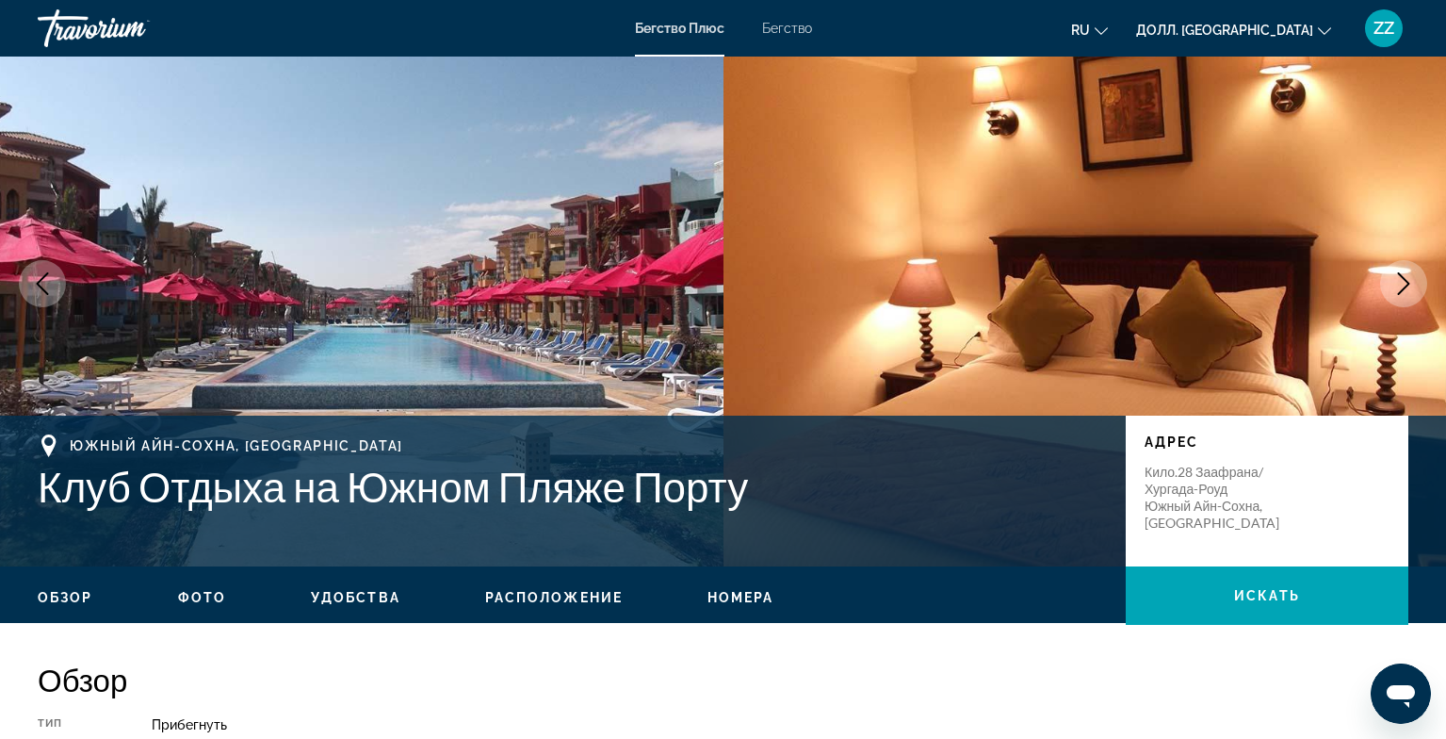
scroll to position [0, 0]
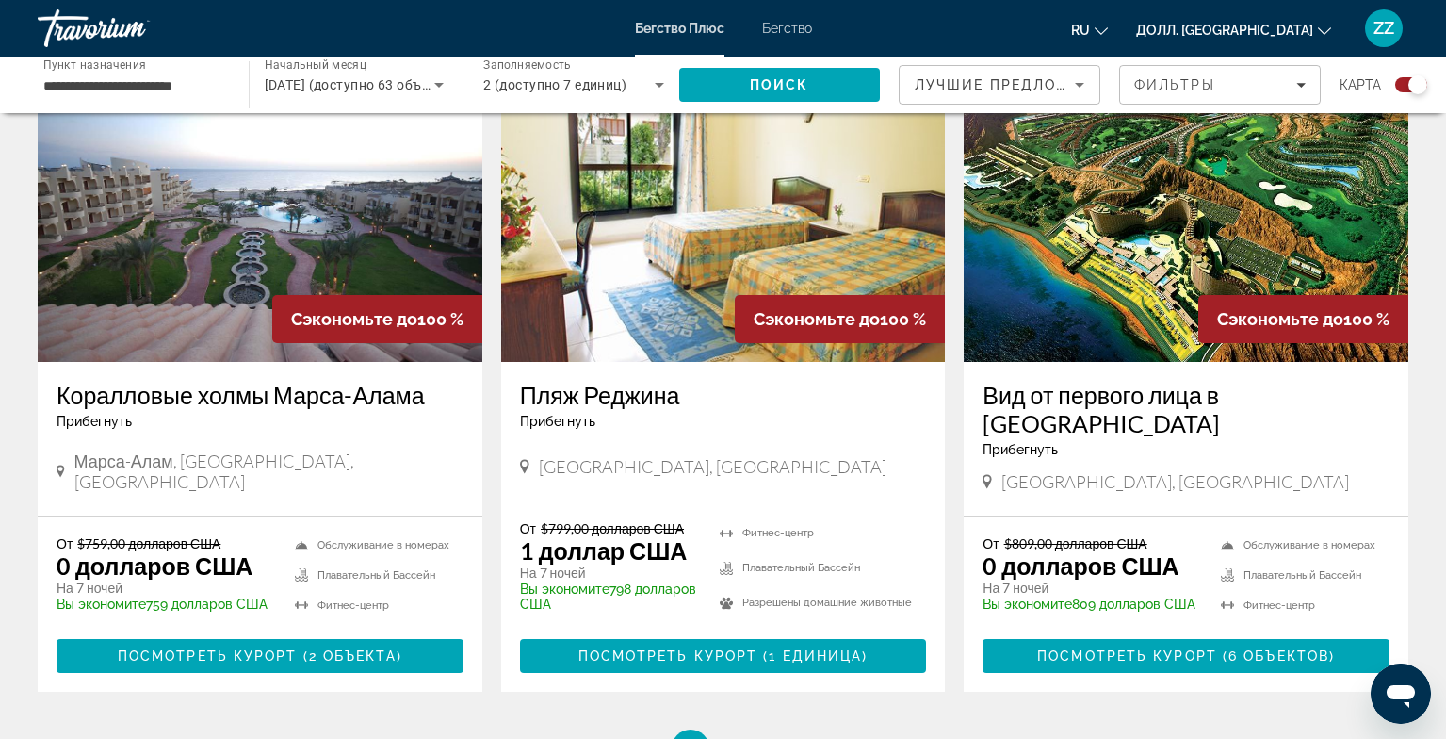
scroll to position [2768, 0]
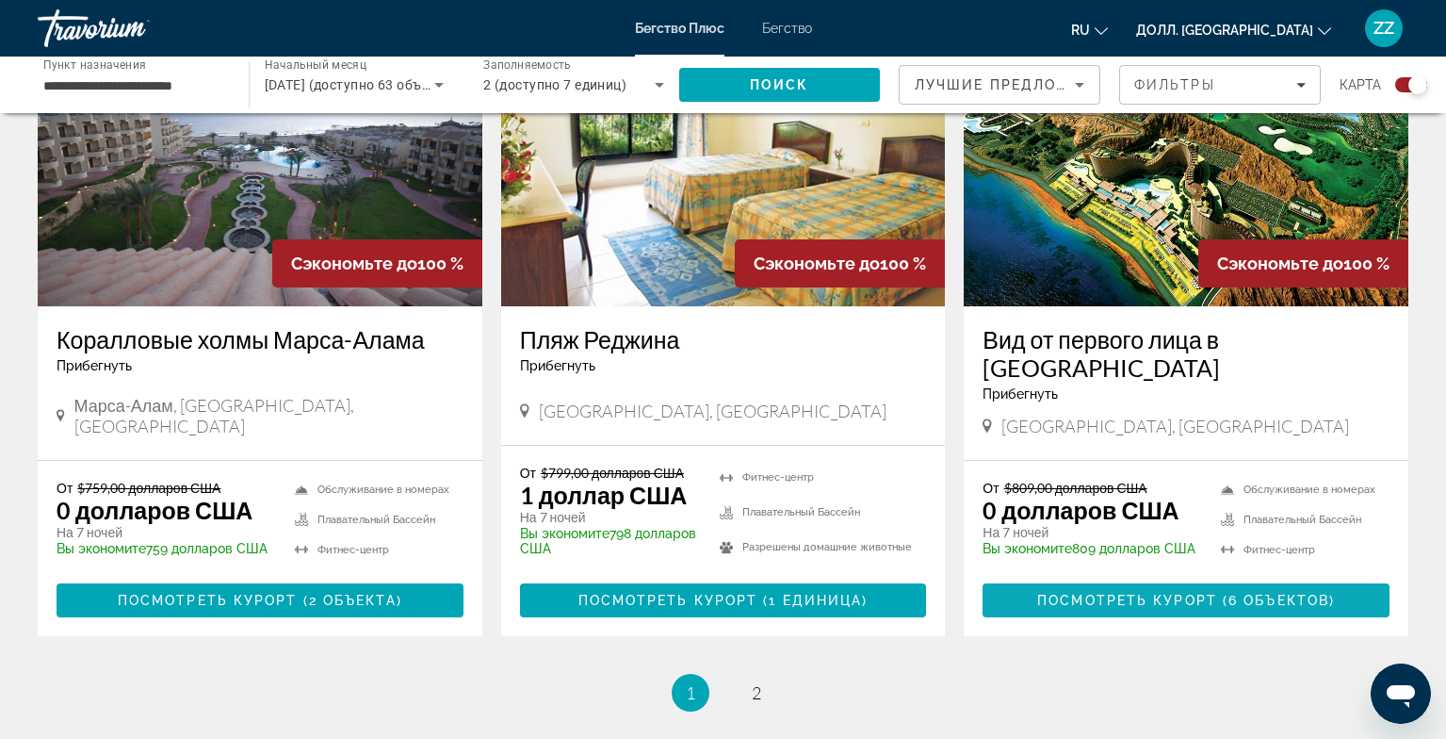
click at [1183, 608] on ya-tr-span "Посмотреть курорт" at bounding box center [1127, 600] width 180 height 15
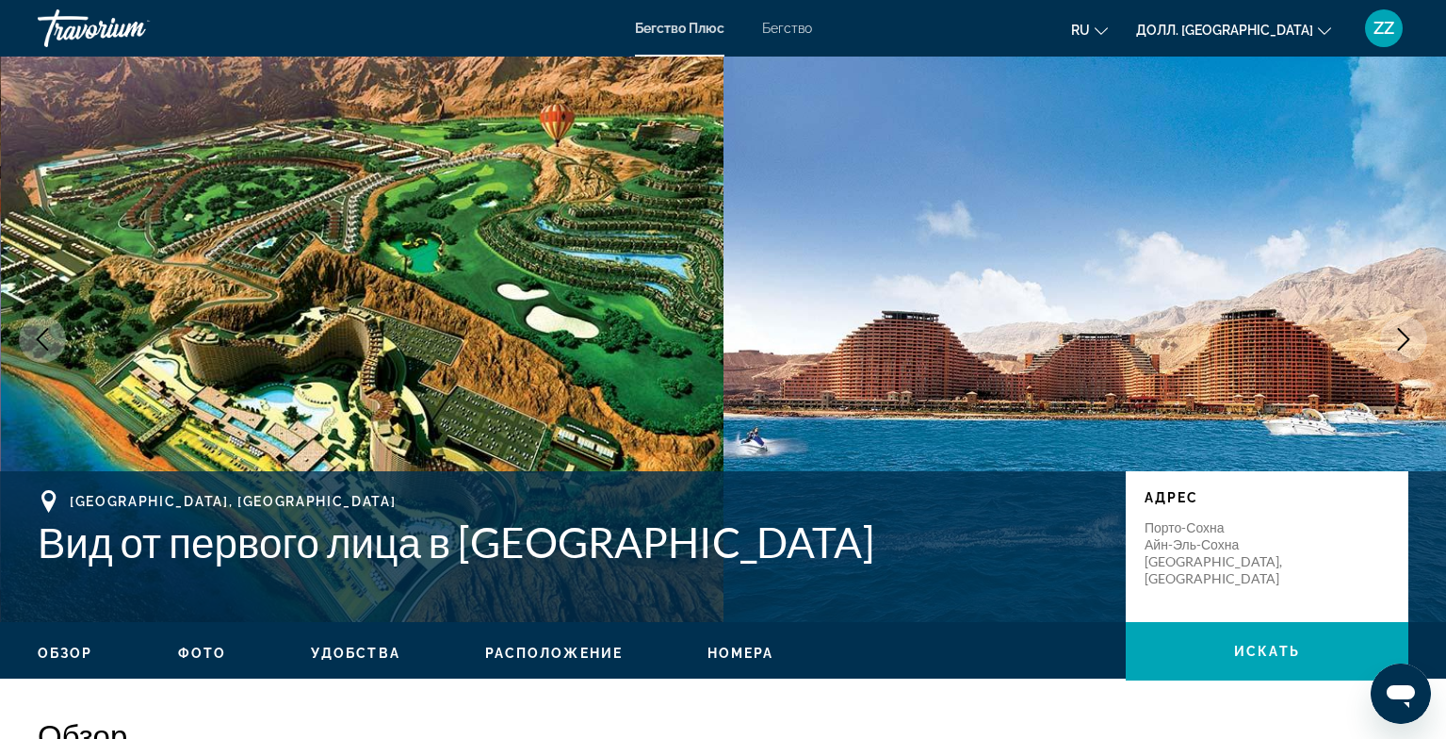
click at [1405, 338] on icon "Следующее изображение" at bounding box center [1403, 339] width 23 height 23
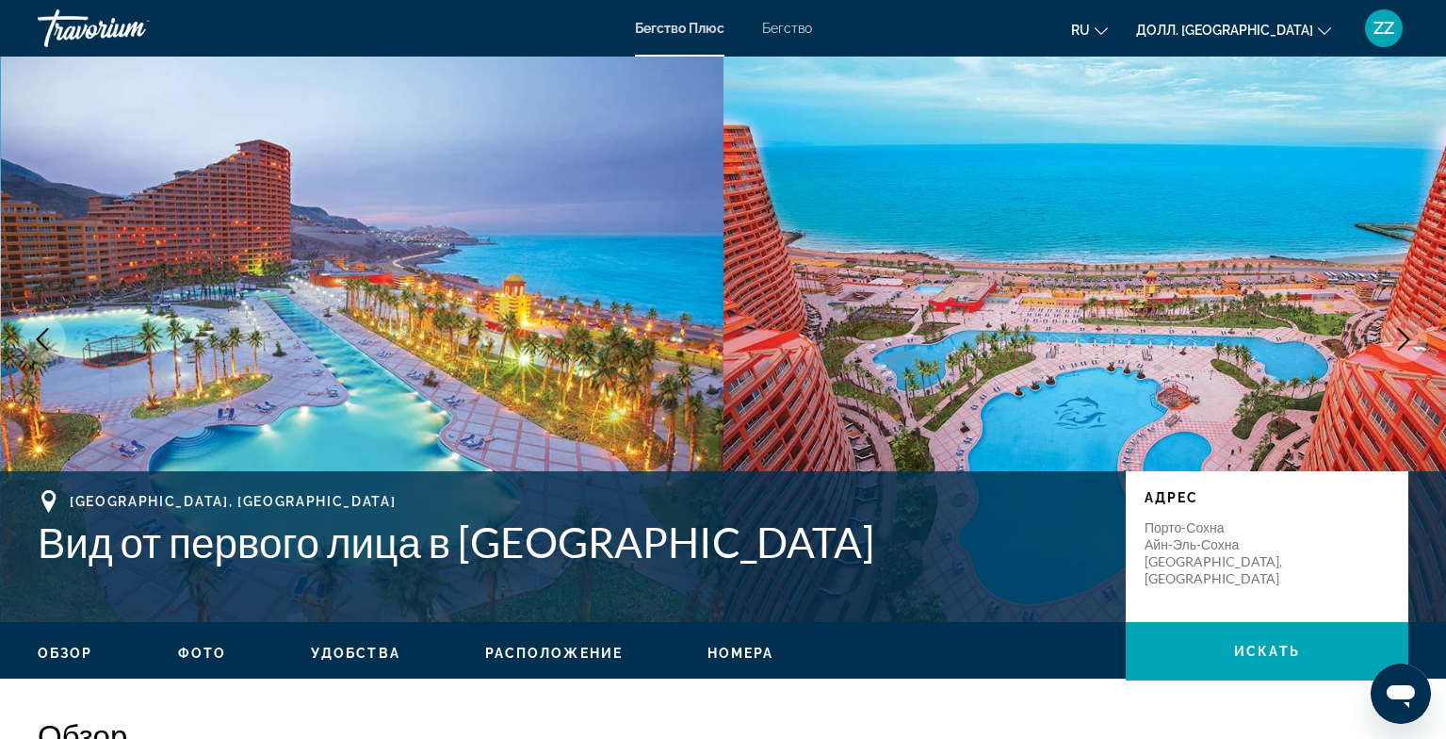
click at [1401, 342] on icon "Следующее изображение" at bounding box center [1403, 339] width 23 height 23
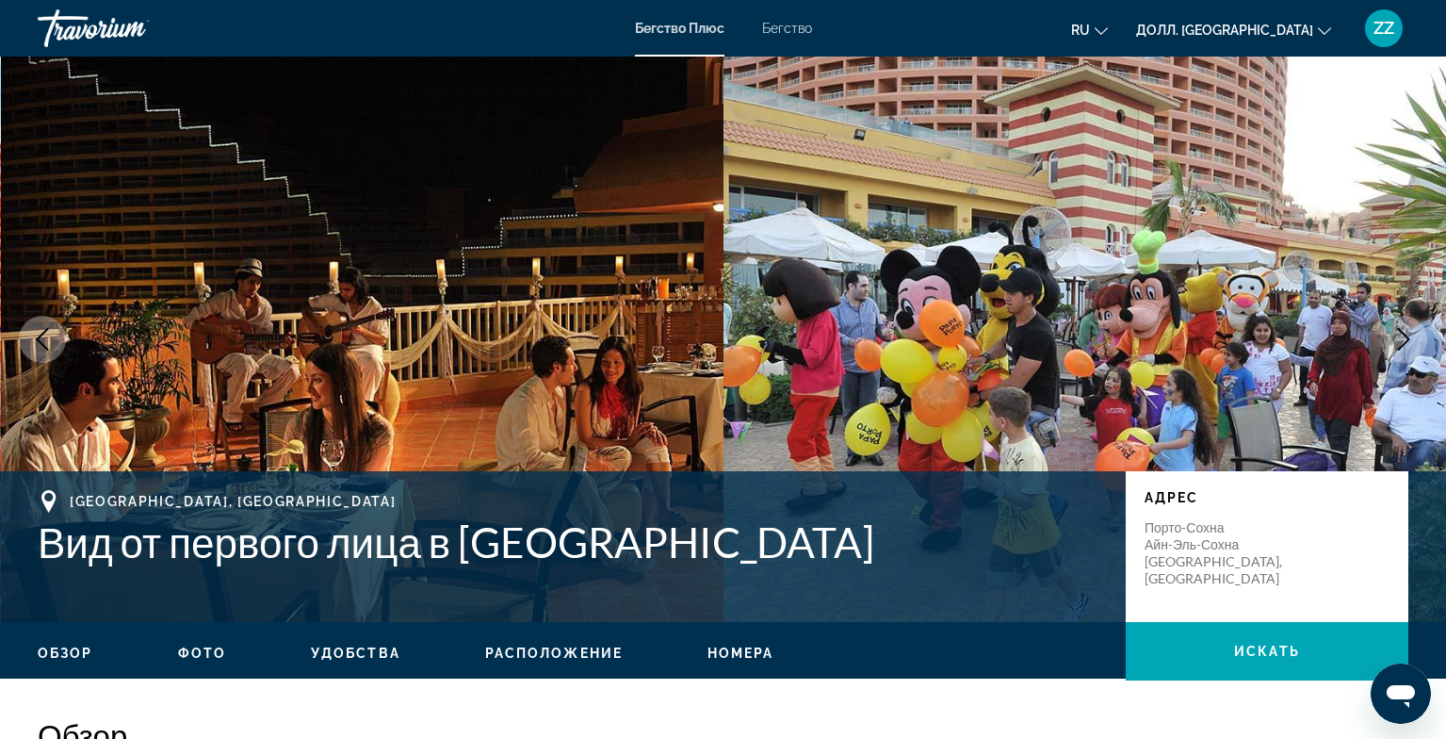
click at [1401, 335] on icon "Следующее изображение" at bounding box center [1403, 339] width 23 height 23
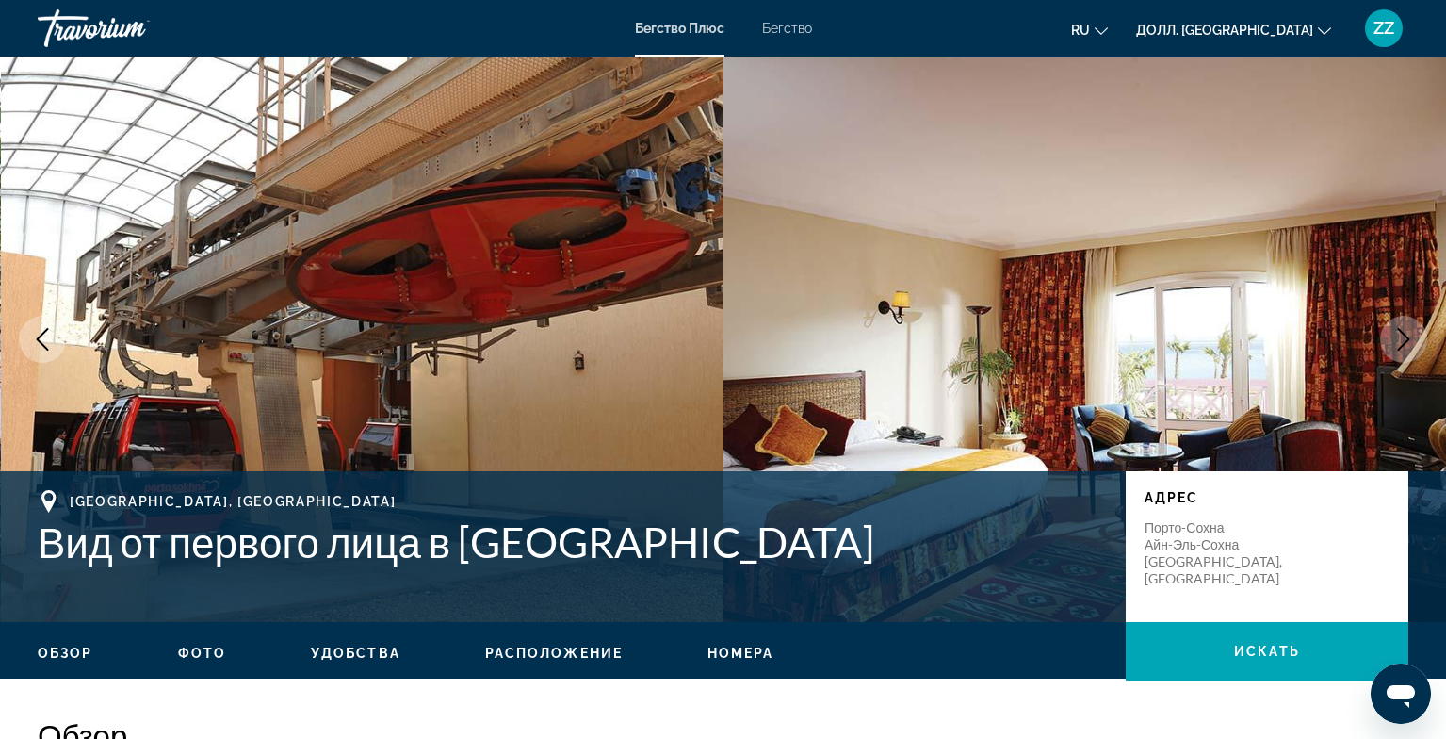
click at [1398, 333] on icon "Следующее изображение" at bounding box center [1403, 339] width 23 height 23
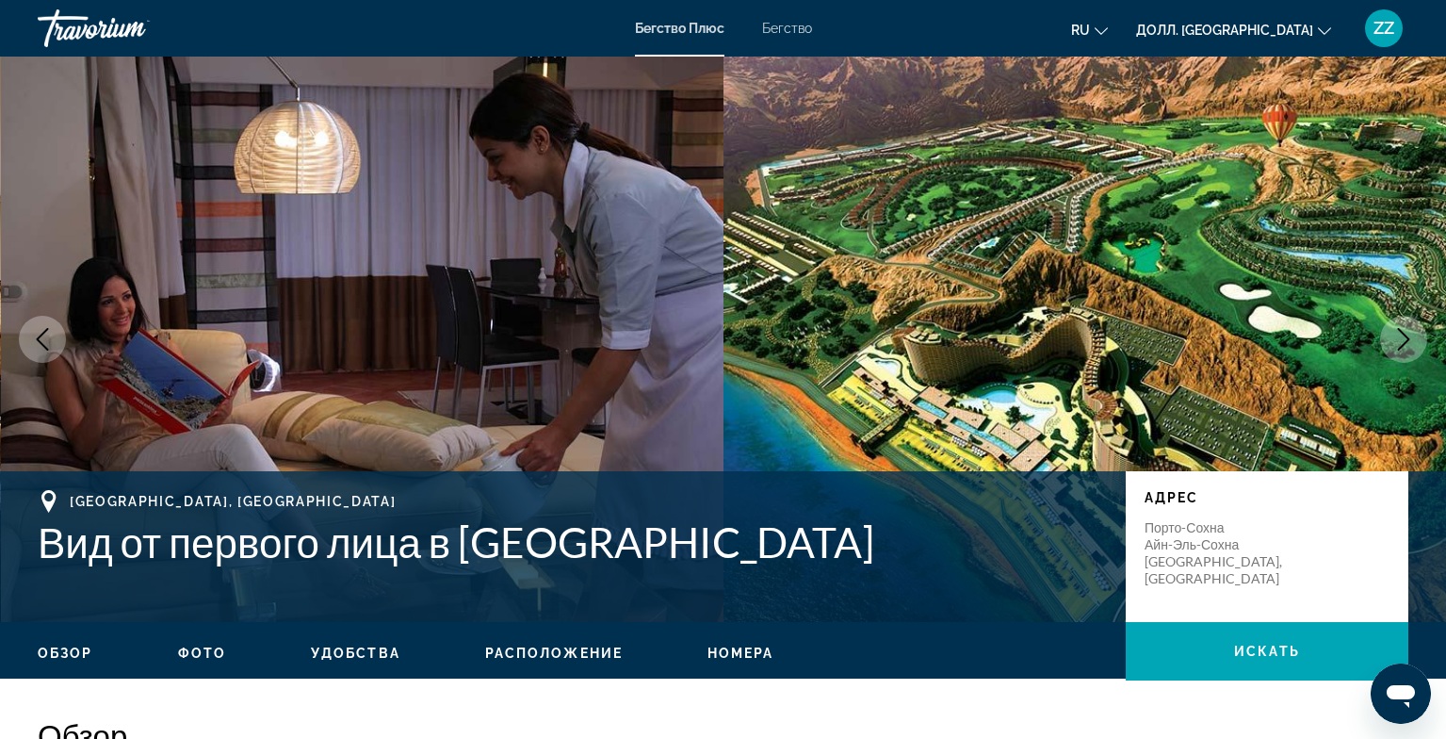
click at [1391, 335] on button "Следующее изображение" at bounding box center [1403, 339] width 47 height 47
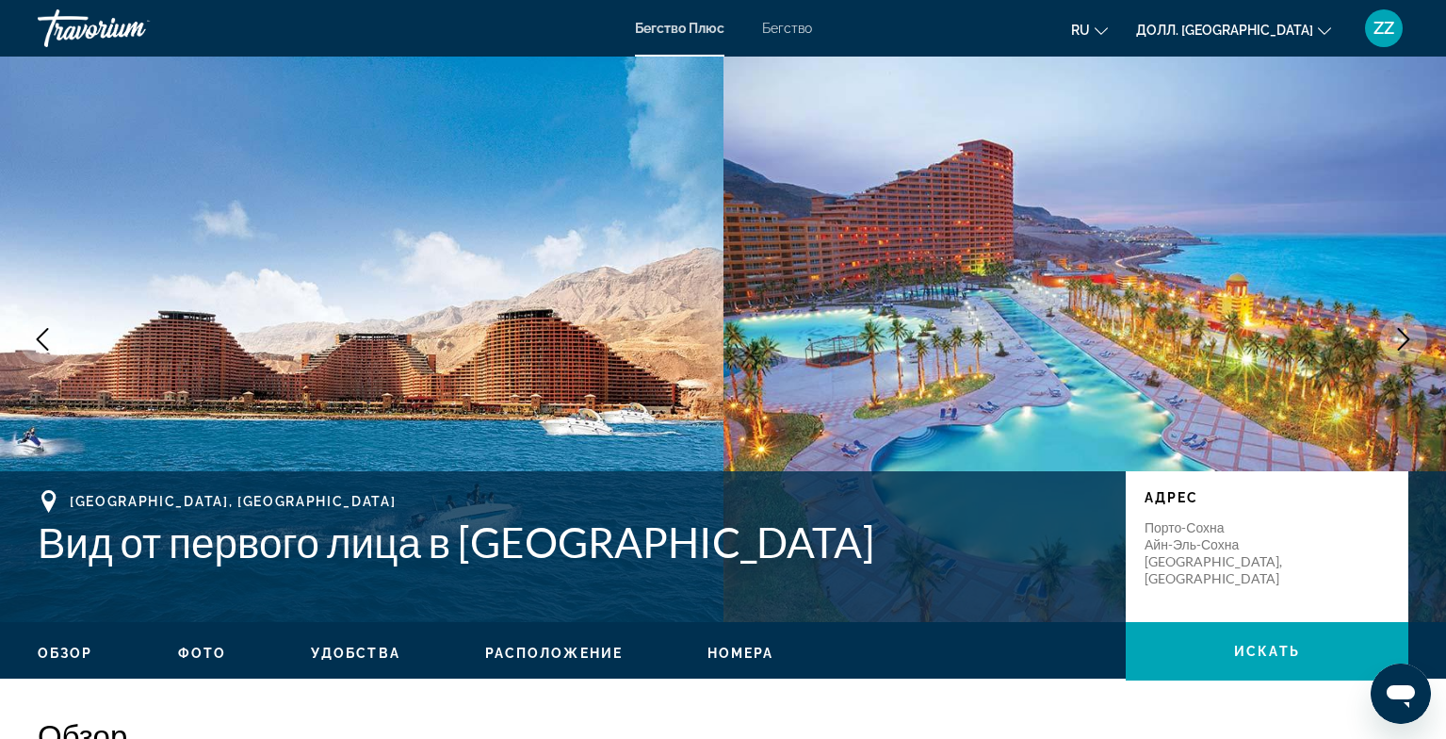
click at [1415, 346] on button "Следующее изображение" at bounding box center [1403, 339] width 47 height 47
